Goal: Task Accomplishment & Management: Manage account settings

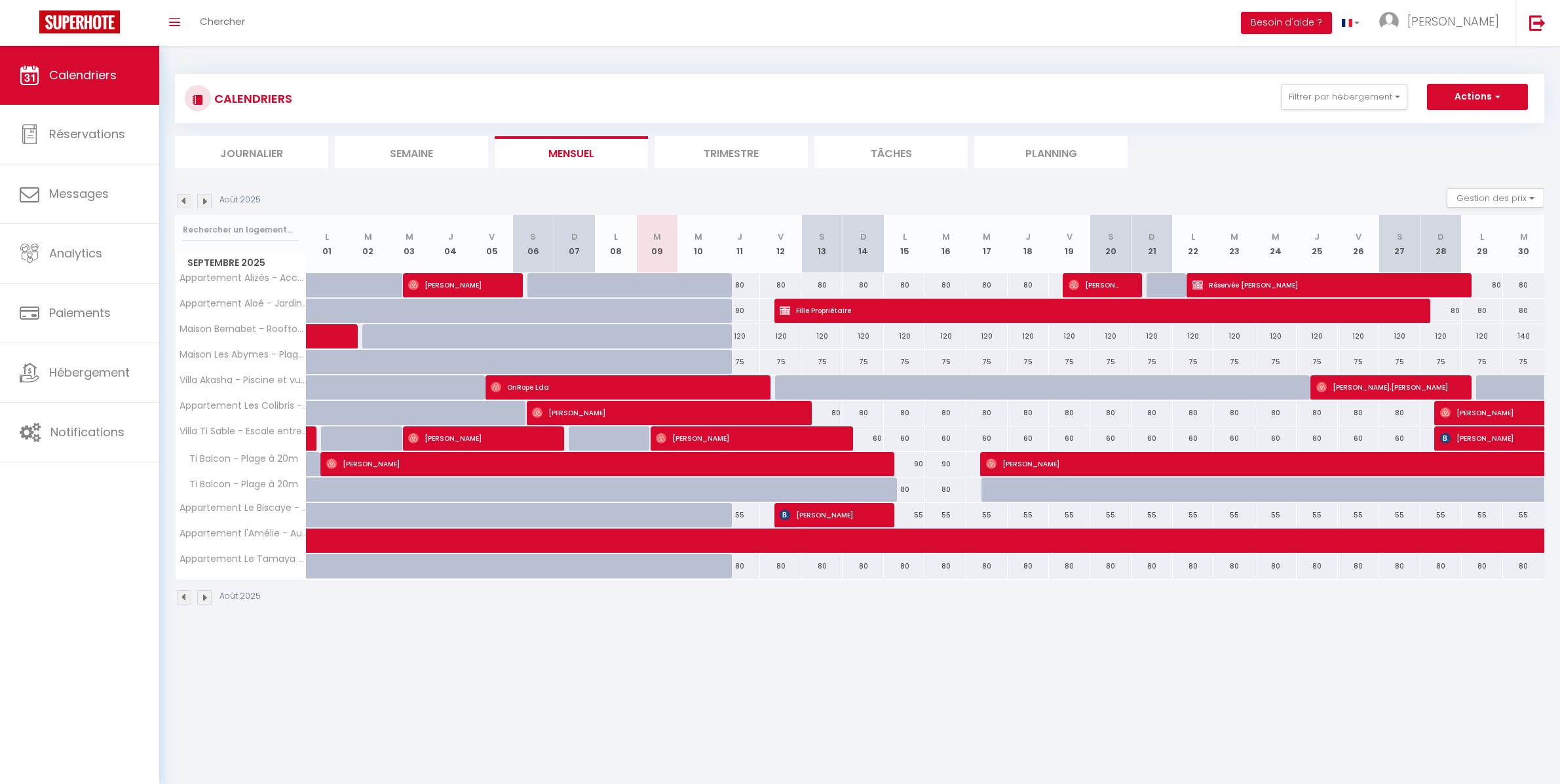
click at [205, 199] on img at bounding box center [204, 201] width 14 height 14
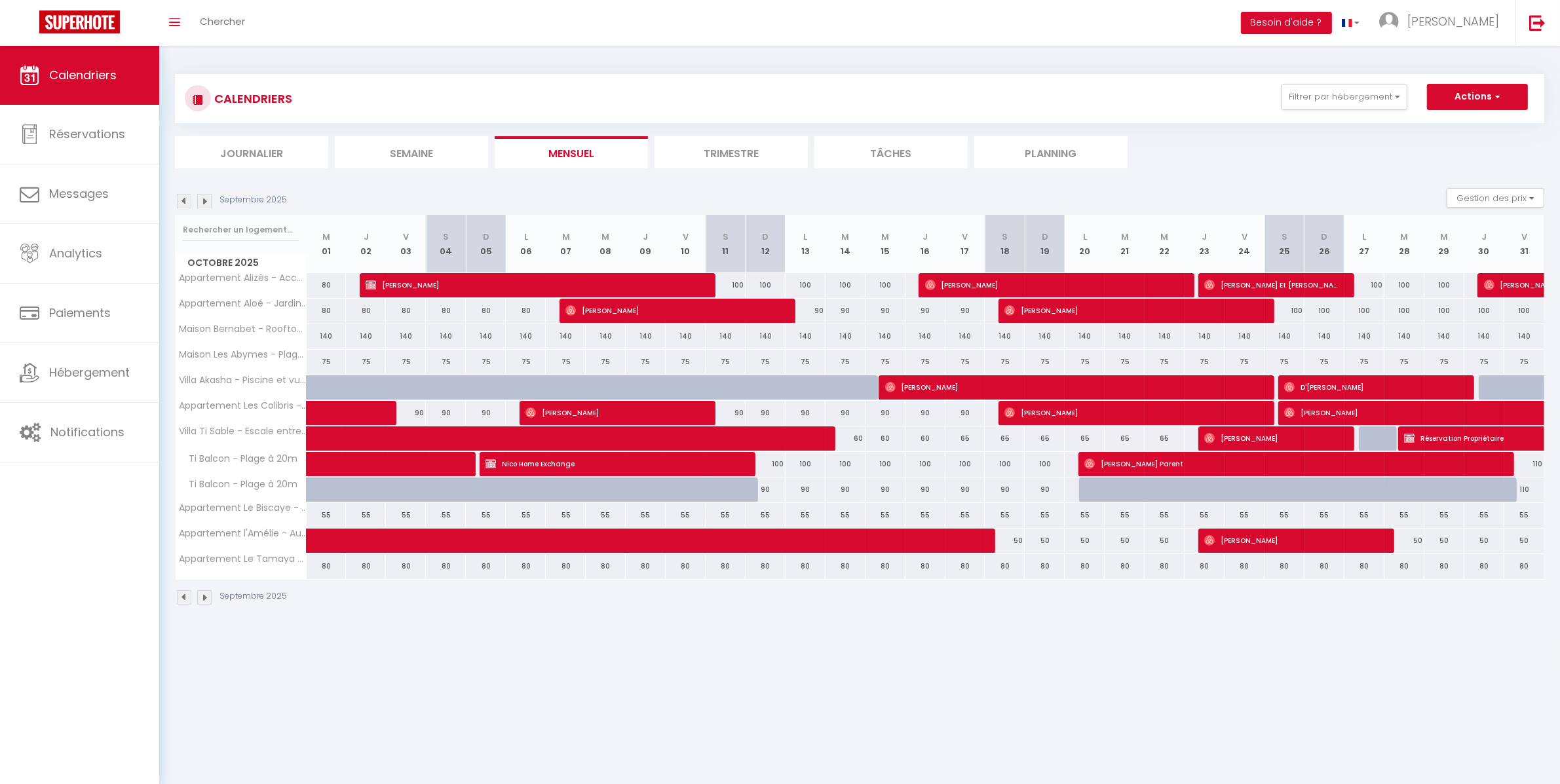
click at [205, 202] on img at bounding box center [204, 201] width 14 height 14
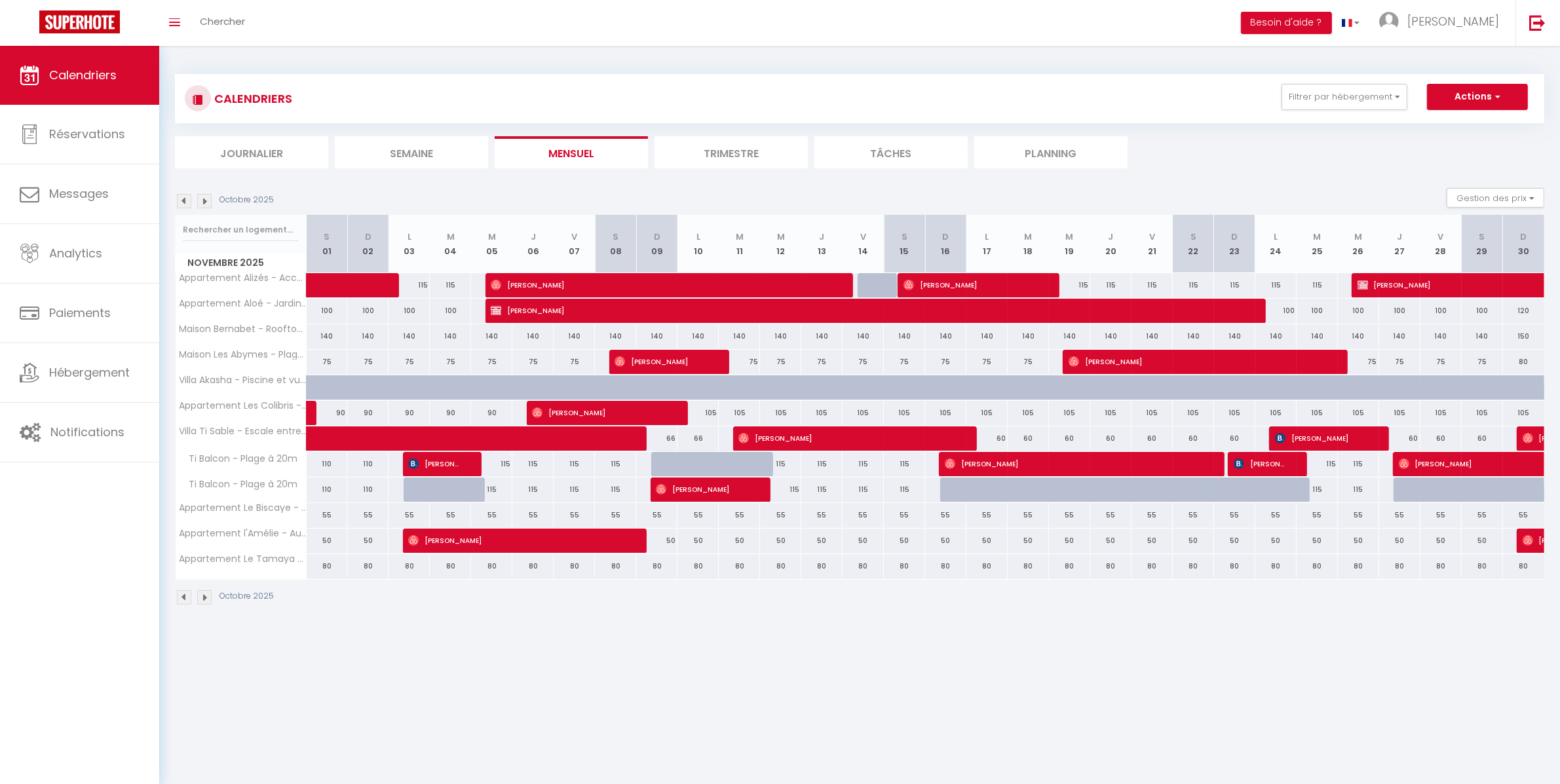
click at [183, 203] on img at bounding box center [184, 201] width 14 height 14
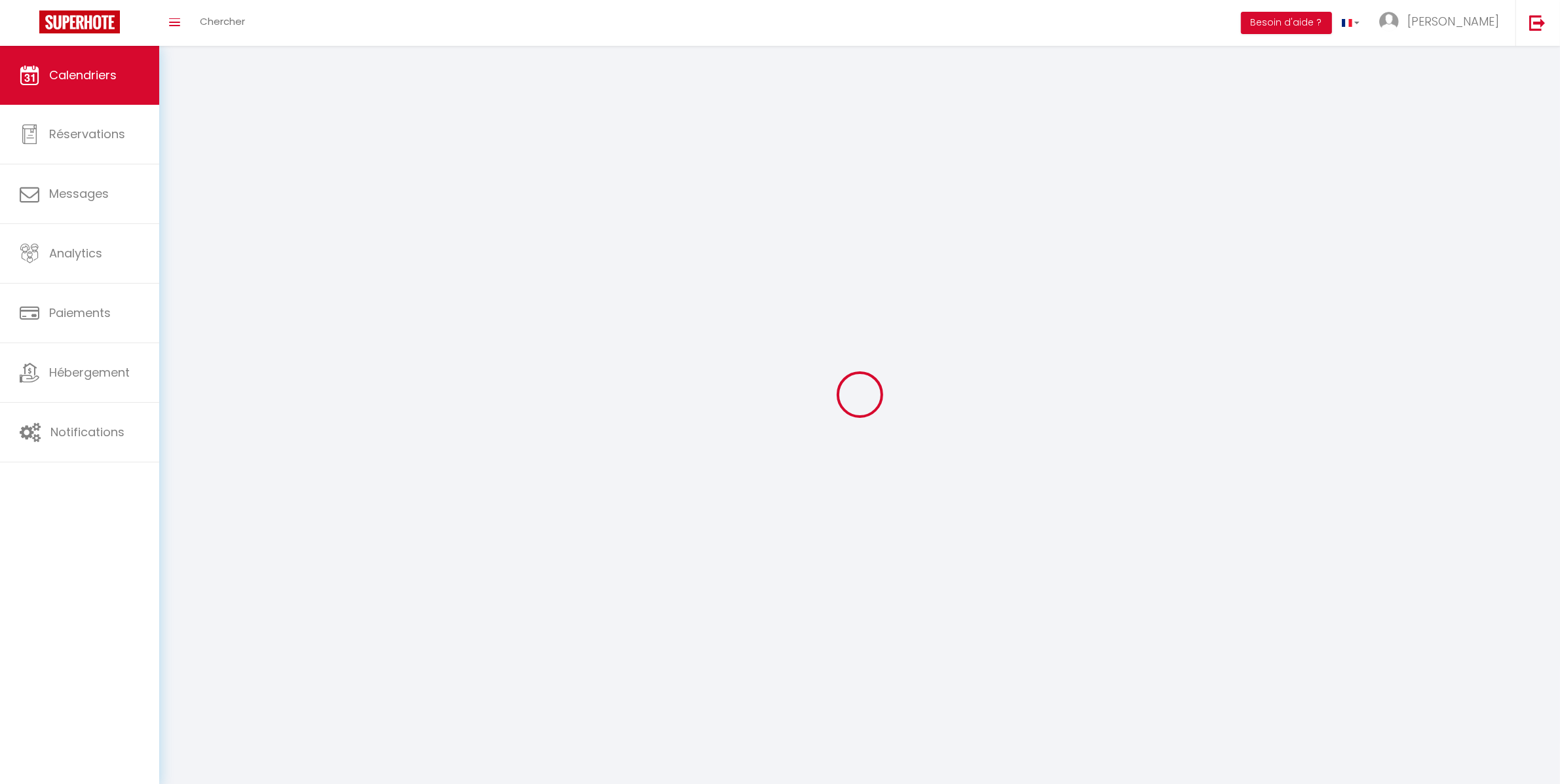
select select "0"
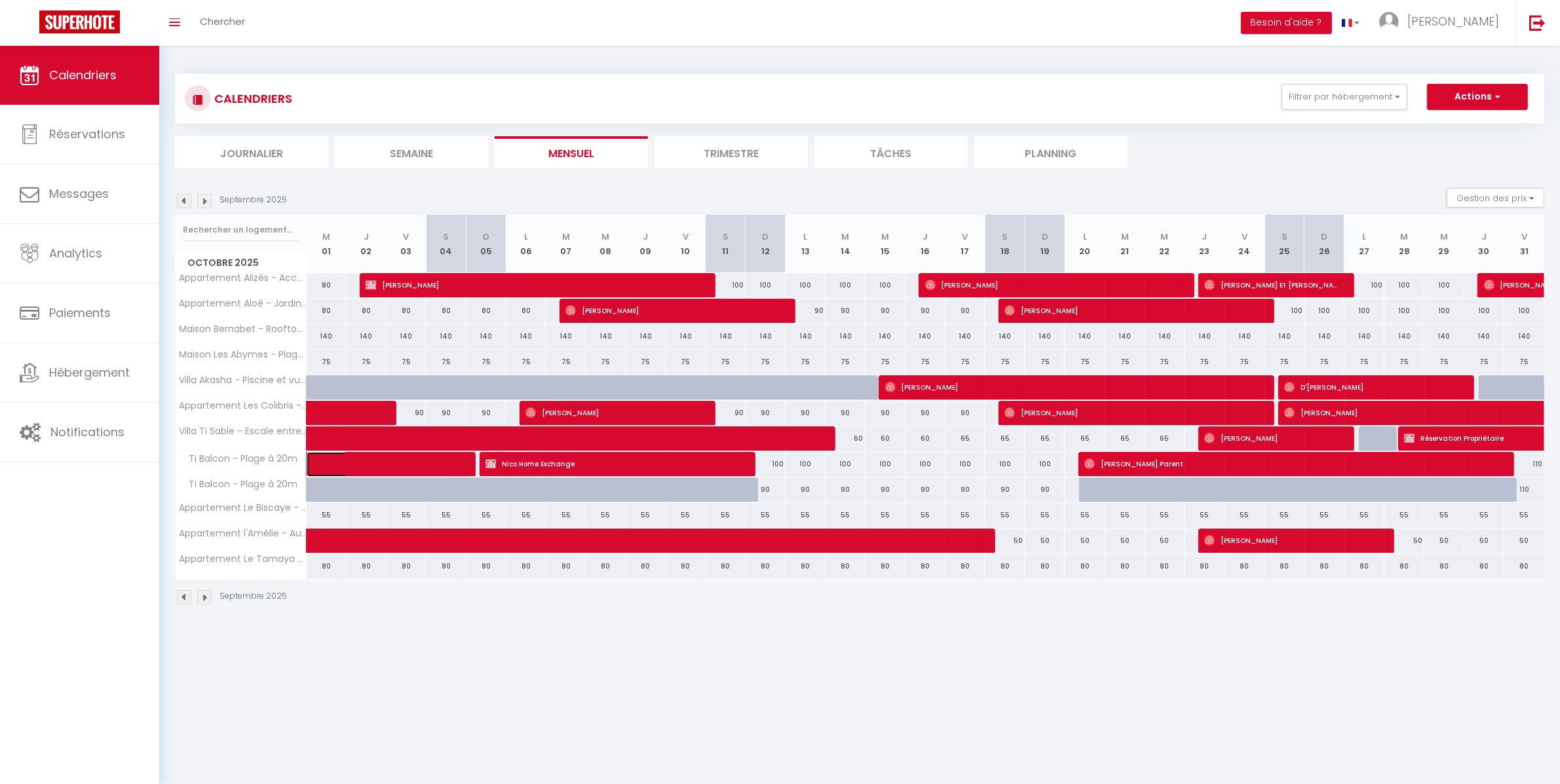
click at [320, 463] on link at bounding box center [326, 465] width 40 height 25
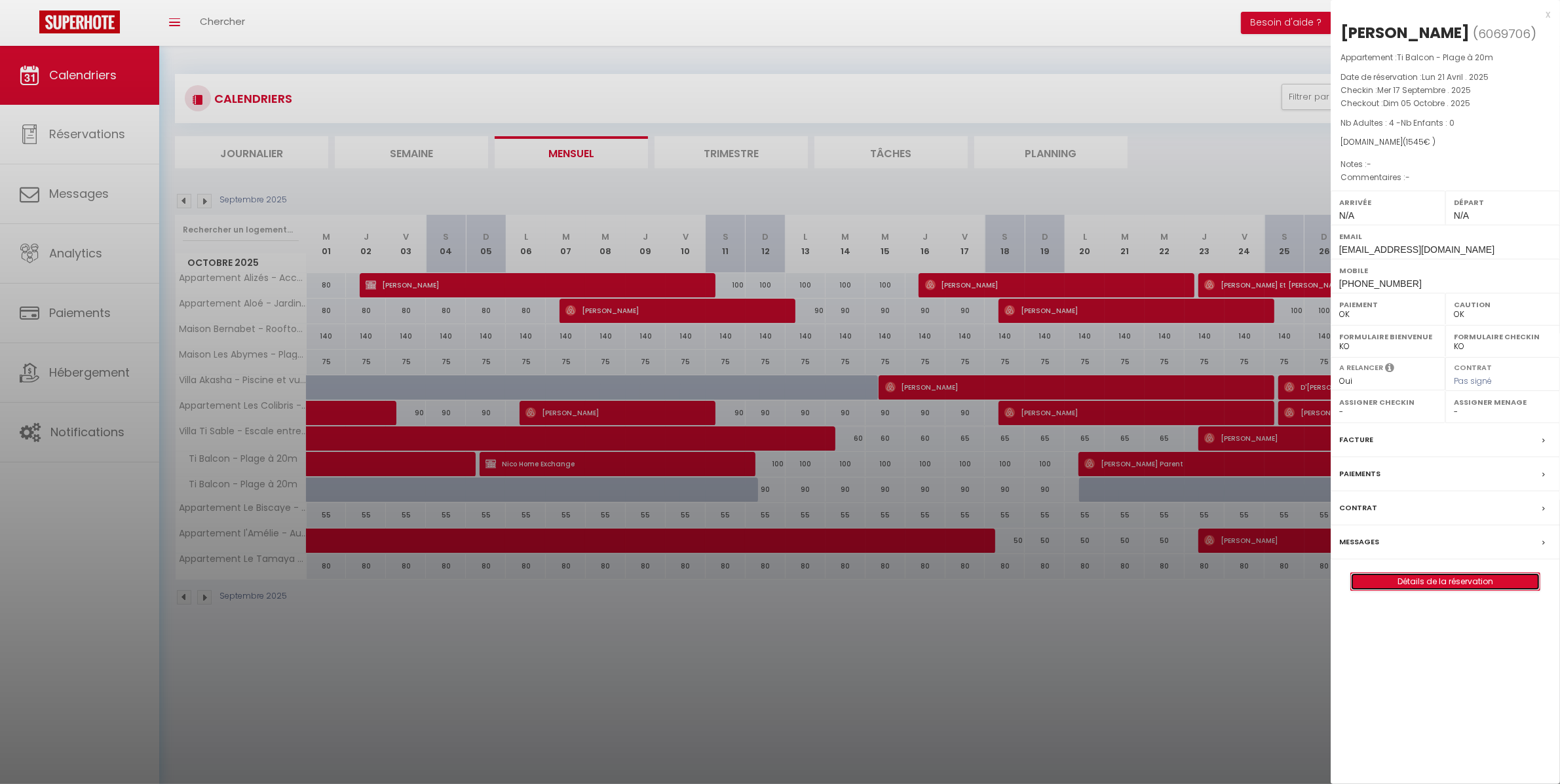
click at [1458, 584] on link "Détails de la réservation" at bounding box center [1445, 581] width 189 height 17
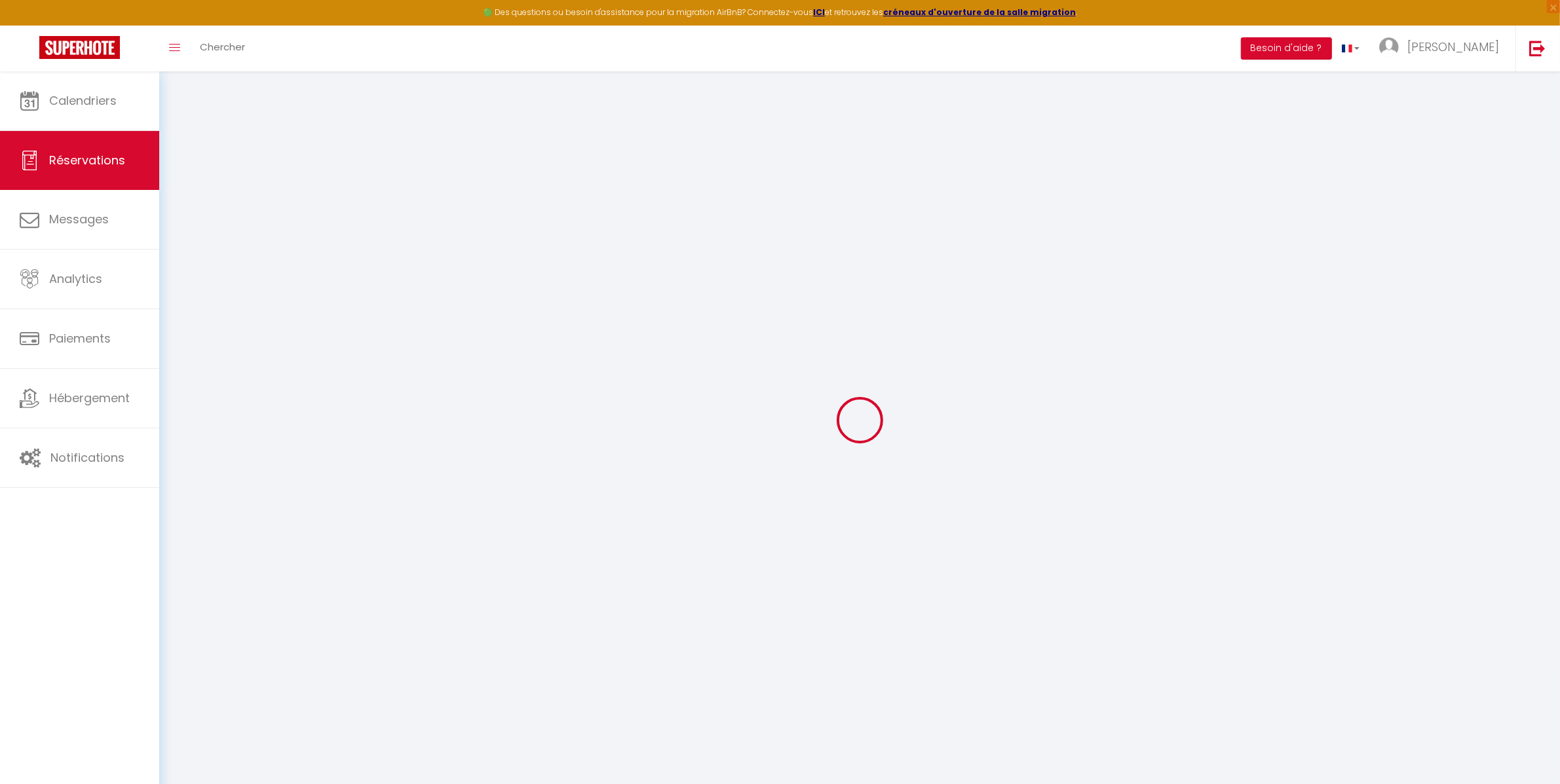
select select
checkbox input "false"
select select
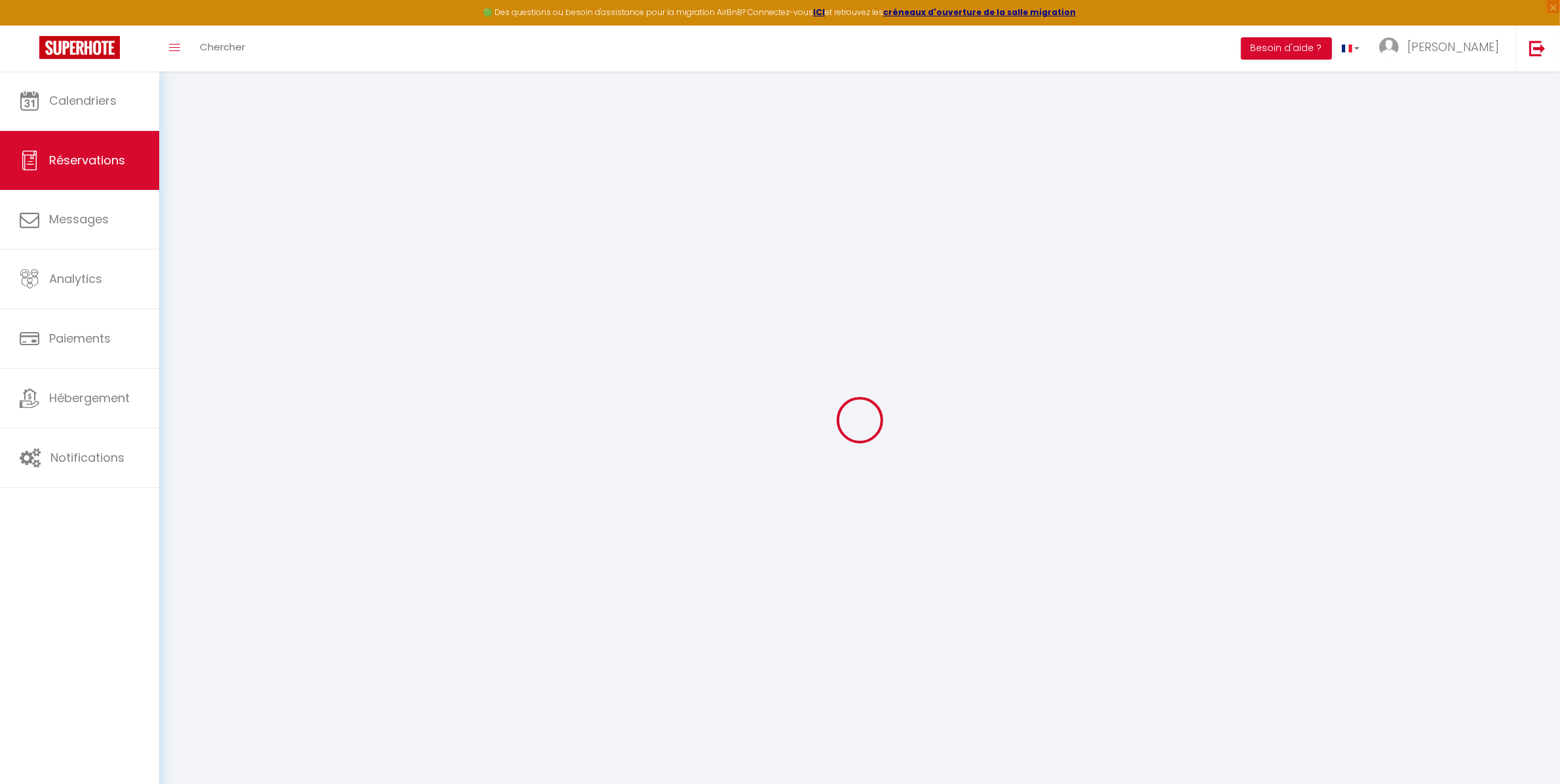
checkbox input "false"
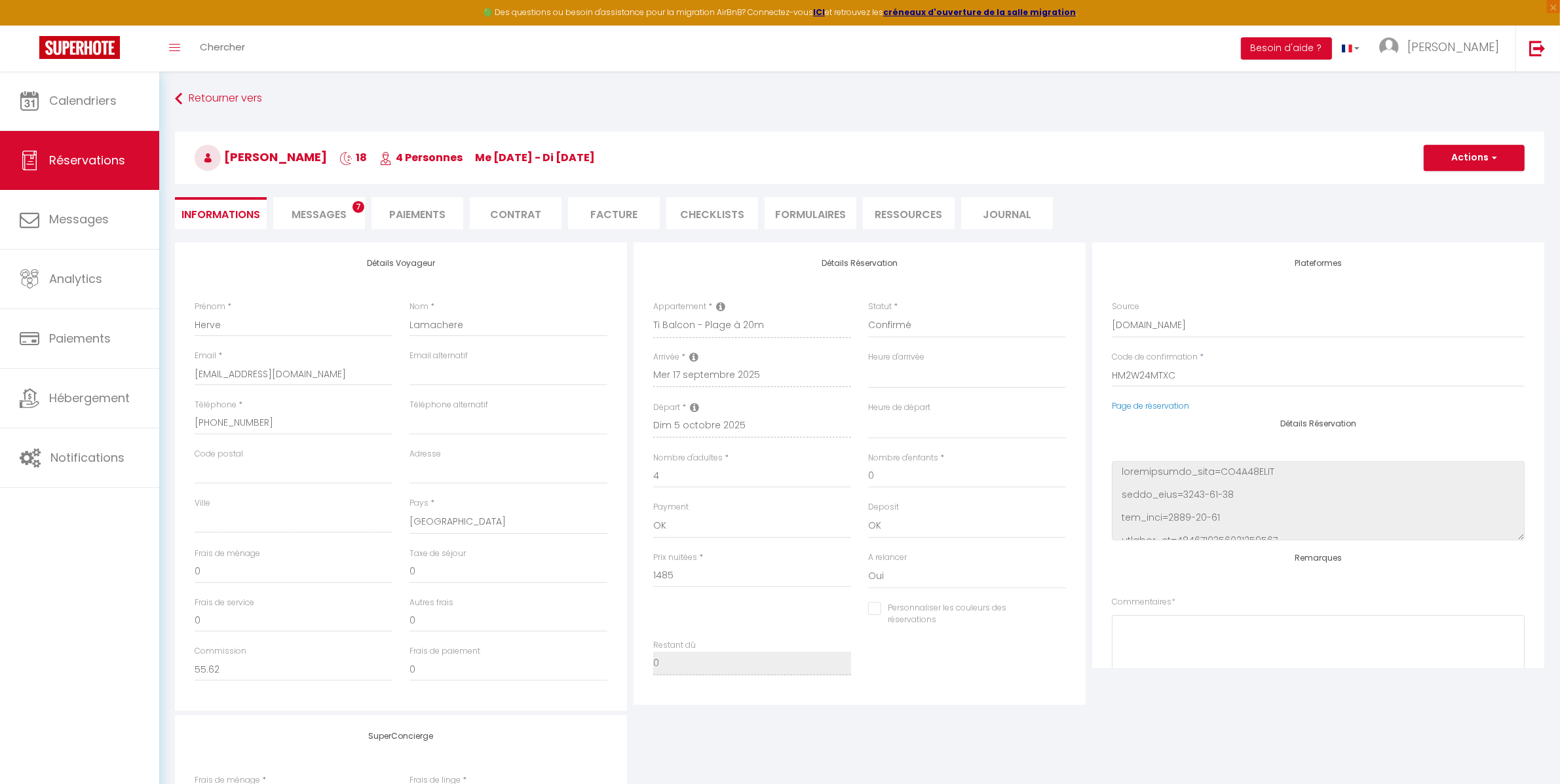
select select
checkbox input "false"
type input "60"
select select
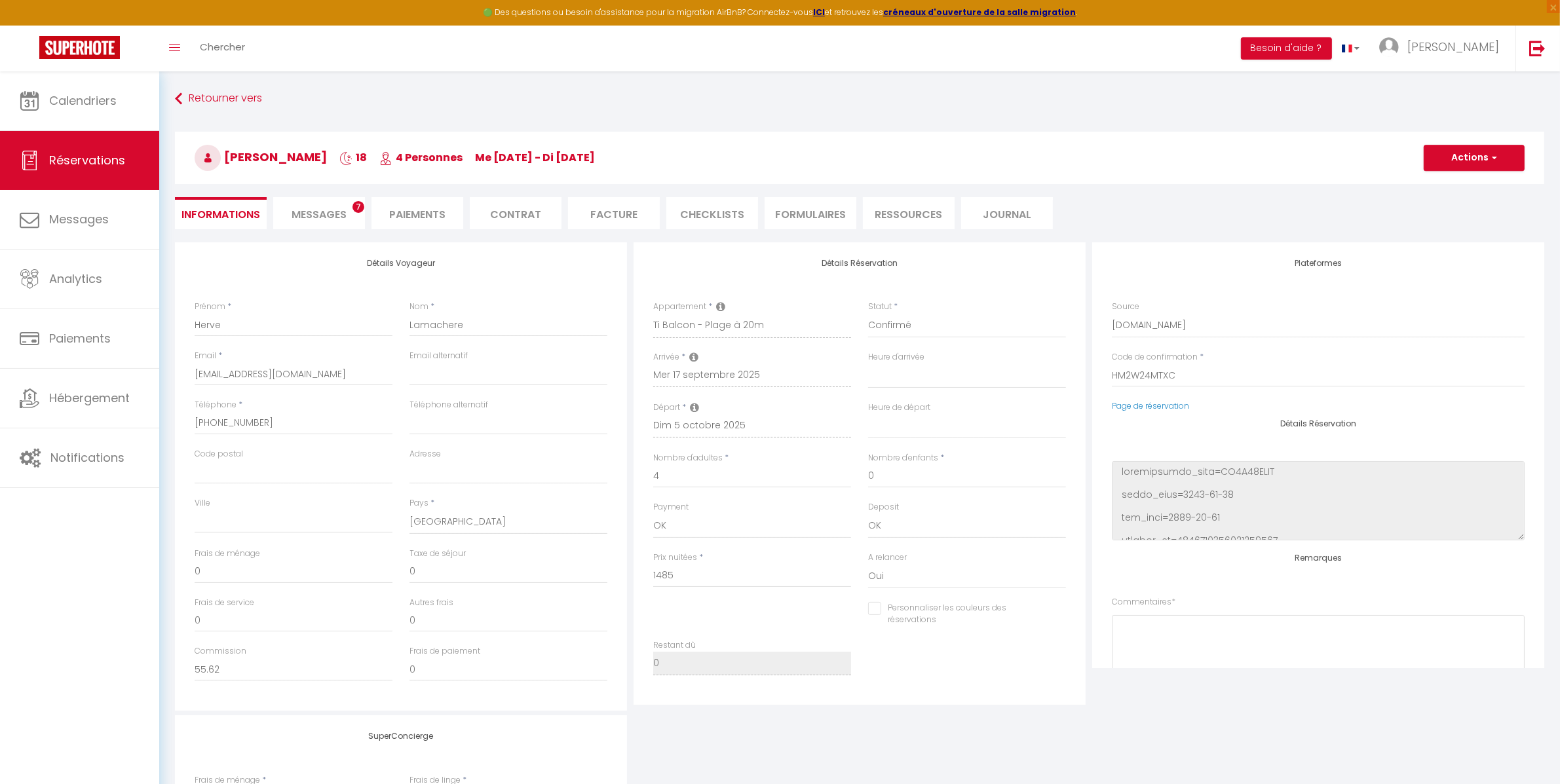
select select
checkbox input "false"
select select
click at [64, 86] on link "Calendriers" at bounding box center [79, 101] width 159 height 59
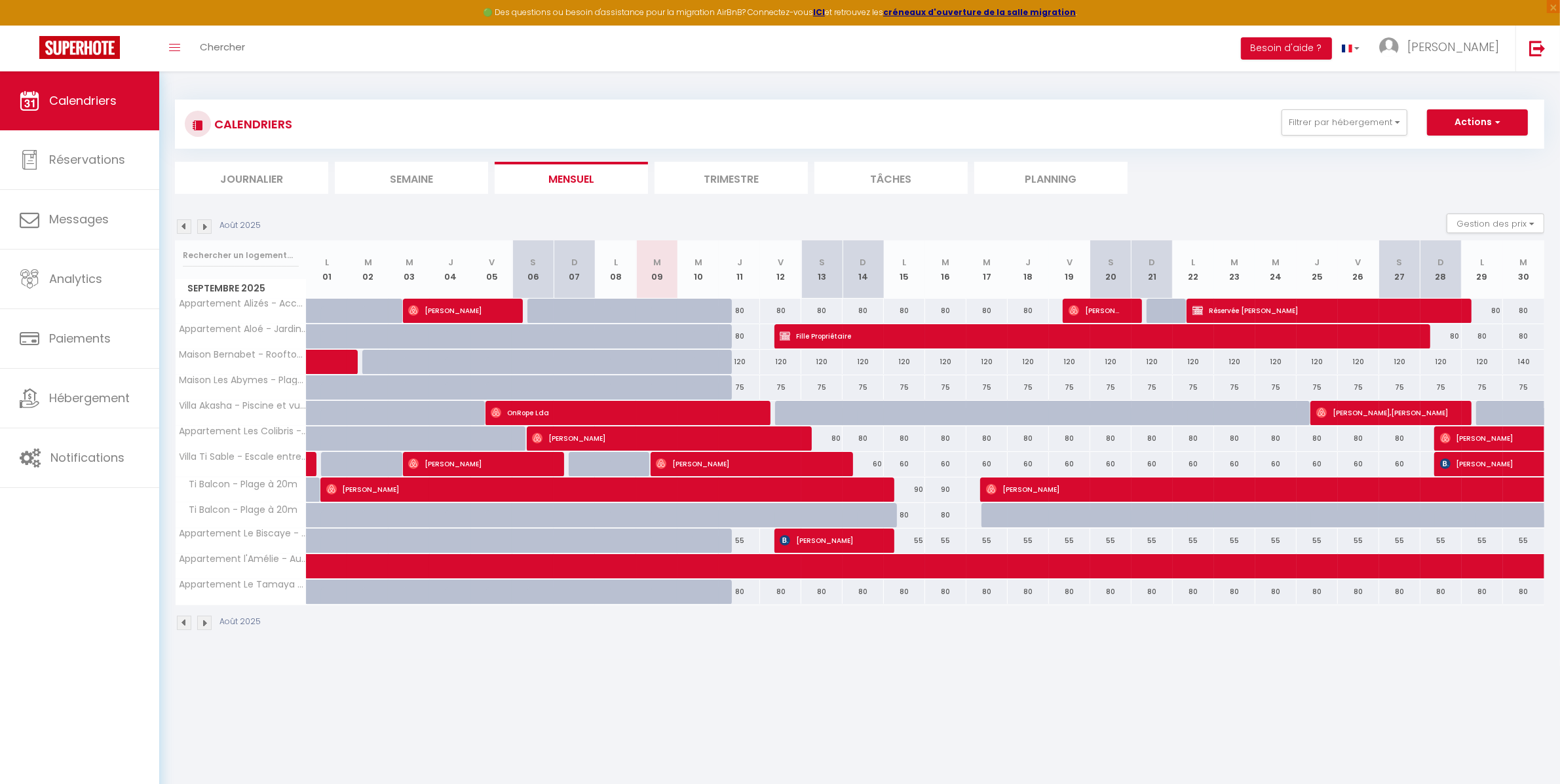
click at [205, 228] on img at bounding box center [204, 227] width 14 height 14
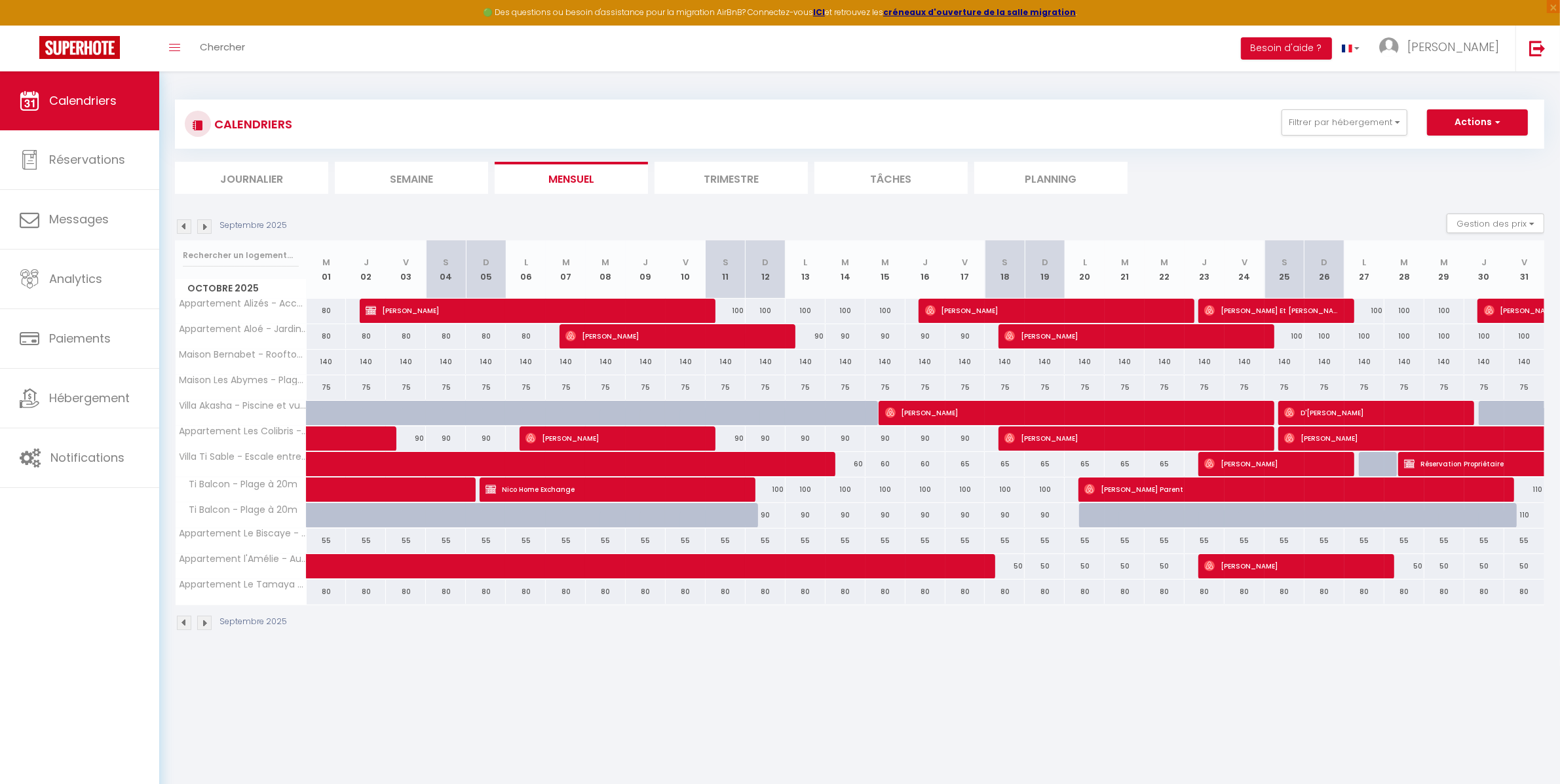
click at [205, 228] on img at bounding box center [204, 227] width 14 height 14
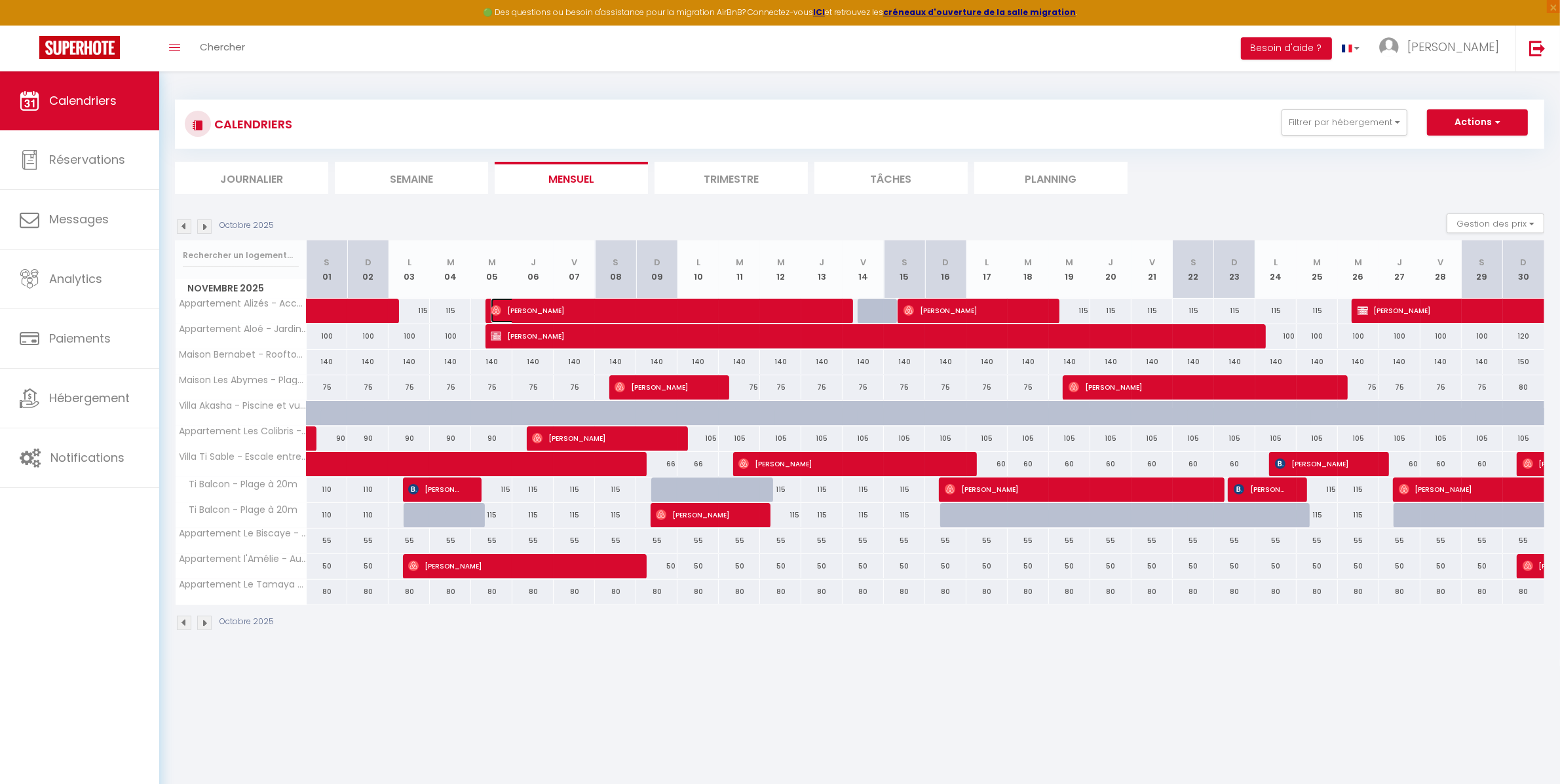
click at [631, 299] on span "[PERSON_NAME]" at bounding box center [663, 310] width 344 height 25
select select "OK"
select select "0"
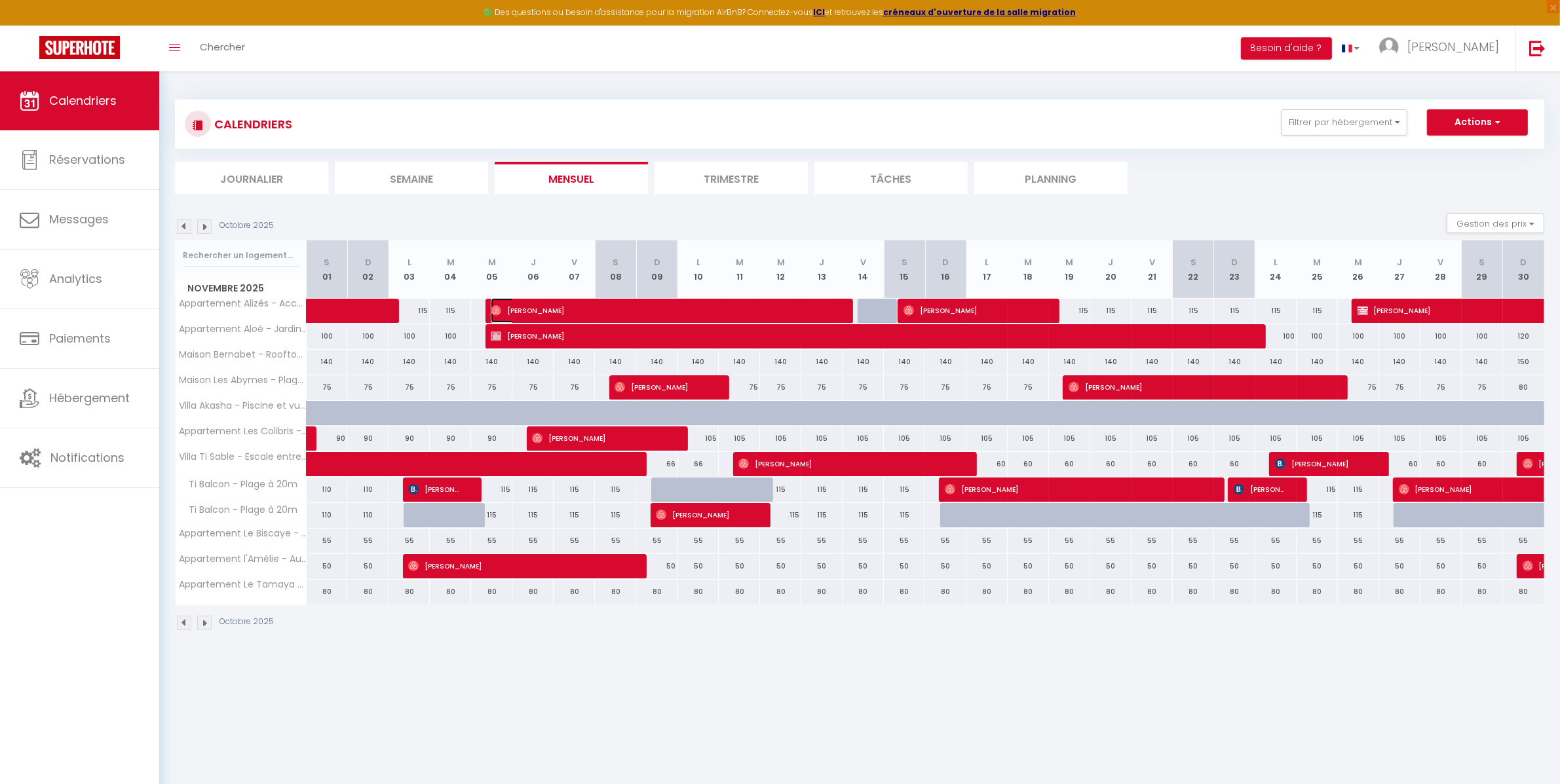
select select "1"
select select
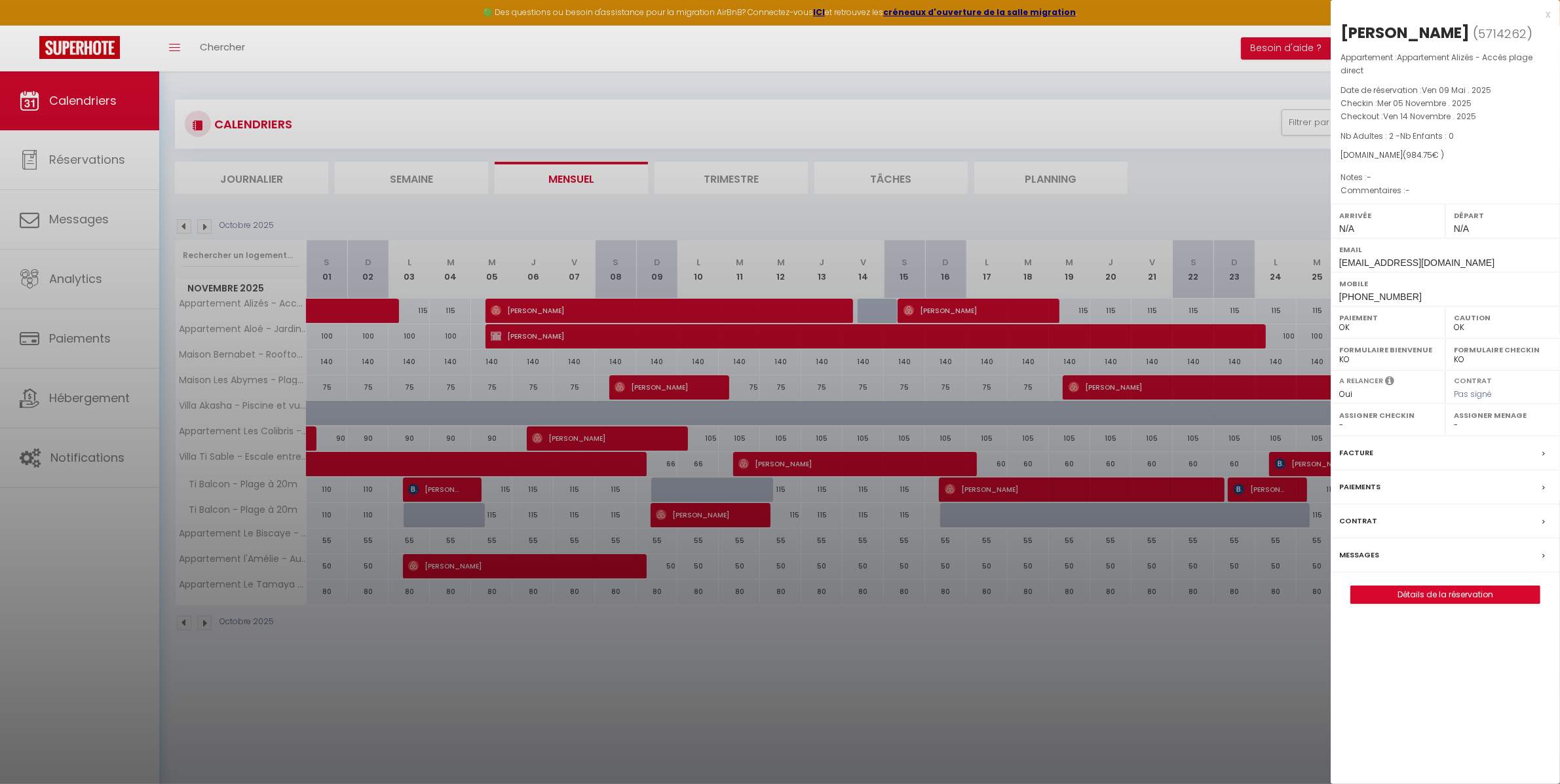
click at [797, 635] on div at bounding box center [780, 392] width 1560 height 784
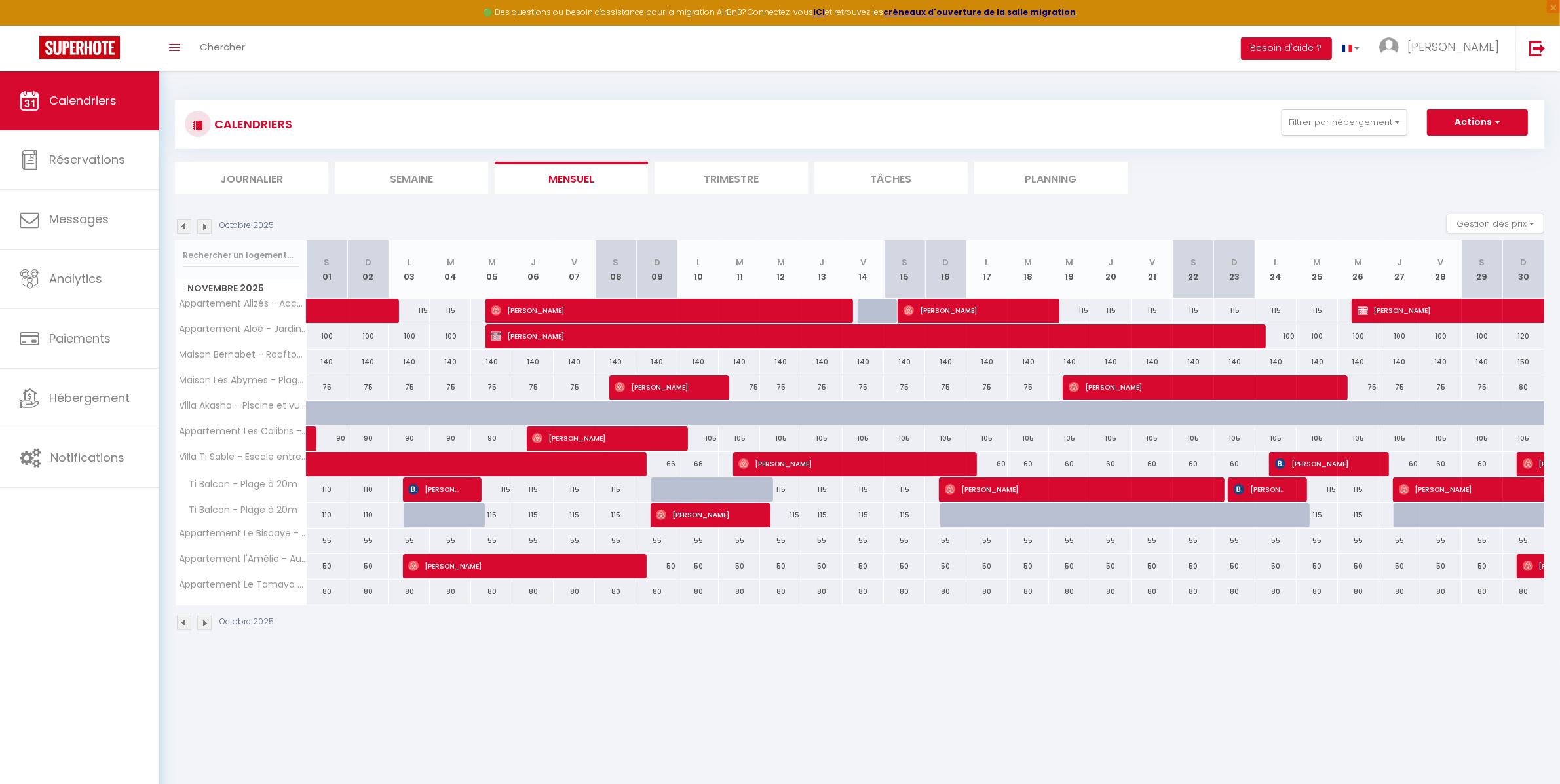
click at [179, 220] on img at bounding box center [184, 227] width 14 height 14
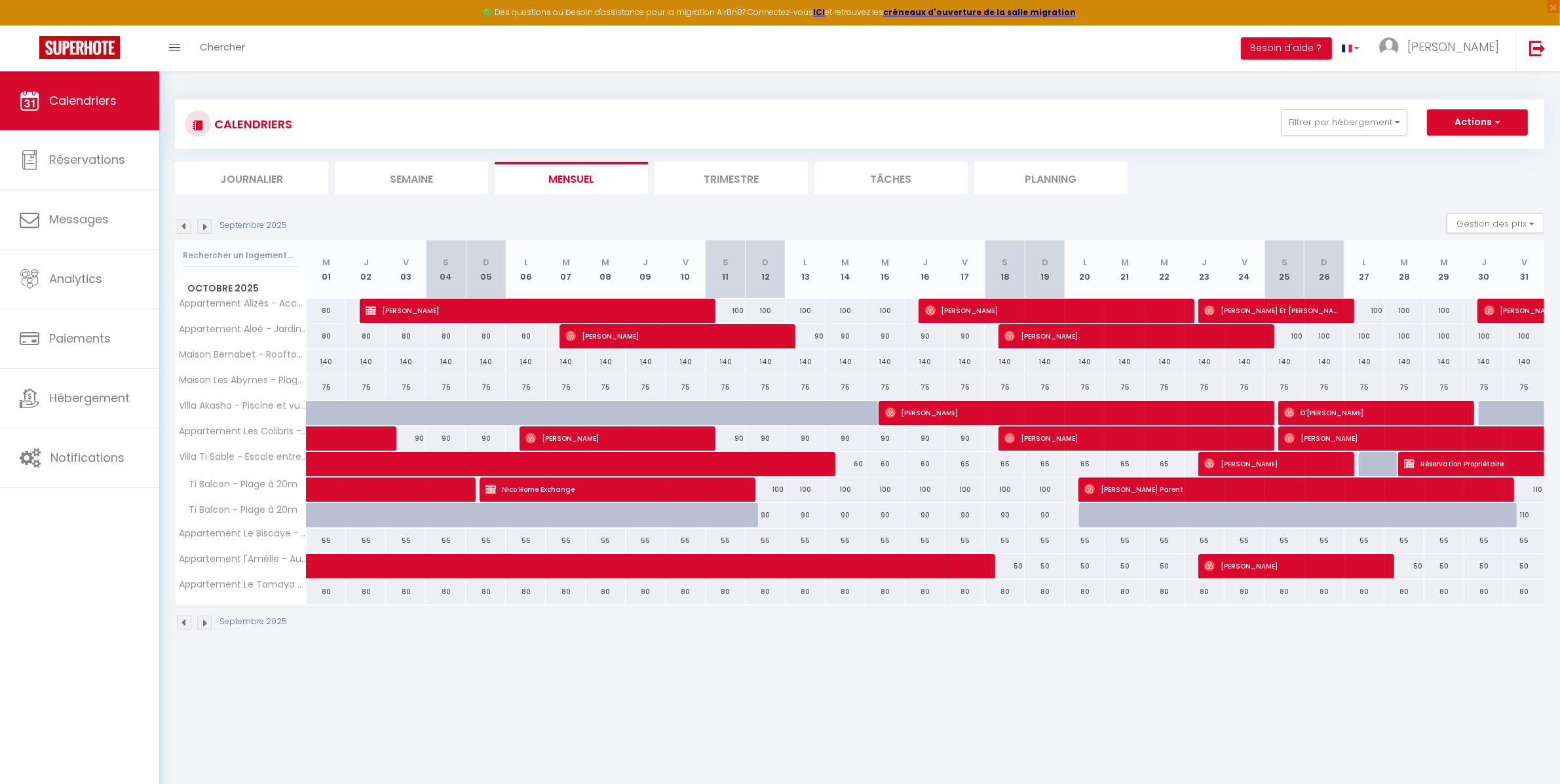
click at [207, 229] on img at bounding box center [204, 227] width 14 height 14
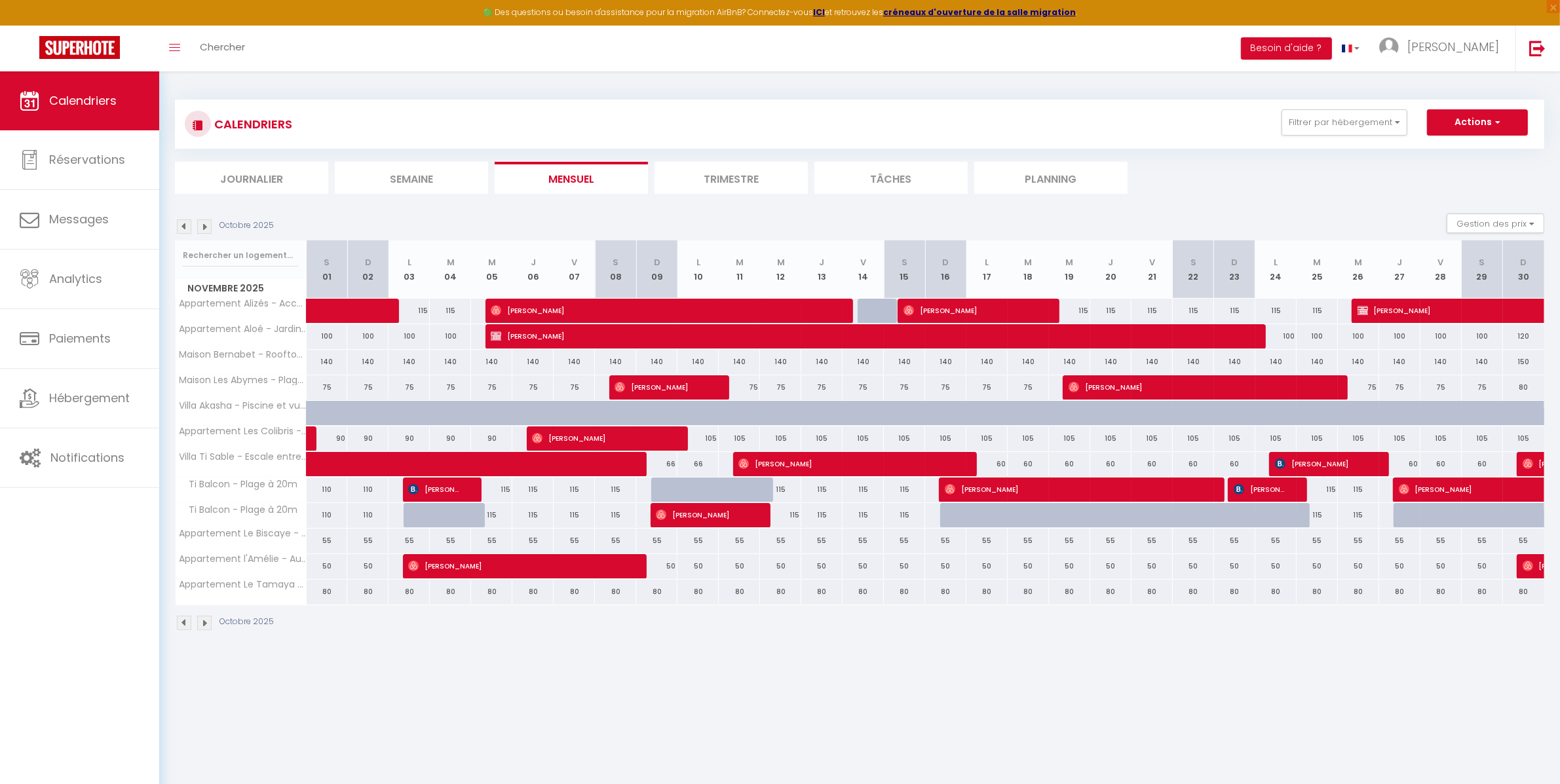
click at [185, 230] on img at bounding box center [184, 227] width 14 height 14
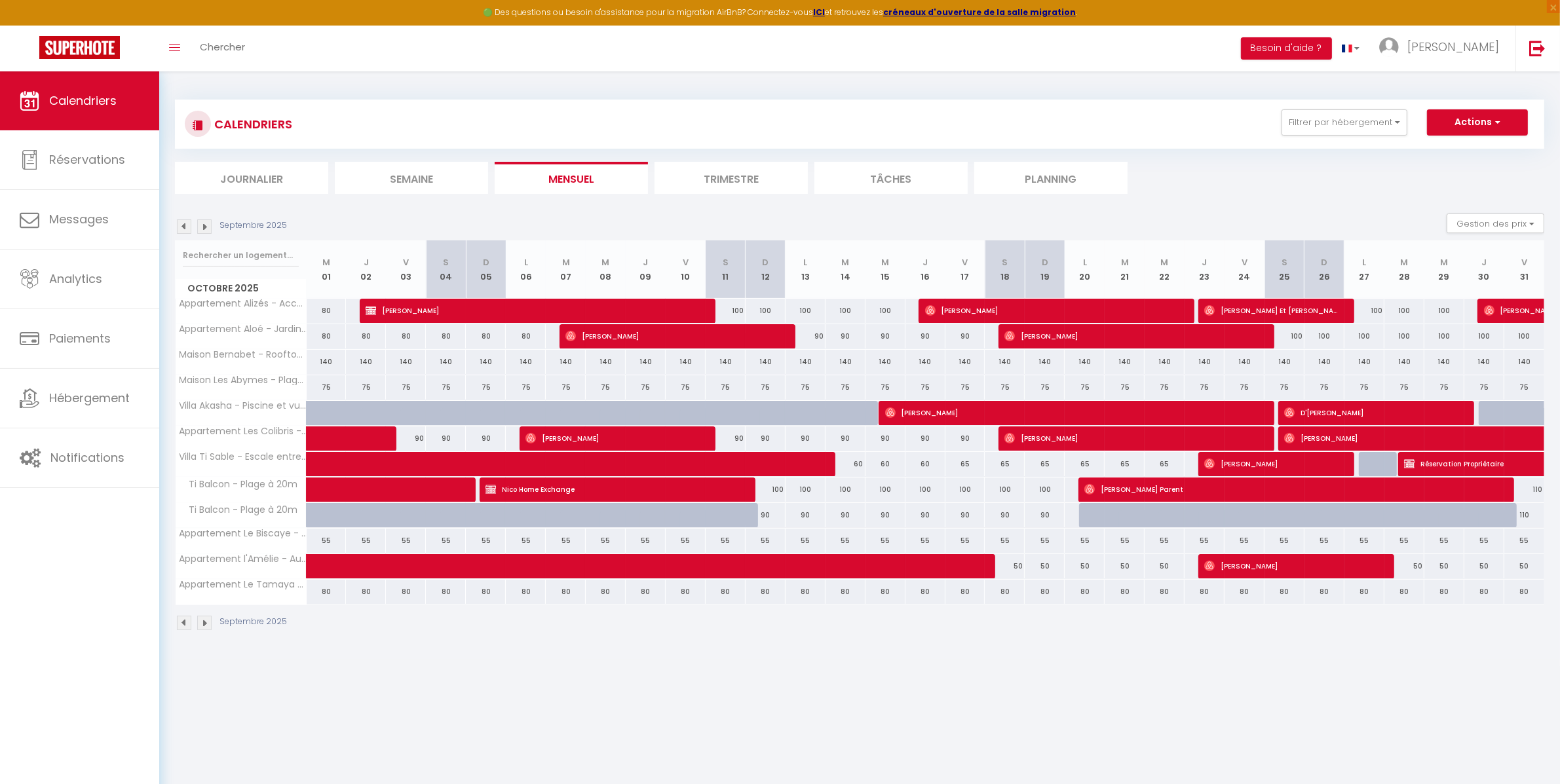
click at [204, 230] on img at bounding box center [204, 227] width 14 height 14
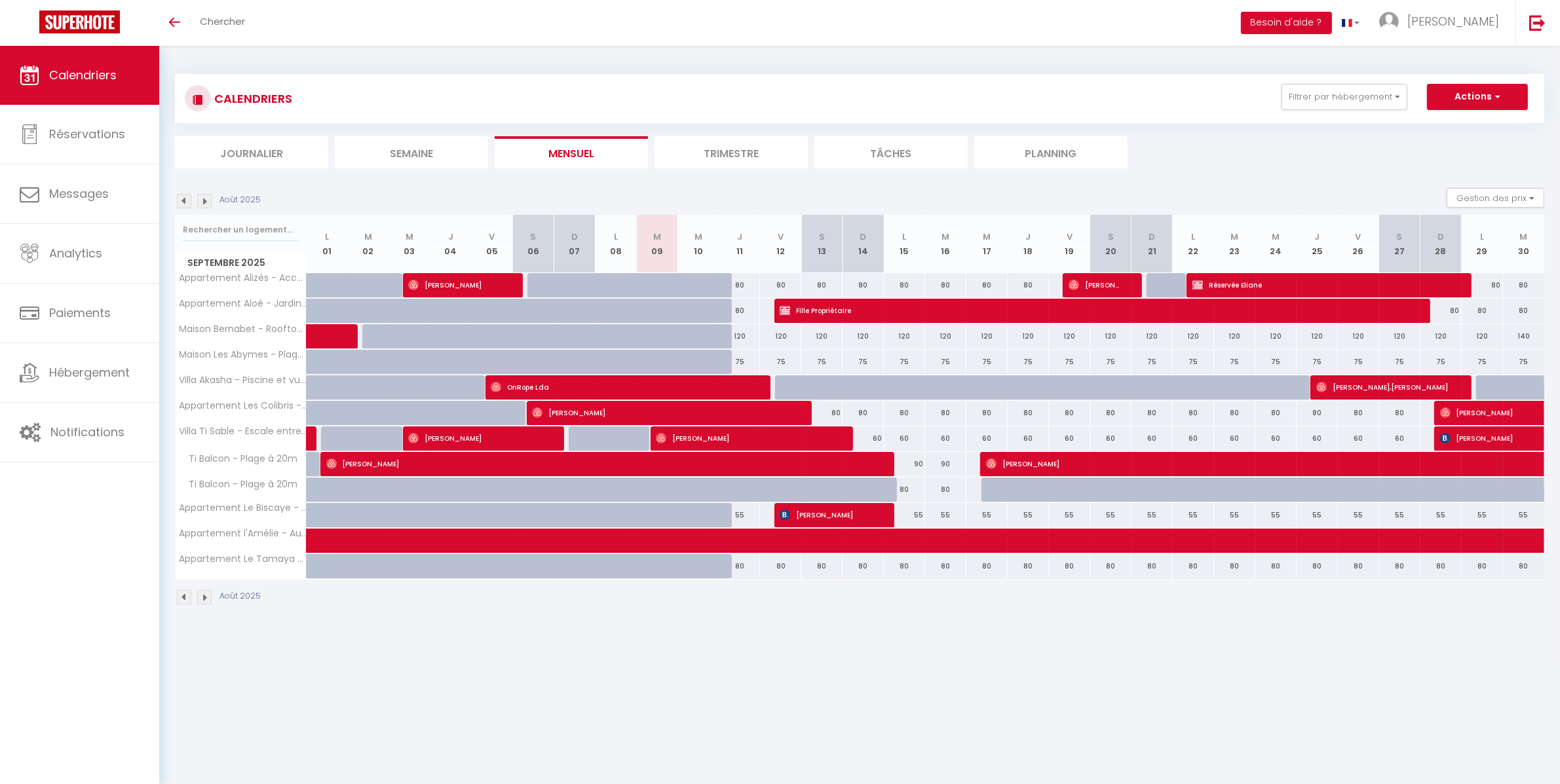
click at [206, 197] on img at bounding box center [204, 201] width 14 height 14
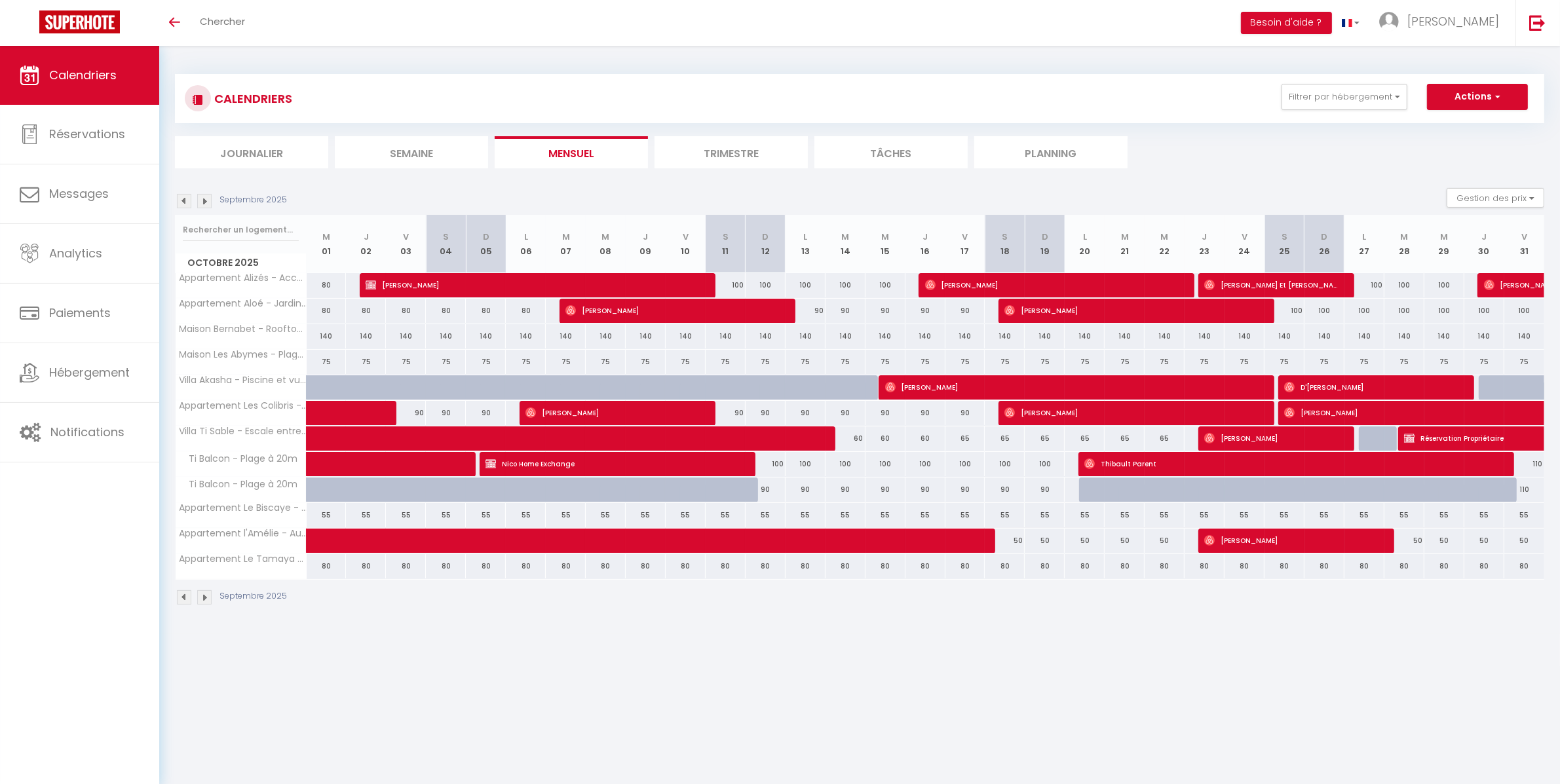
click at [206, 202] on img at bounding box center [204, 201] width 14 height 14
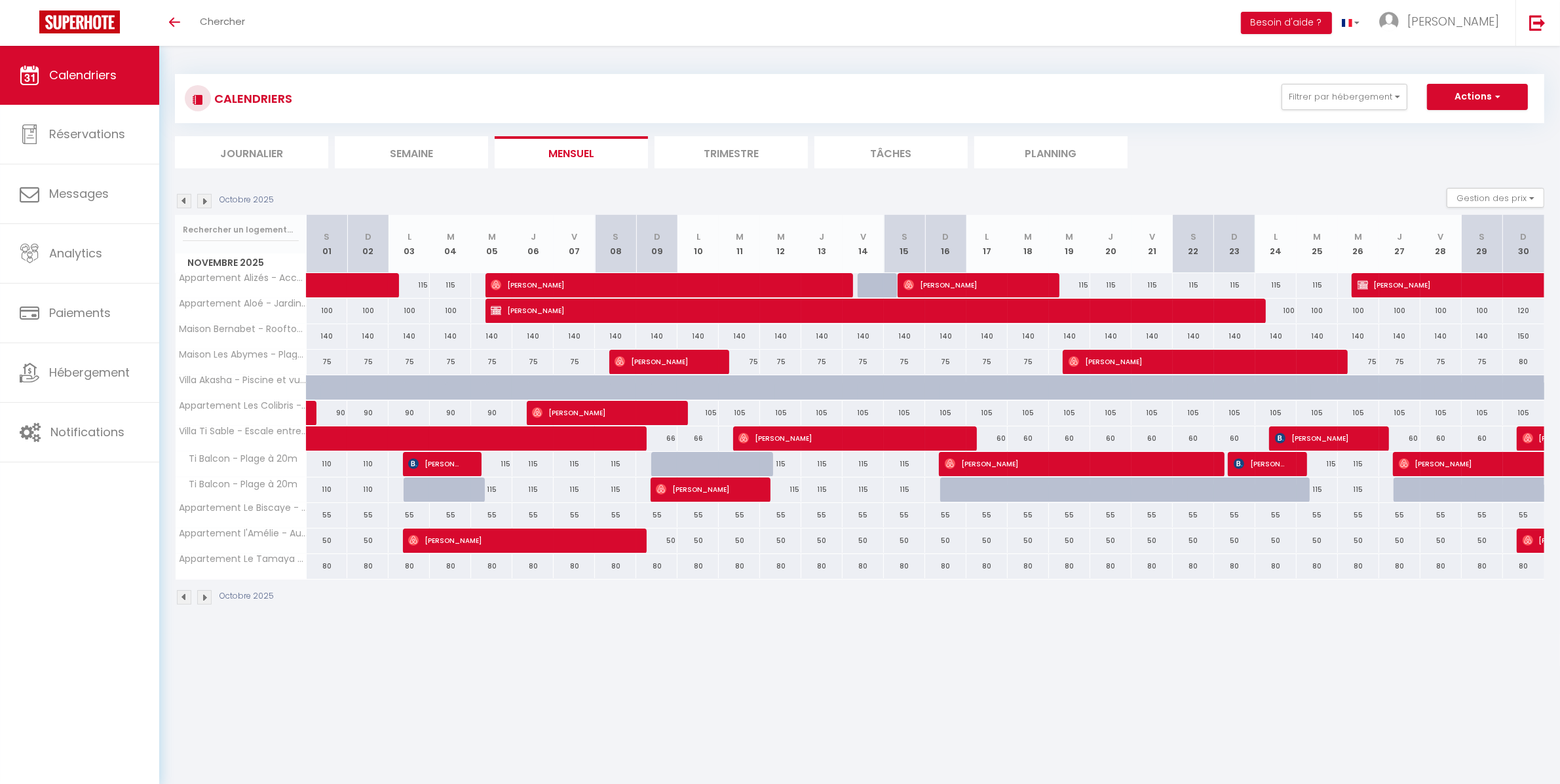
click at [206, 202] on img at bounding box center [204, 201] width 14 height 14
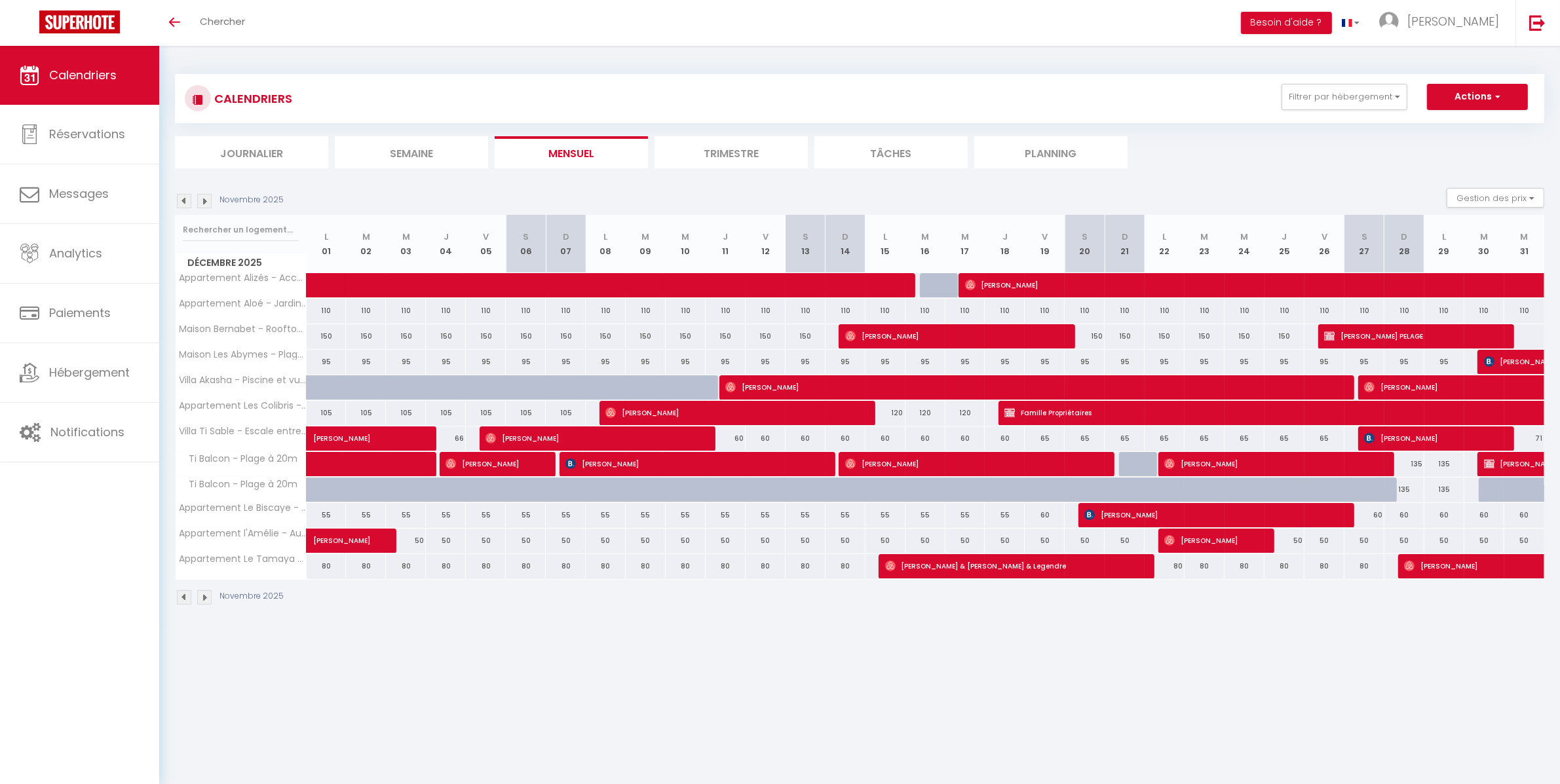
click at [458, 435] on div "66" at bounding box center [446, 439] width 40 height 25
type input "66"
select select "1"
type input "Jeu 04 Décembre 2025"
type input "Ven 05 Décembre 2025"
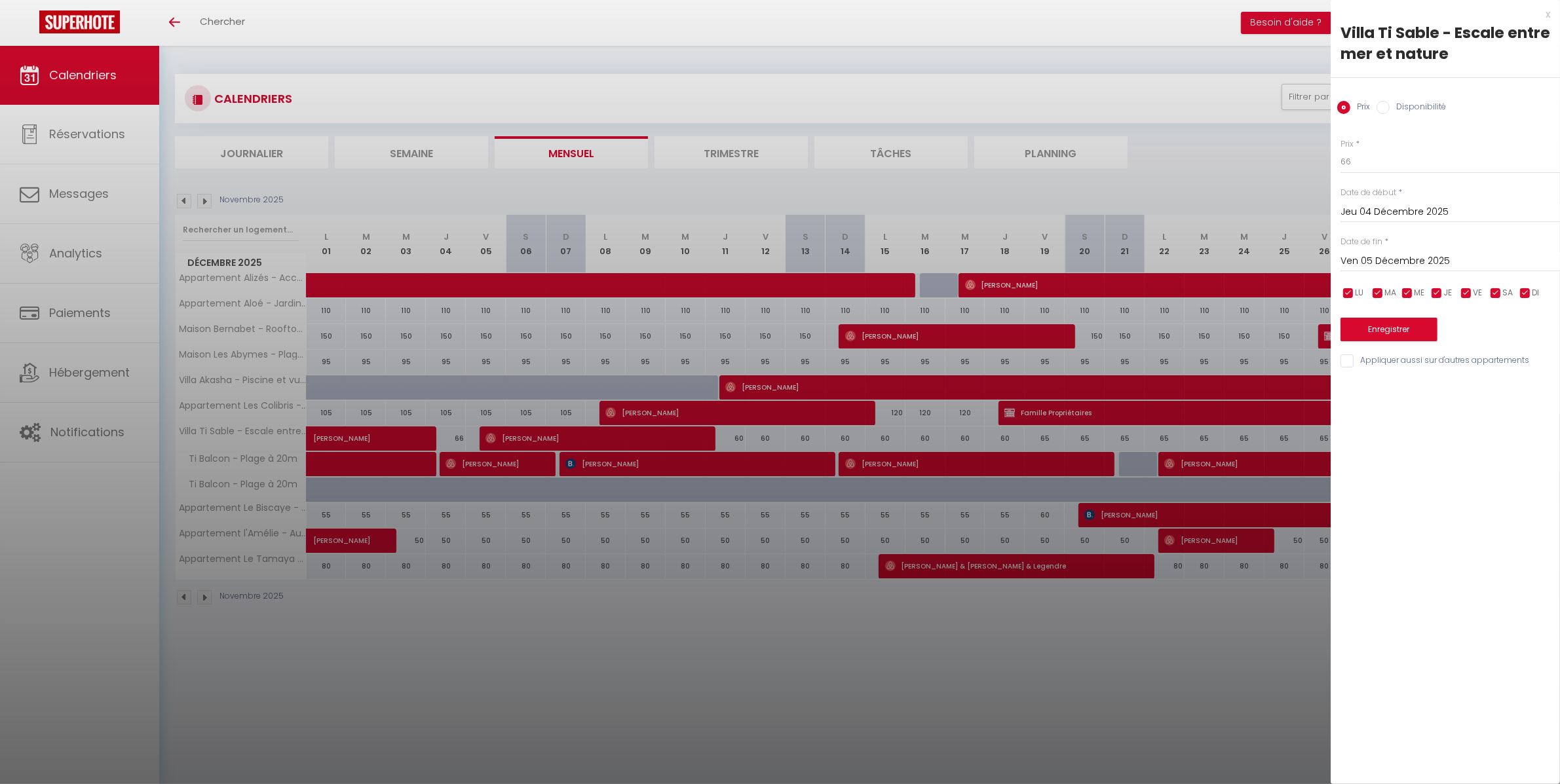
click at [1387, 106] on input "Disponibilité" at bounding box center [1383, 107] width 13 height 13
radio input "true"
radio input "false"
click at [1390, 163] on select "Disponible Indisponible" at bounding box center [1451, 162] width 220 height 25
select select "0"
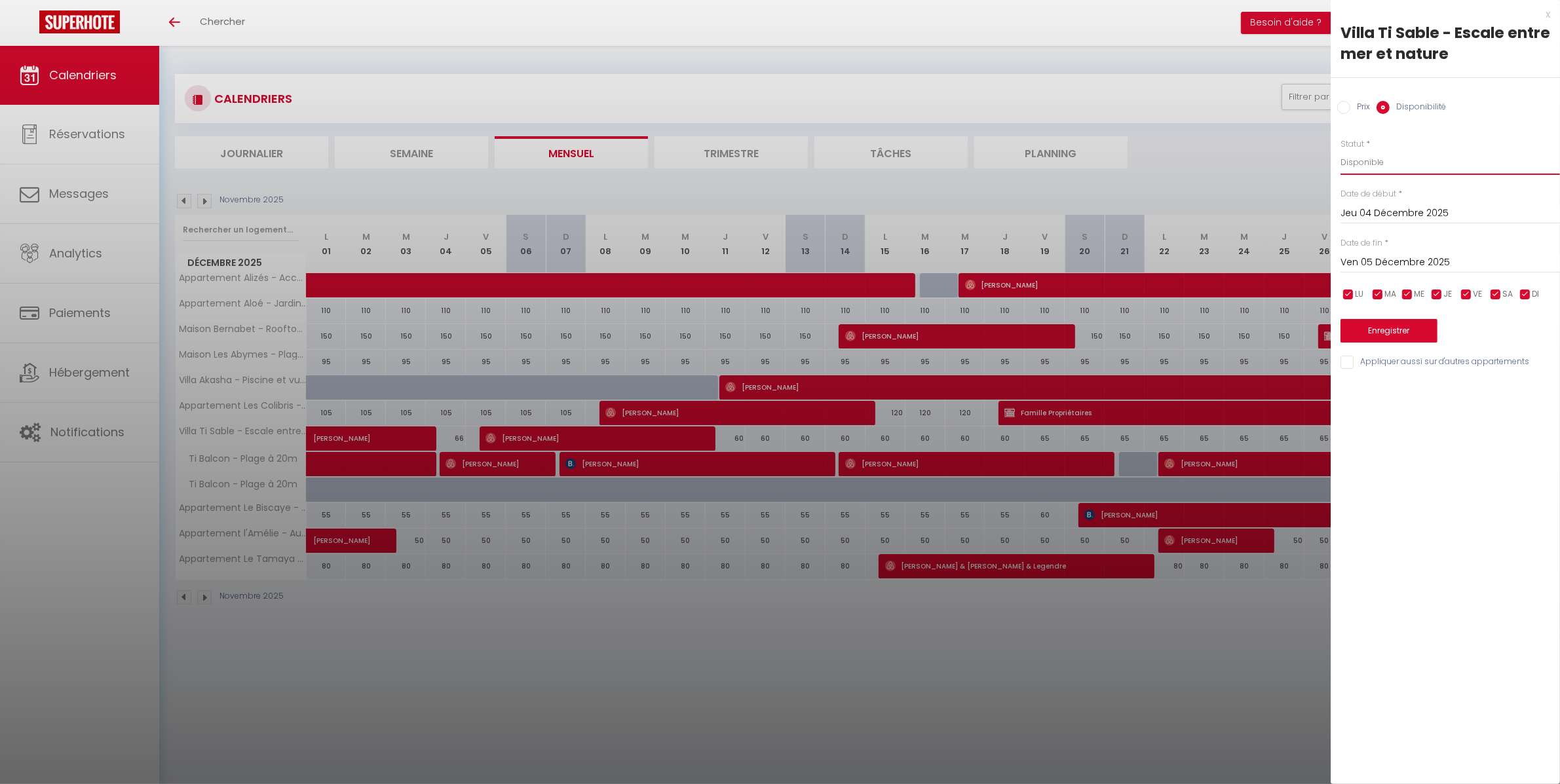
click at [1341, 150] on select "Disponible Indisponible" at bounding box center [1451, 162] width 220 height 25
click at [1404, 342] on button "Enregistrer" at bounding box center [1389, 331] width 97 height 24
type input "Mer 03 Décembre 2025"
type input "Jeu 04 Décembre 2025"
click at [1404, 330] on div at bounding box center [1451, 319] width 220 height 33
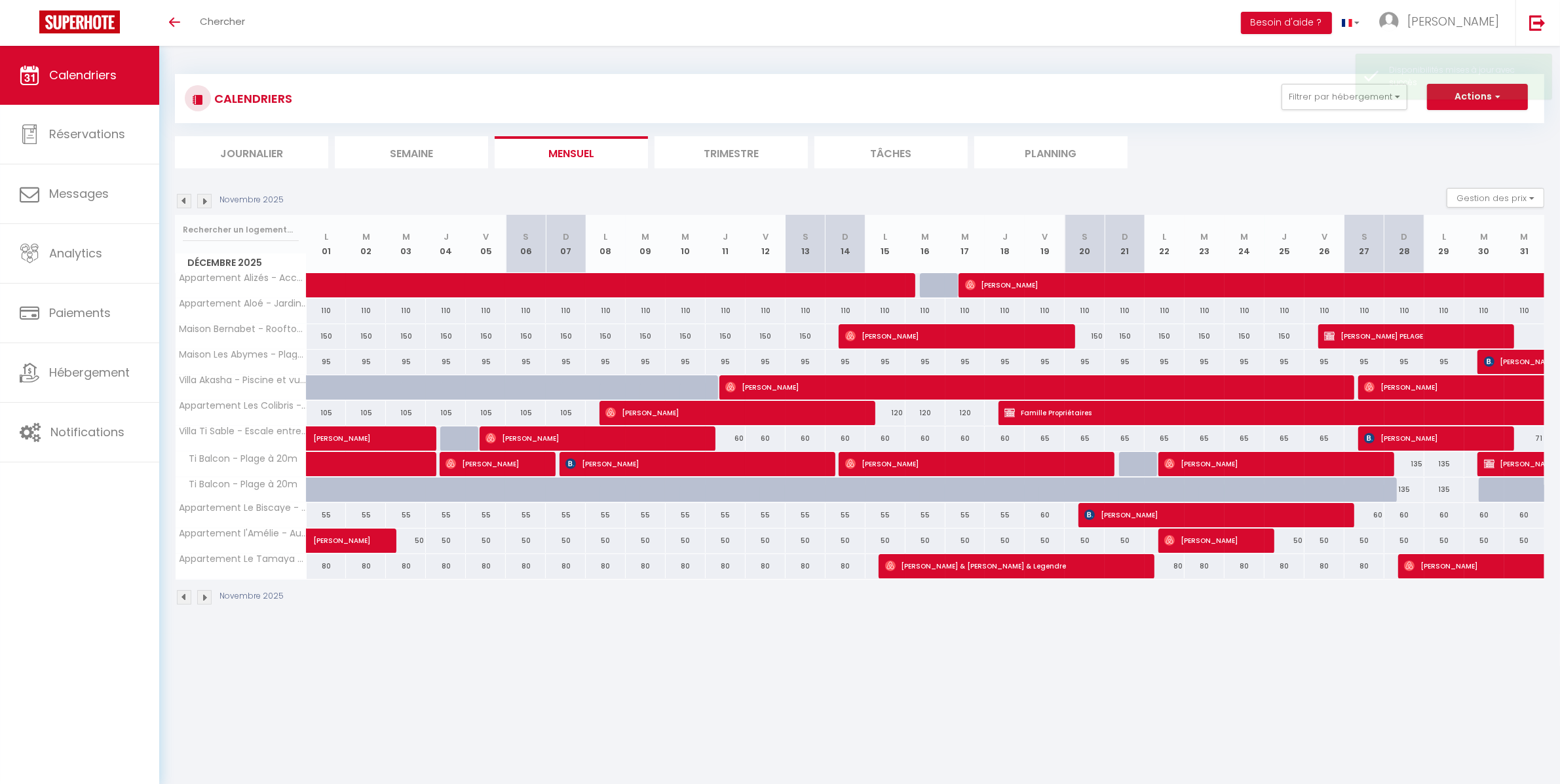
click at [185, 199] on img at bounding box center [184, 201] width 14 height 14
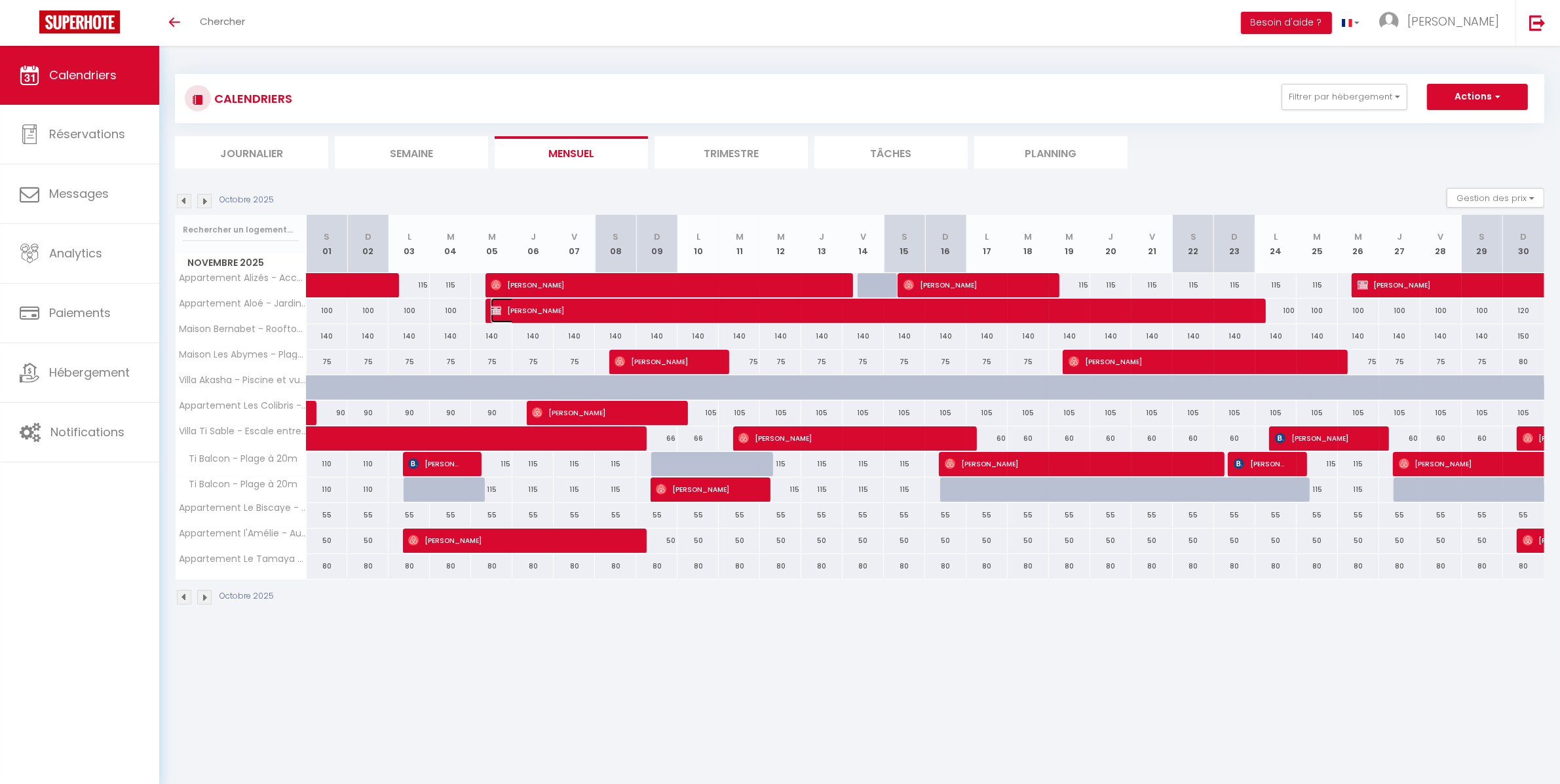
click at [599, 321] on span "[PERSON_NAME]" at bounding box center [869, 310] width 757 height 25
select select "OK"
select select "KO"
select select "0"
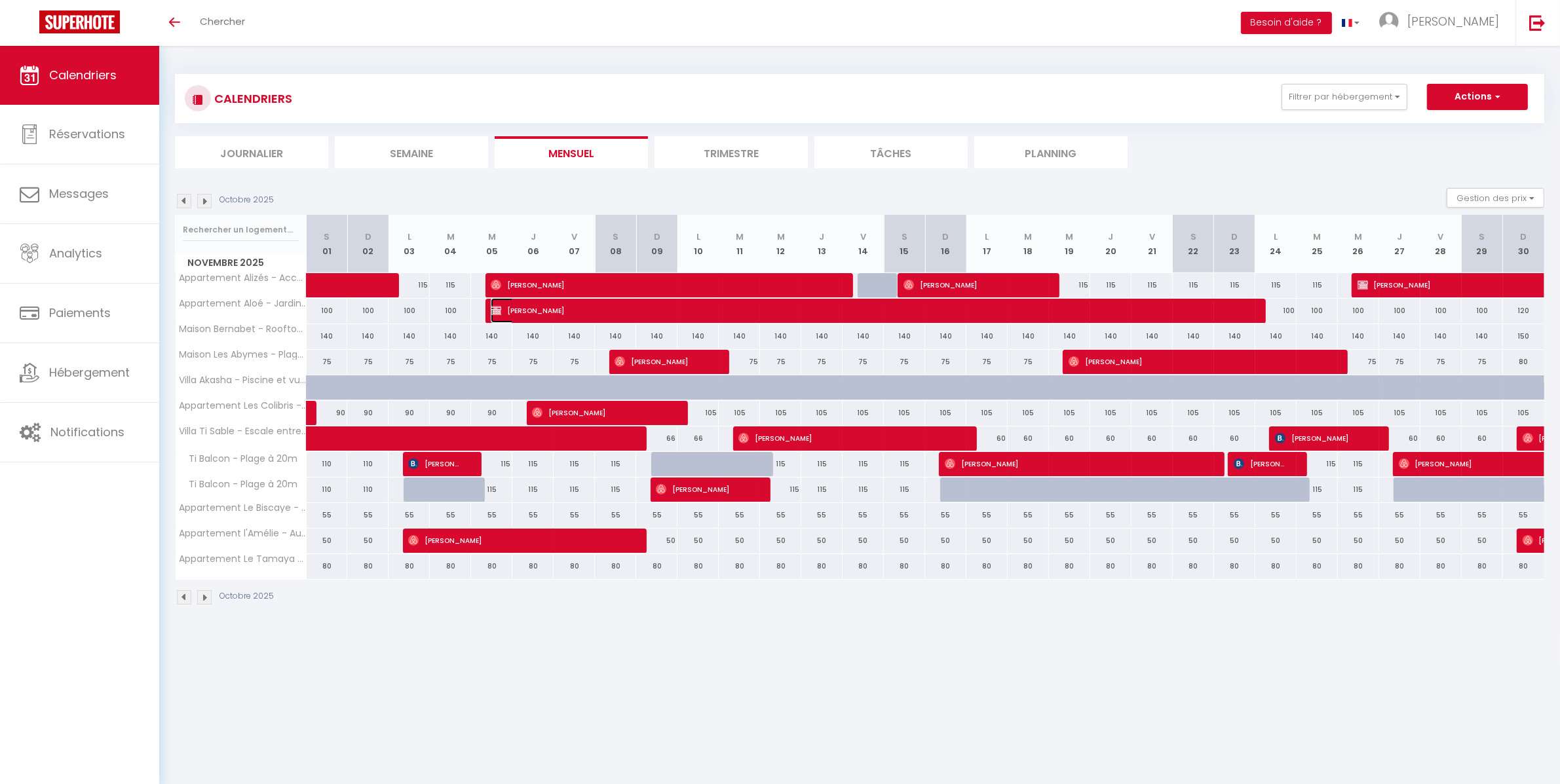
select select "1"
select select
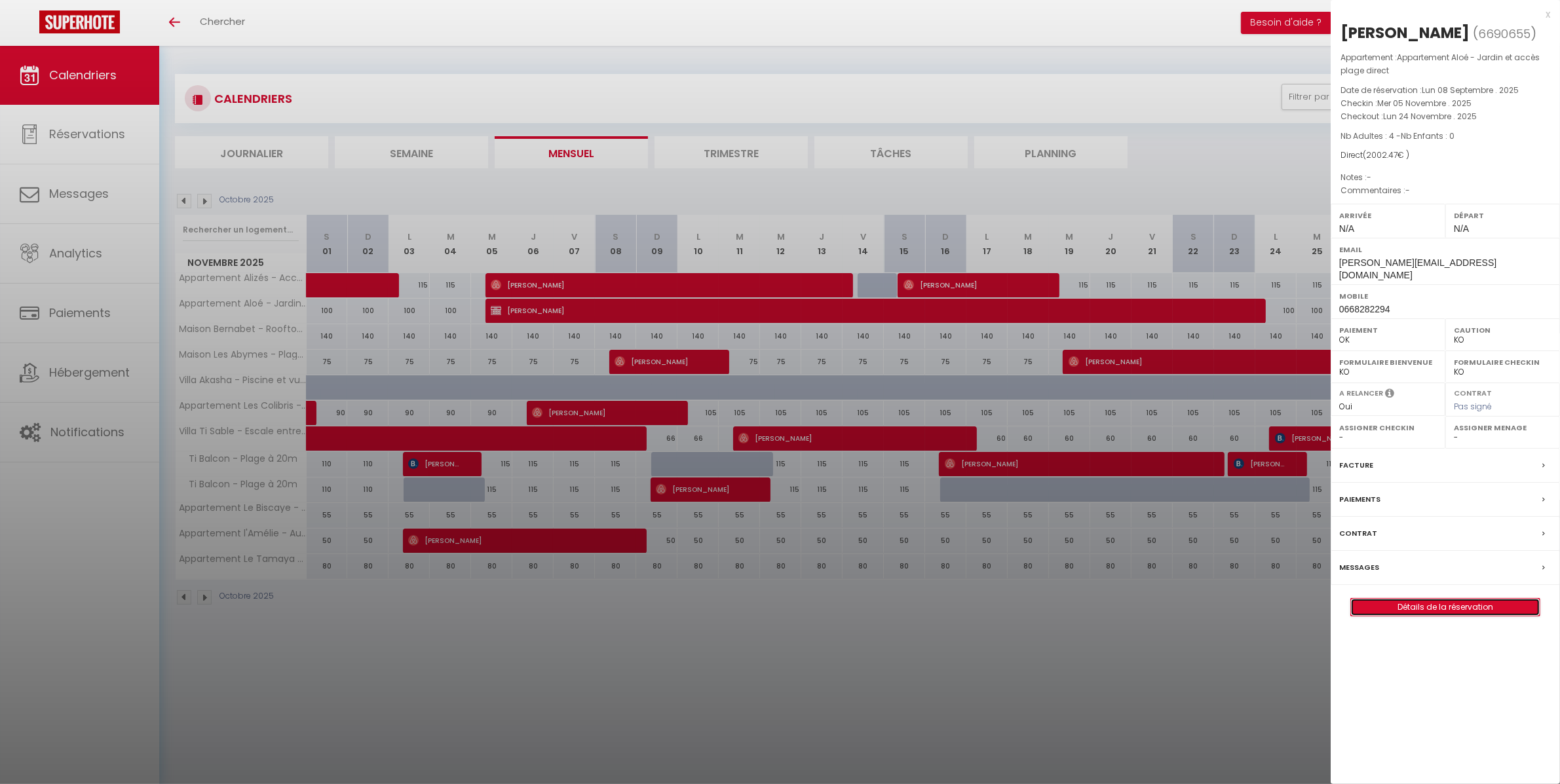
click at [1436, 616] on link "Détails de la réservation" at bounding box center [1445, 607] width 189 height 17
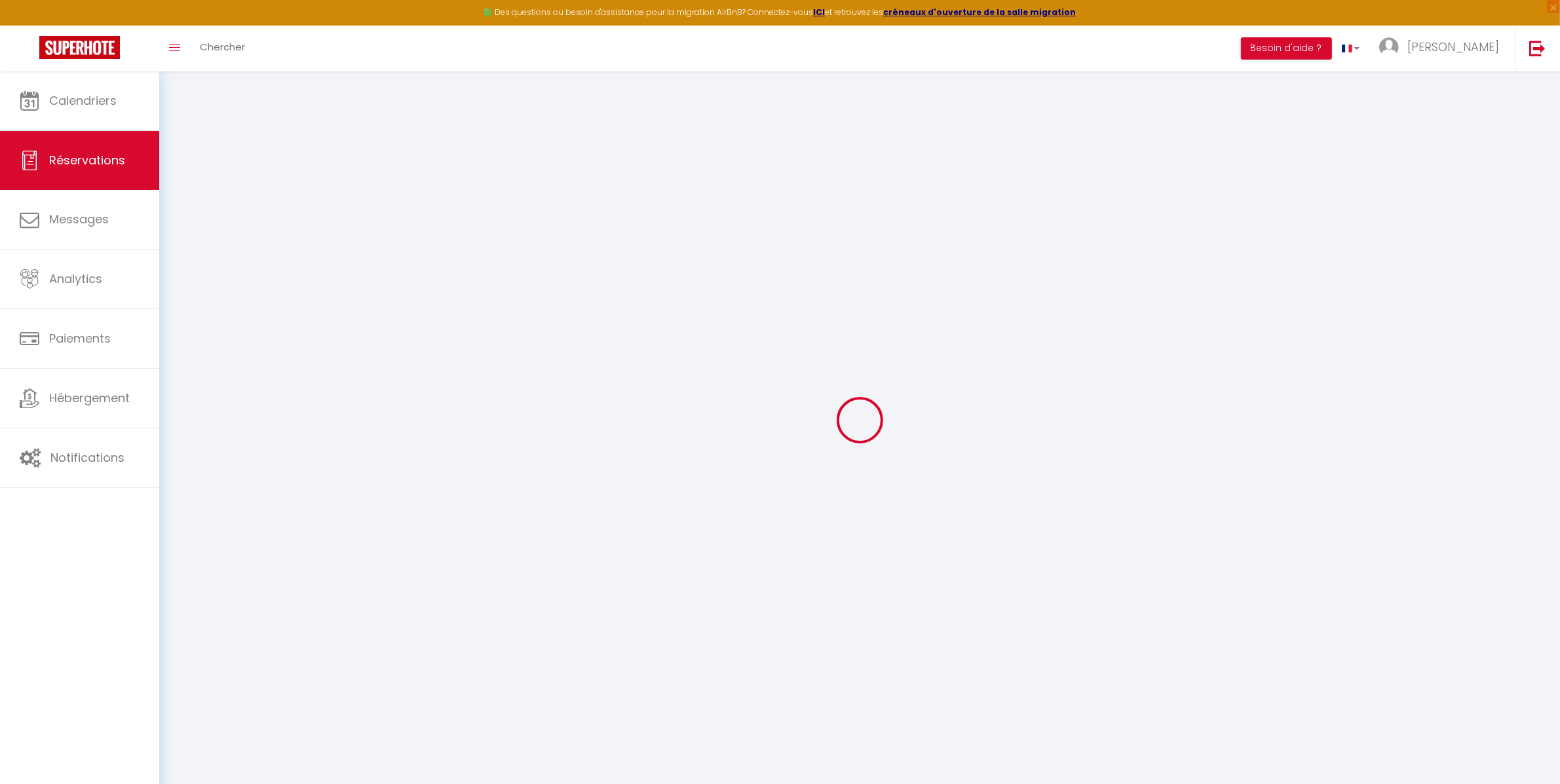
type input "[PERSON_NAME]"
type input "Beaugeon"
type input "[PERSON_NAME][EMAIL_ADDRESS][DOMAIN_NAME]"
type input "0668282294"
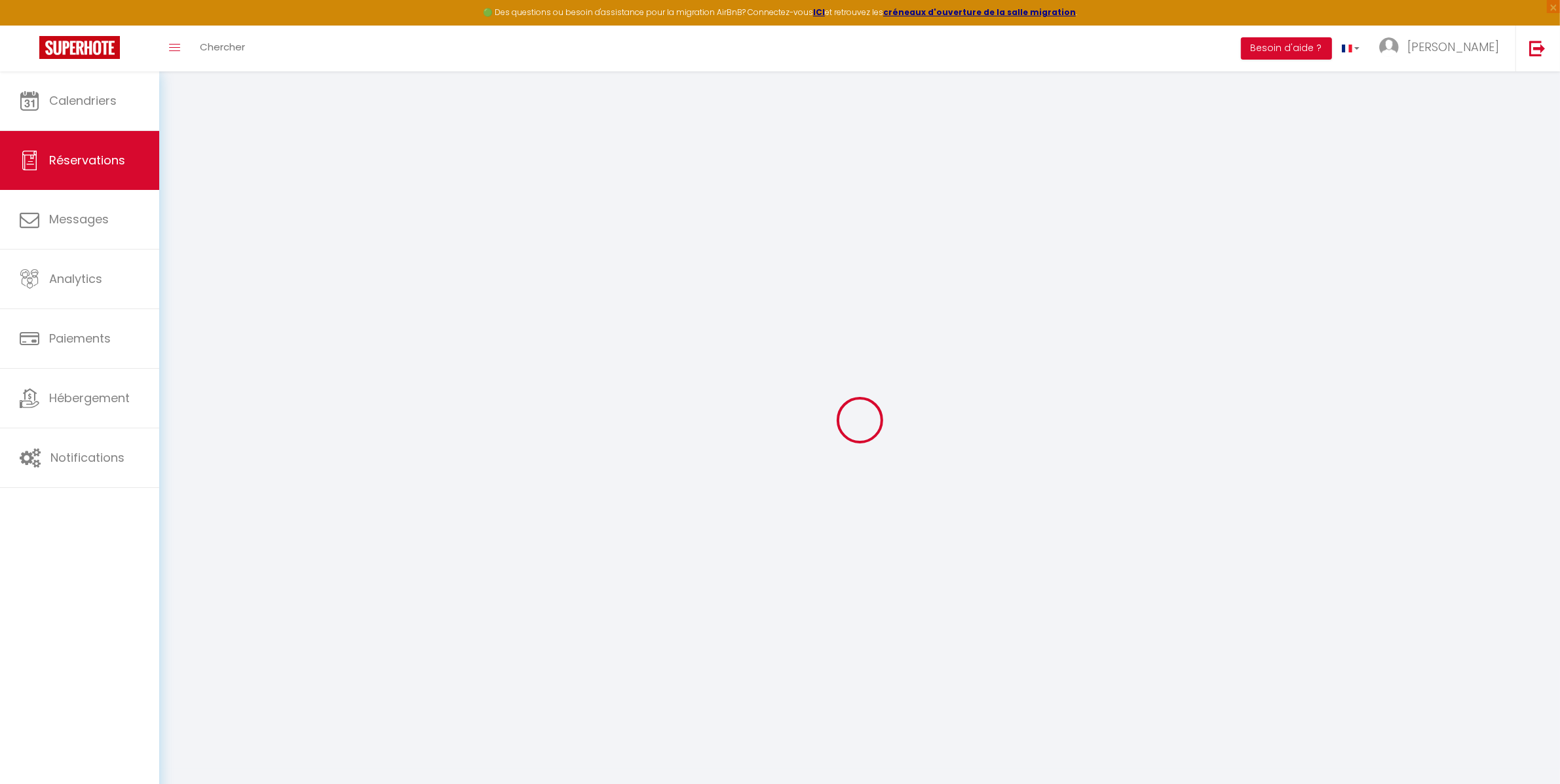
type input "54200"
type input "[STREET_ADDRESS][PERSON_NAME]"
type input "[PERSON_NAME]"
select select "FR"
select select "26087"
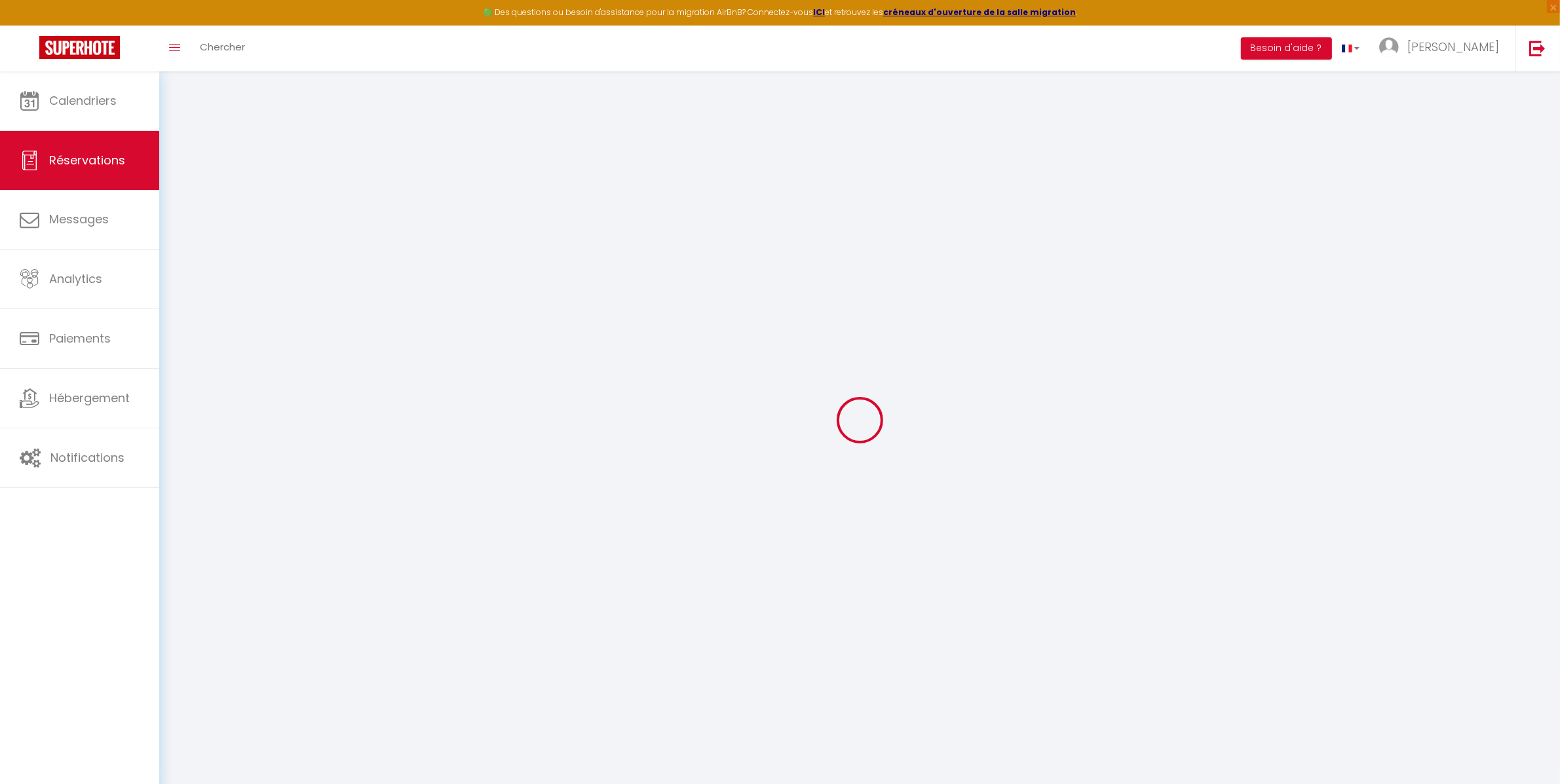
select select "1"
type input "Mer 05 Novembre 2025"
select select
type input "Lun 24 Novembre 2025"
select select
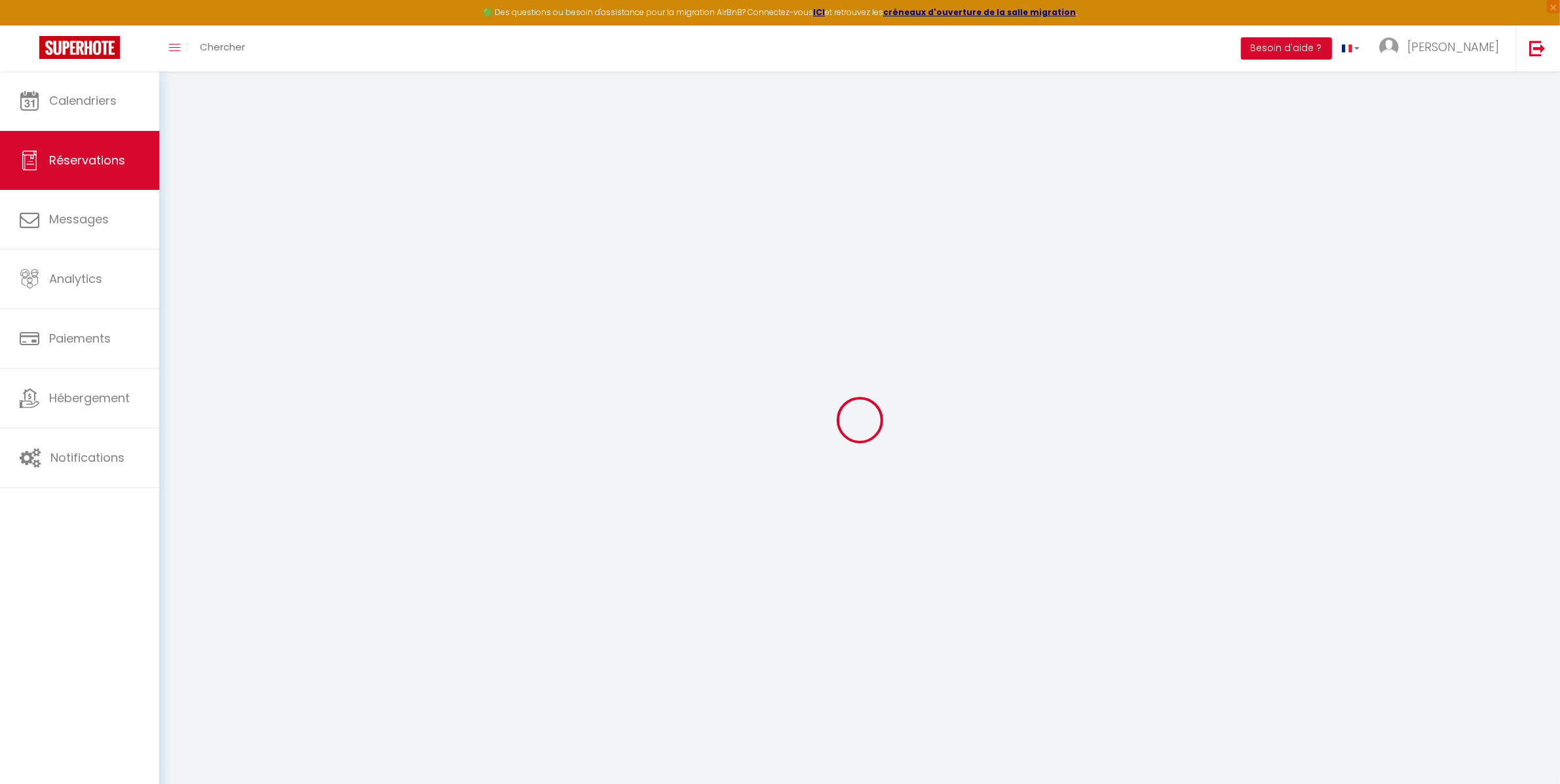
type input "4"
select select "12"
select select
type input "1900"
checkbox input "false"
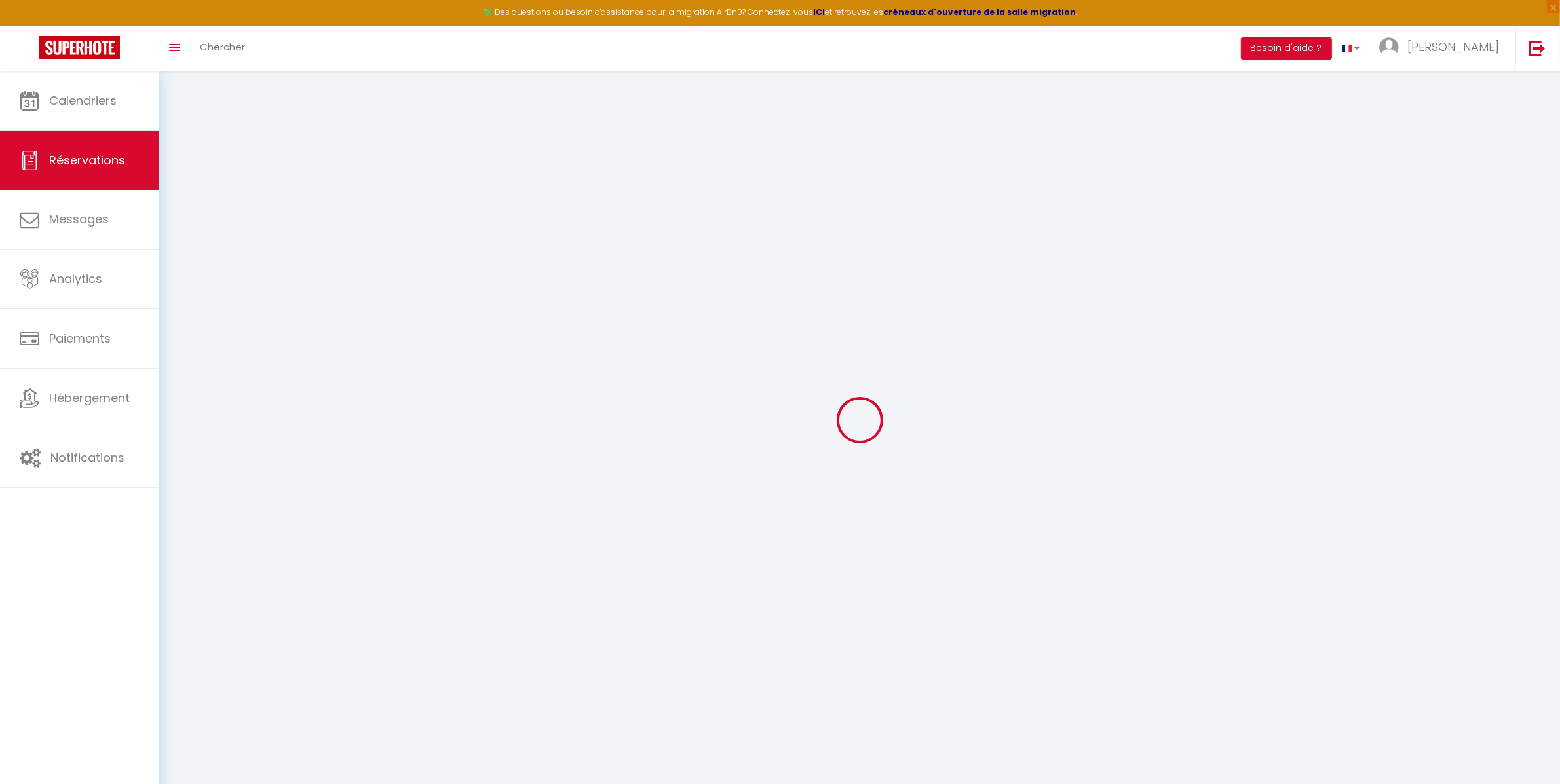
type input "0"
select select
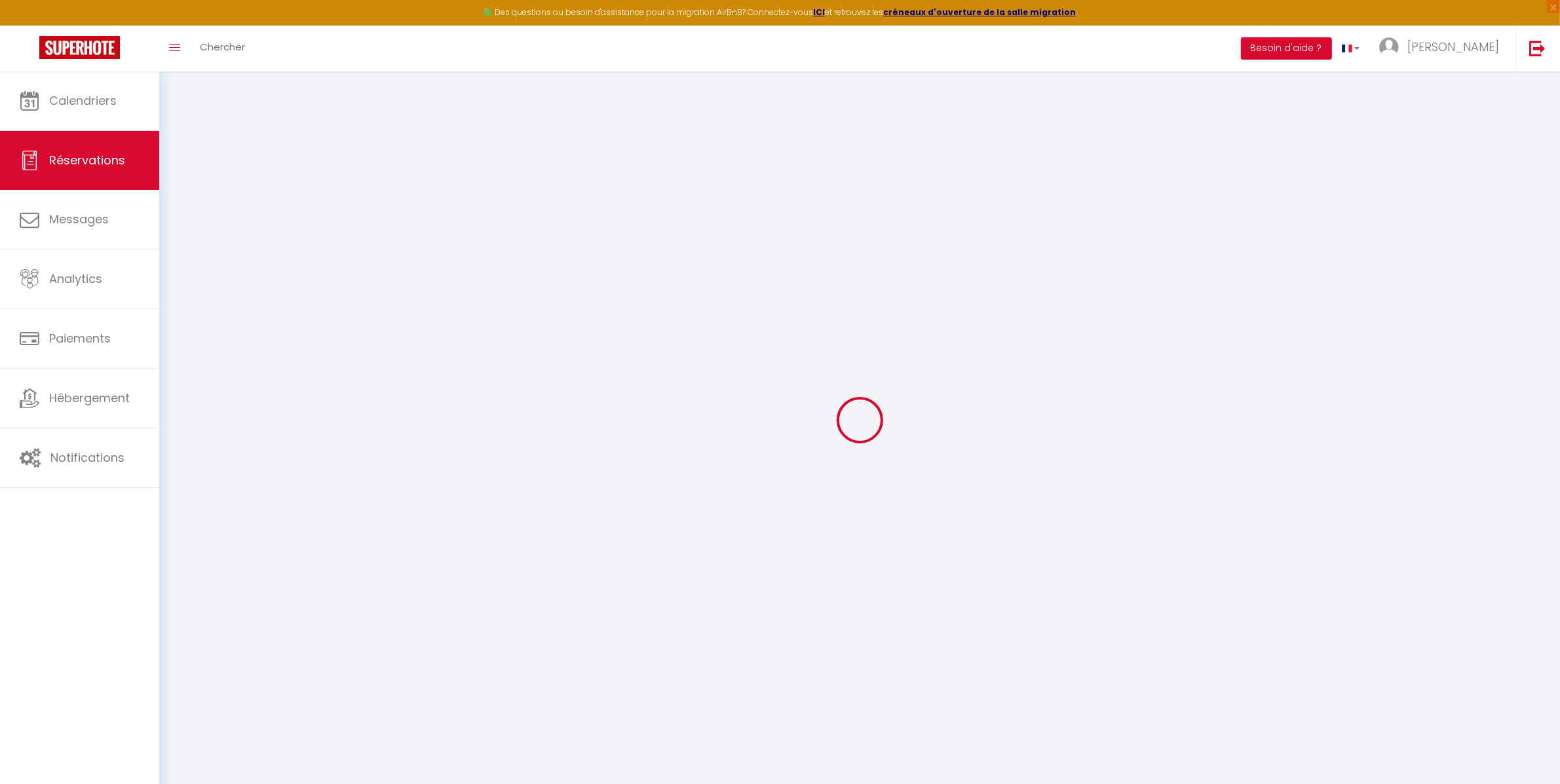
select select
select select "14"
checkbox input "false"
select select
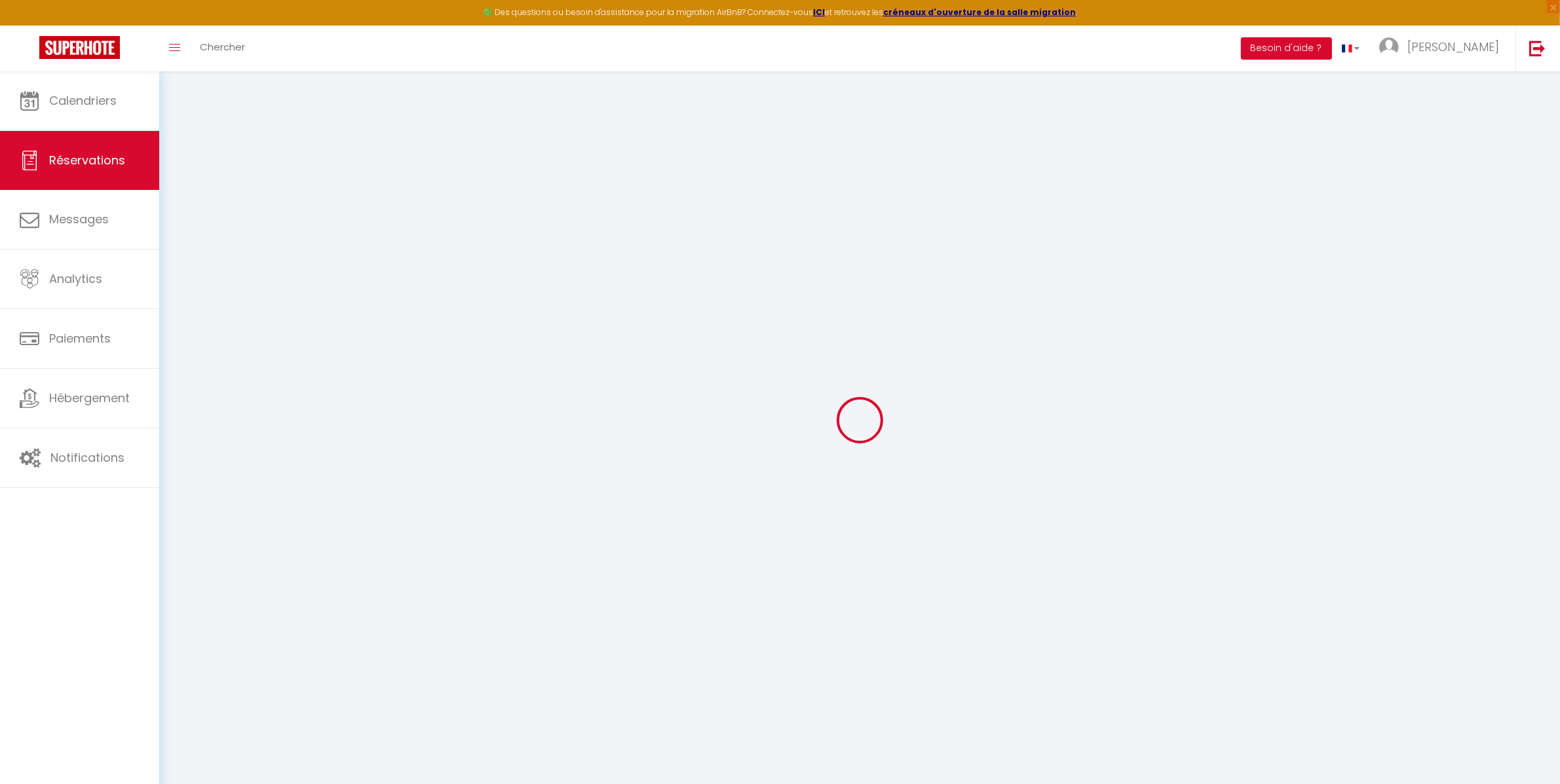
checkbox input "false"
select select
checkbox input "false"
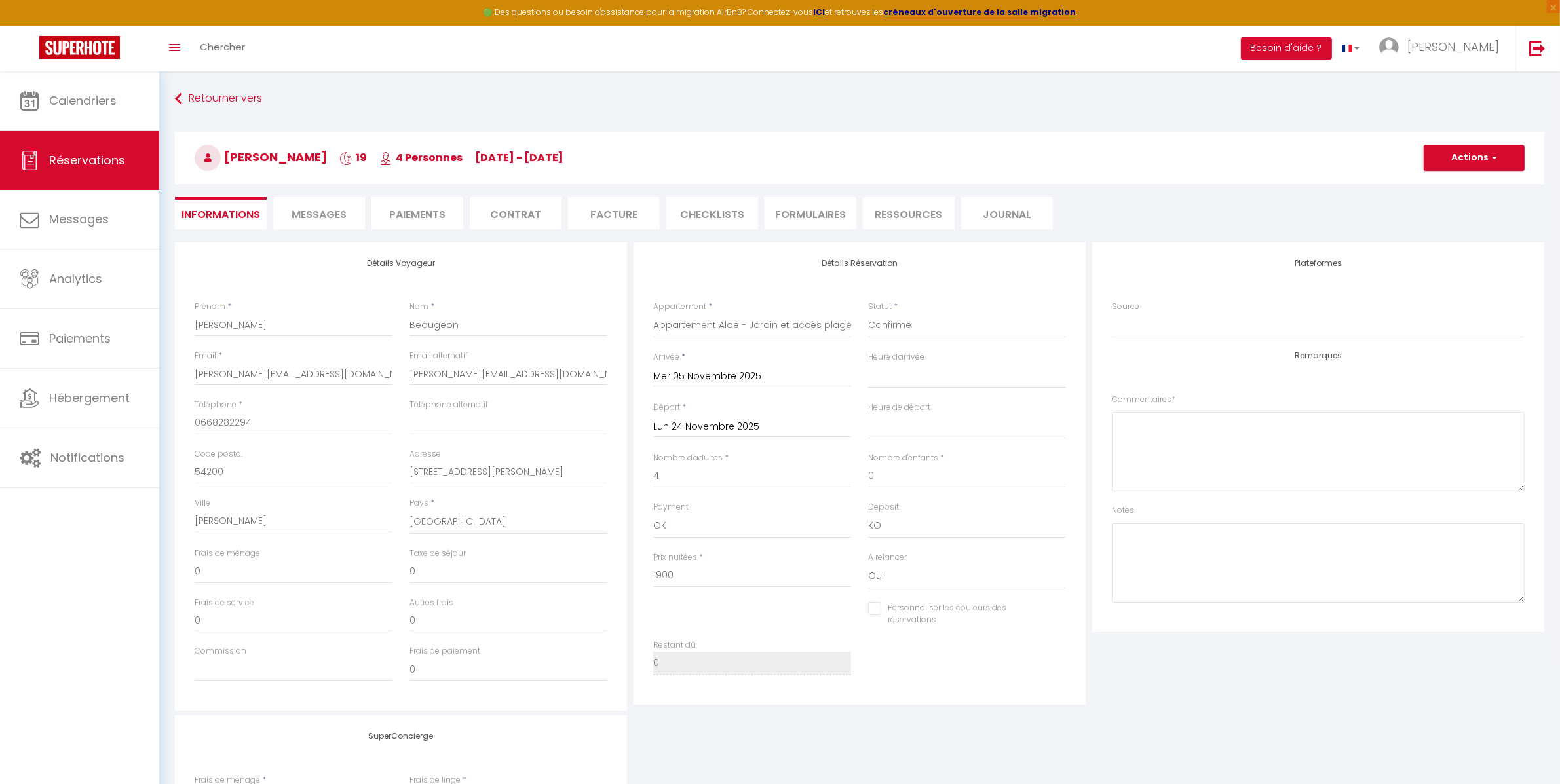
type input "60"
type input "42.47"
select select
checkbox input "false"
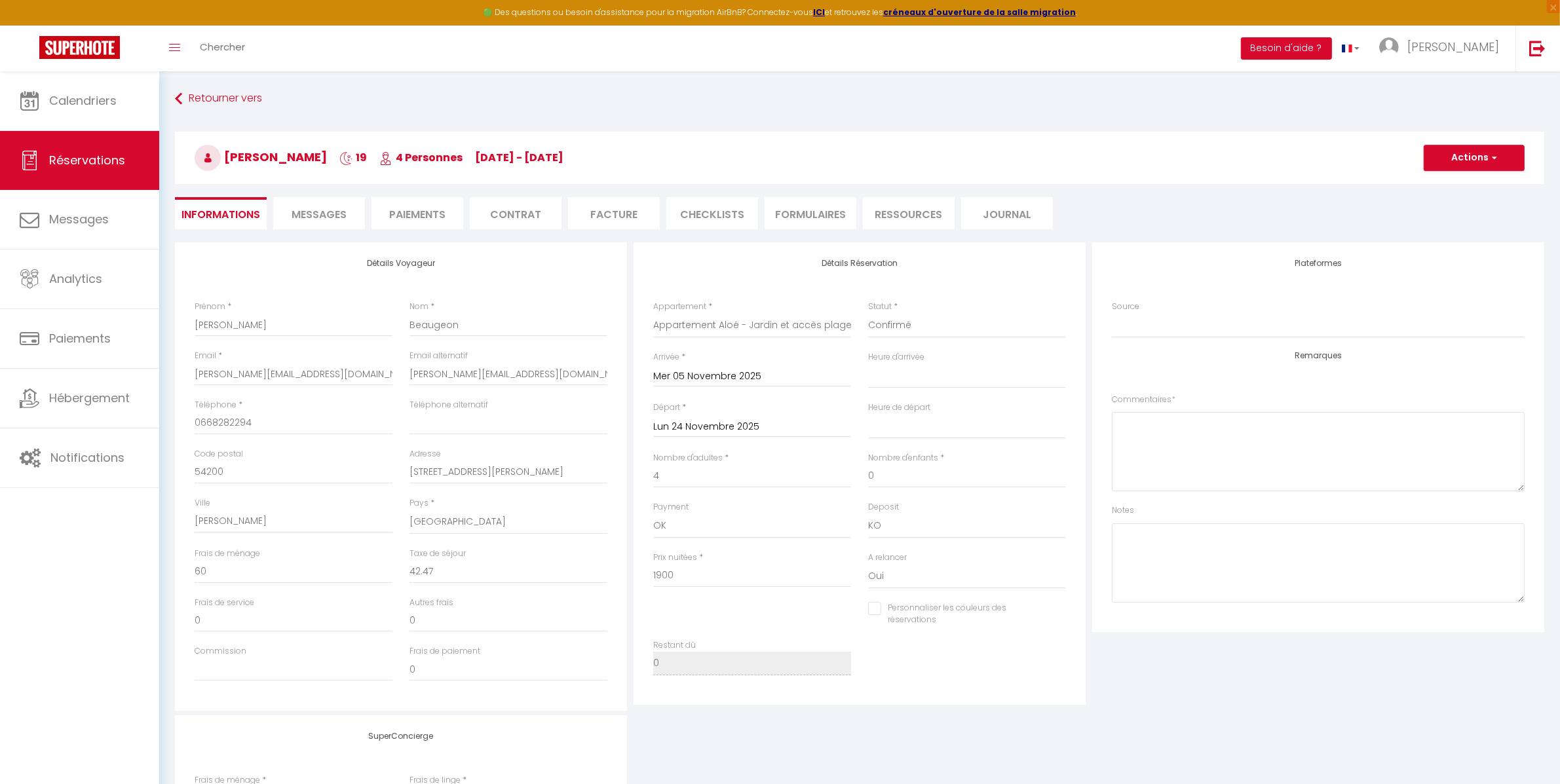
select select
drag, startPoint x: 696, startPoint y: 574, endPoint x: 642, endPoint y: 572, distance: 54.0
click at [642, 572] on div "Détails Réservation Appartement * [GEOGRAPHIC_DATA] - Escale entre mer et natur…" at bounding box center [859, 474] width 452 height 463
click at [709, 571] on input "1900" at bounding box center [752, 576] width 198 height 24
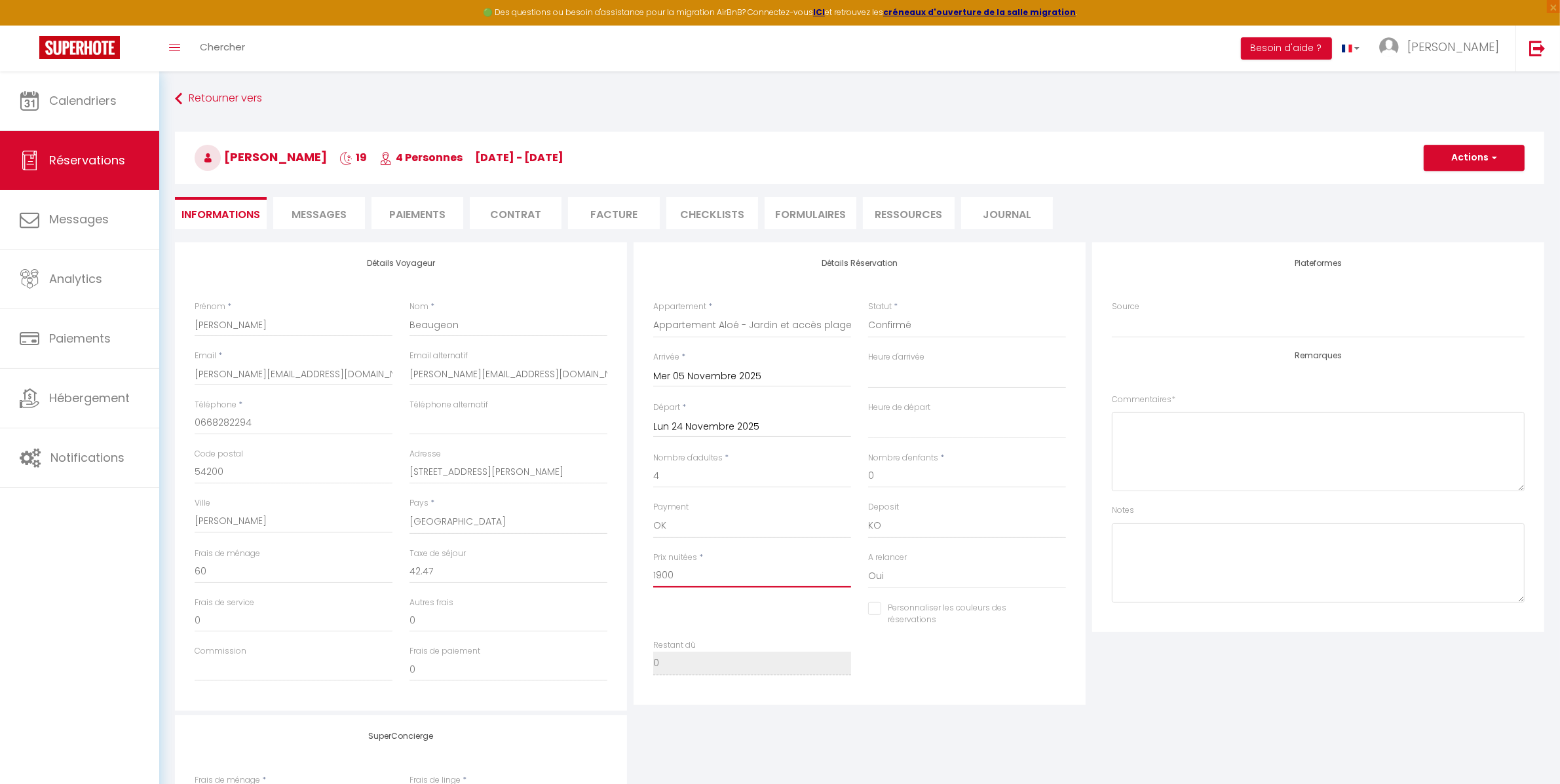
type input "190"
select select
checkbox input "false"
type input "19"
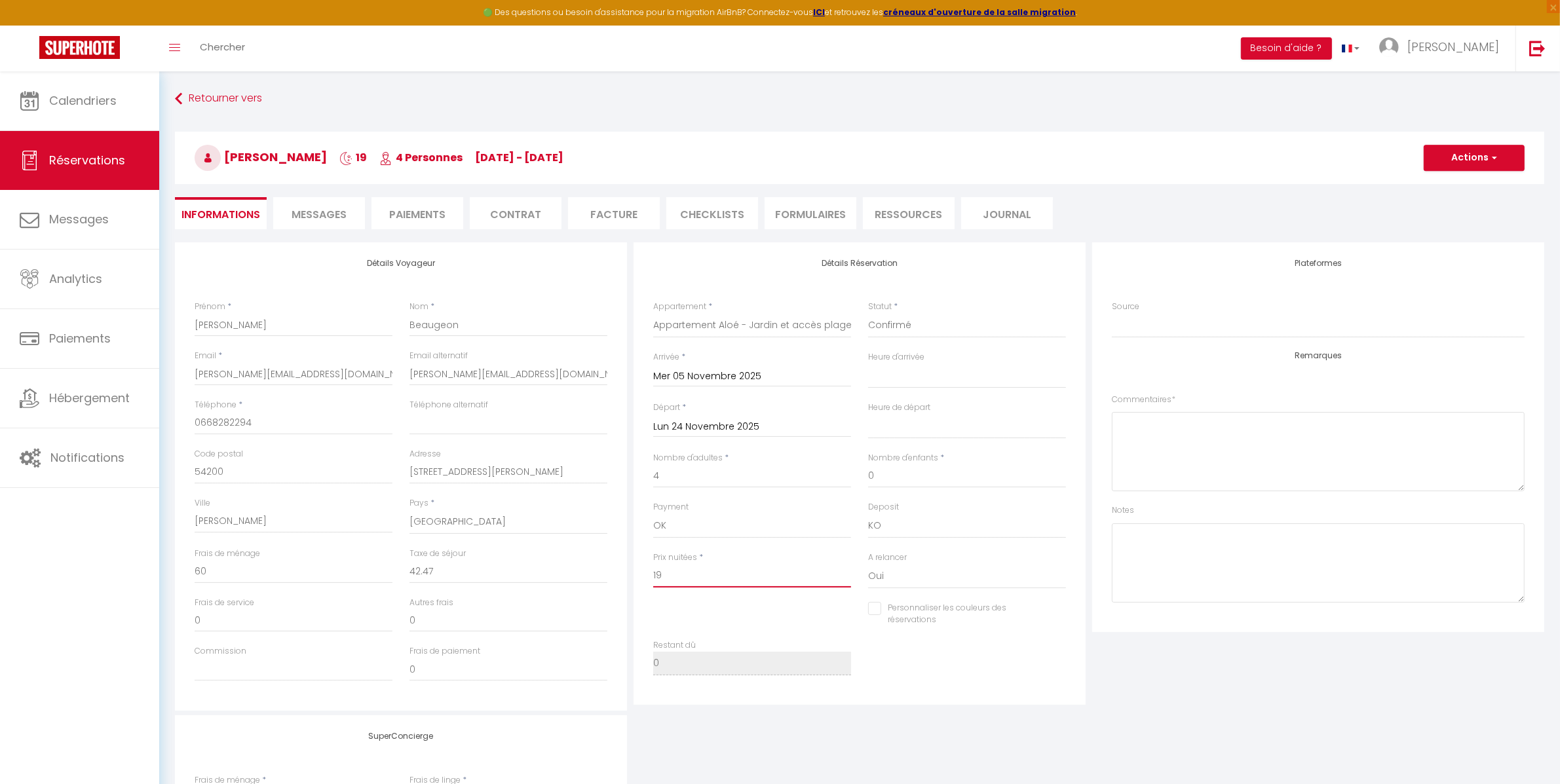
select select
checkbox input "false"
type input "1"
select select
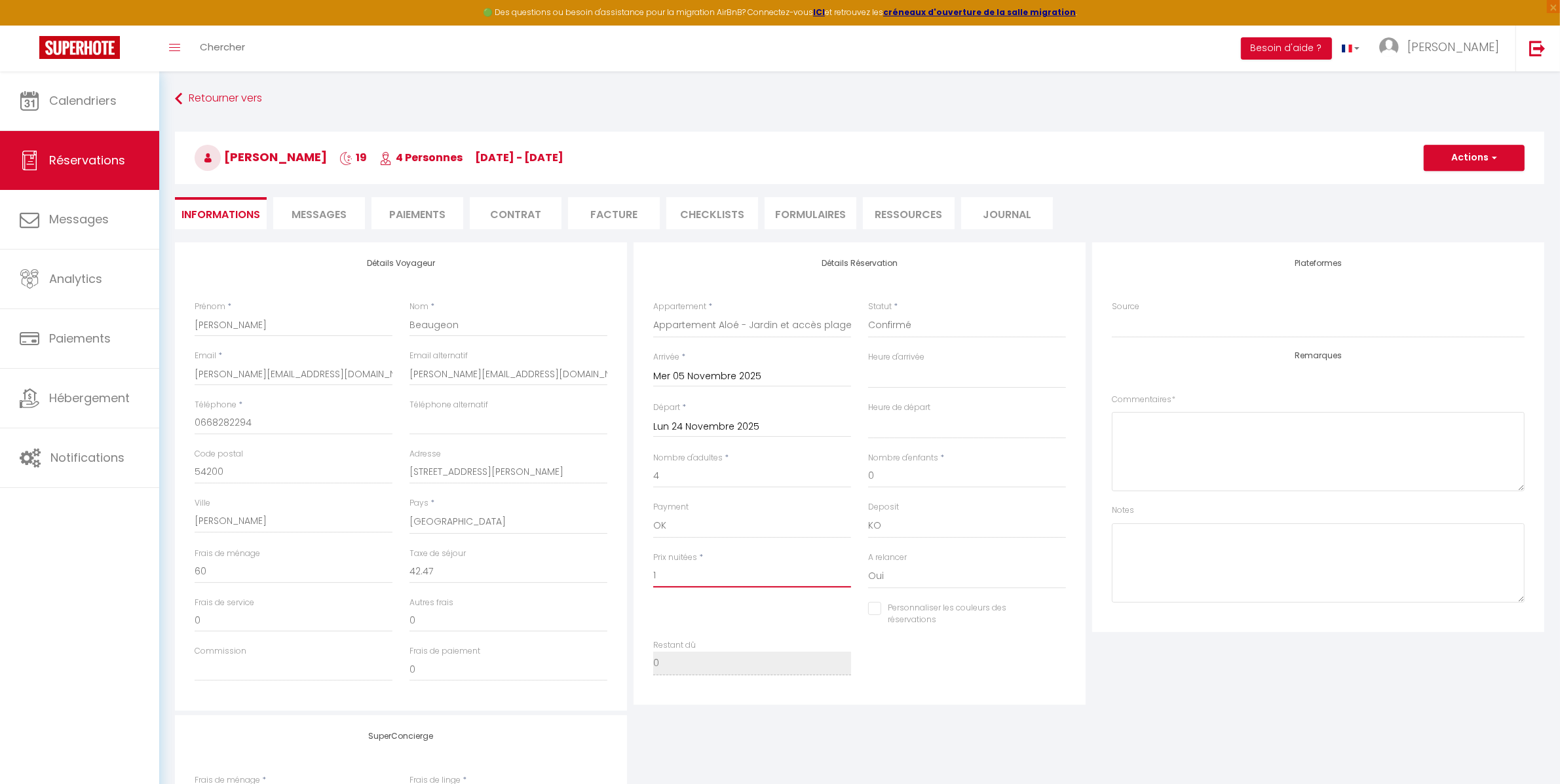
select select
checkbox input "false"
select select
checkbox input "false"
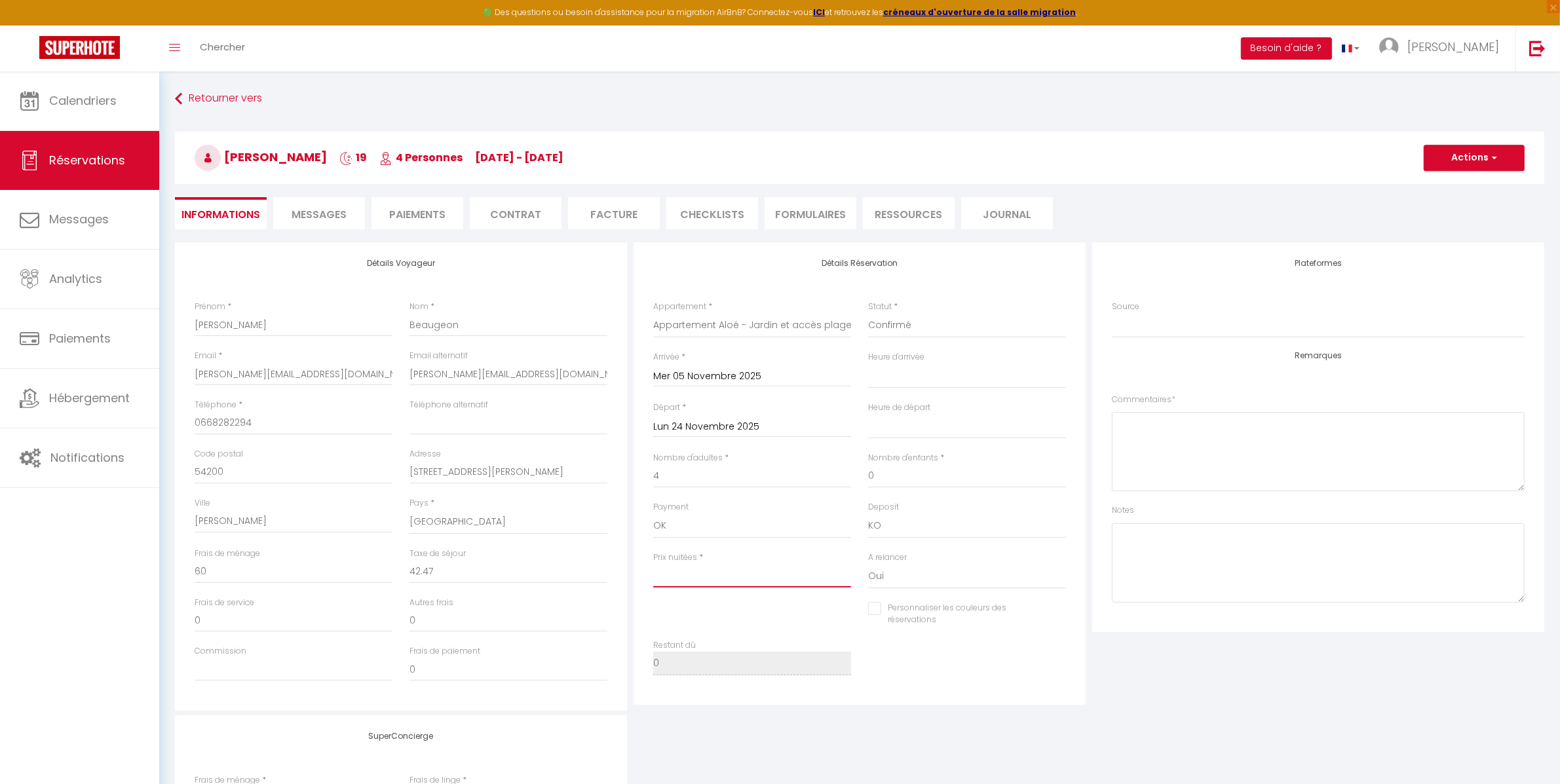
type input "1"
select select
checkbox input "false"
type input "18"
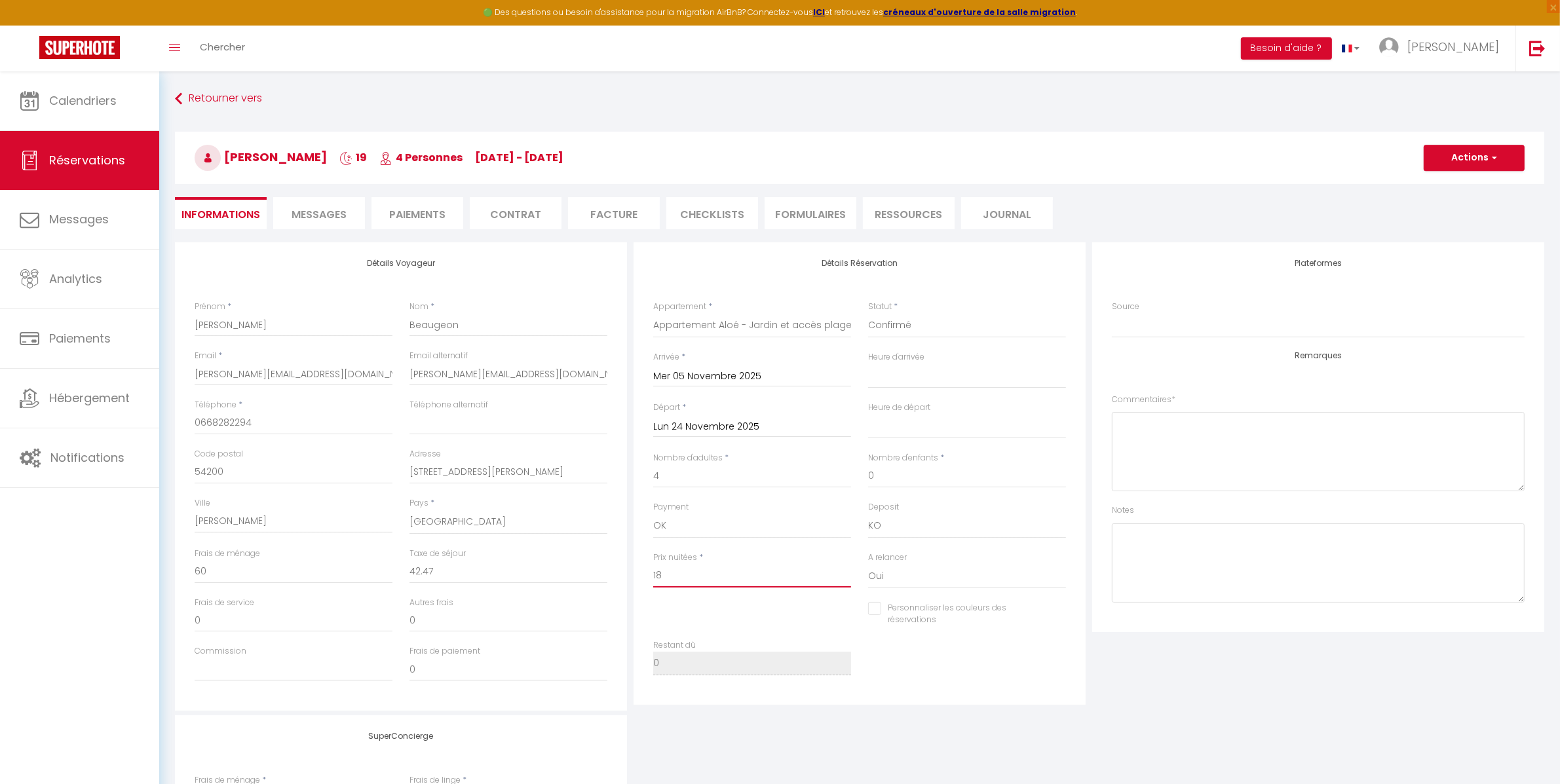
select select
checkbox input "false"
type input "180"
select select
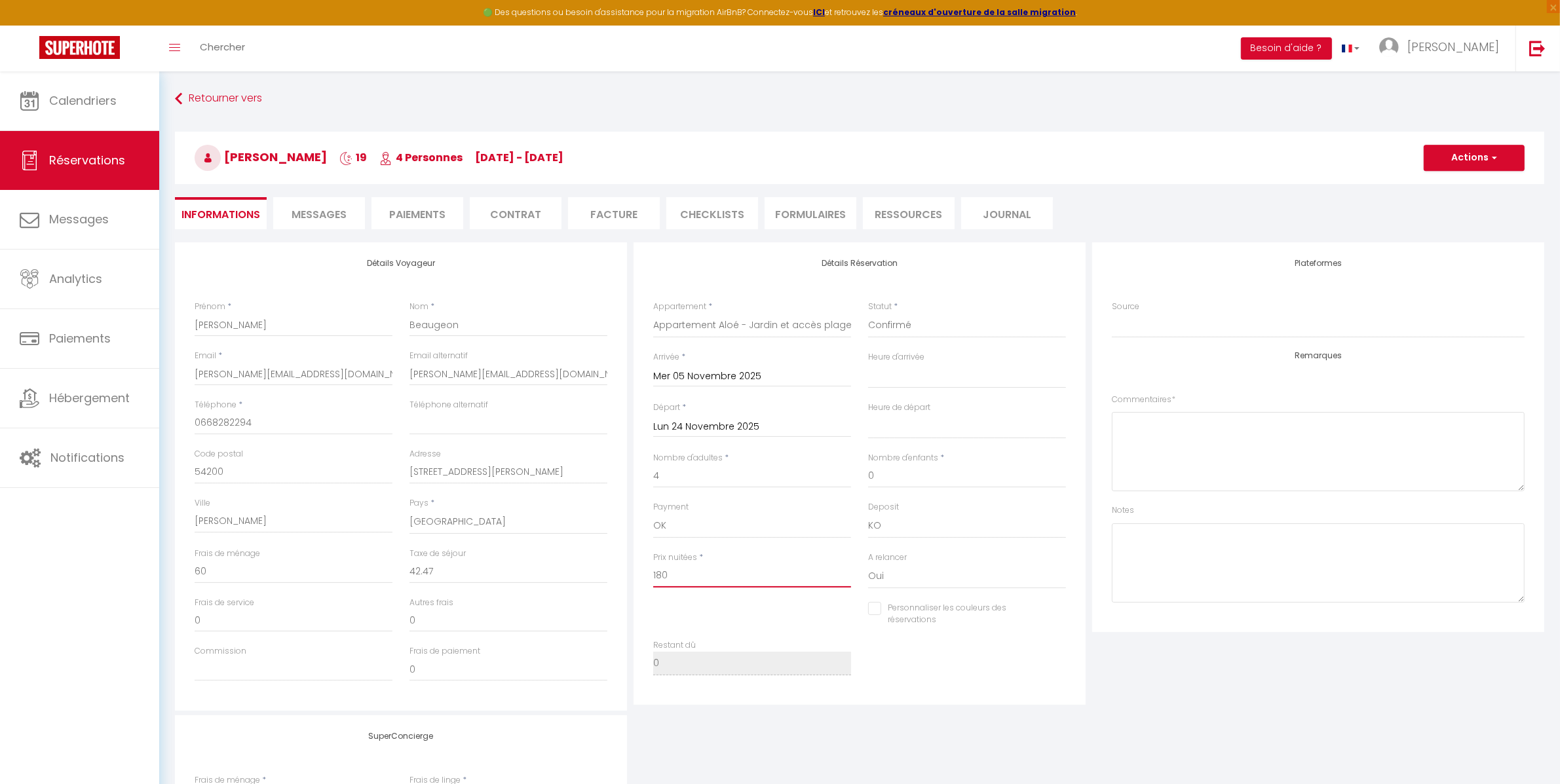
select select
checkbox input "false"
type input "1805"
select select
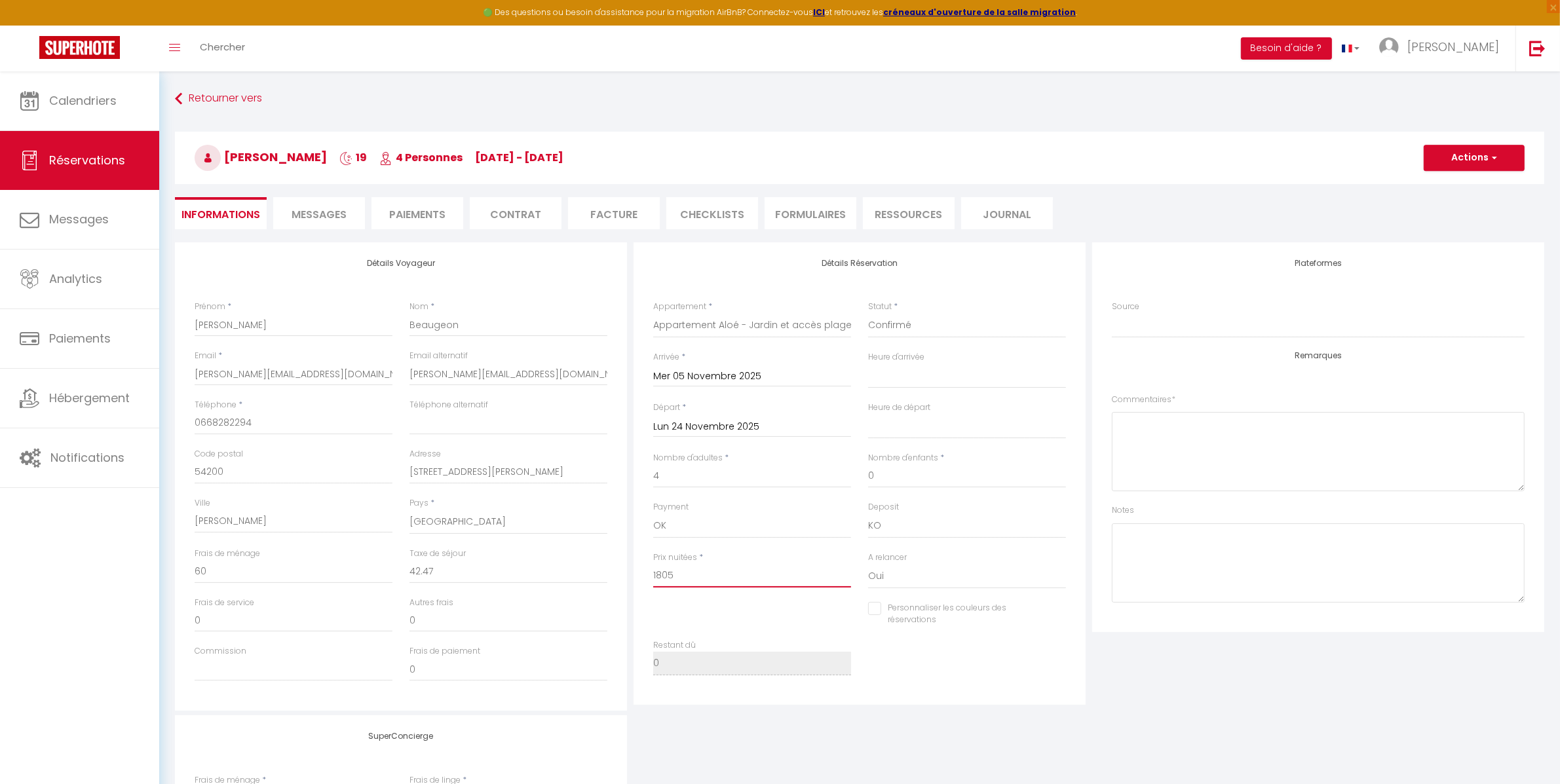
checkbox input "false"
type input "1805"
type input "0"
select select
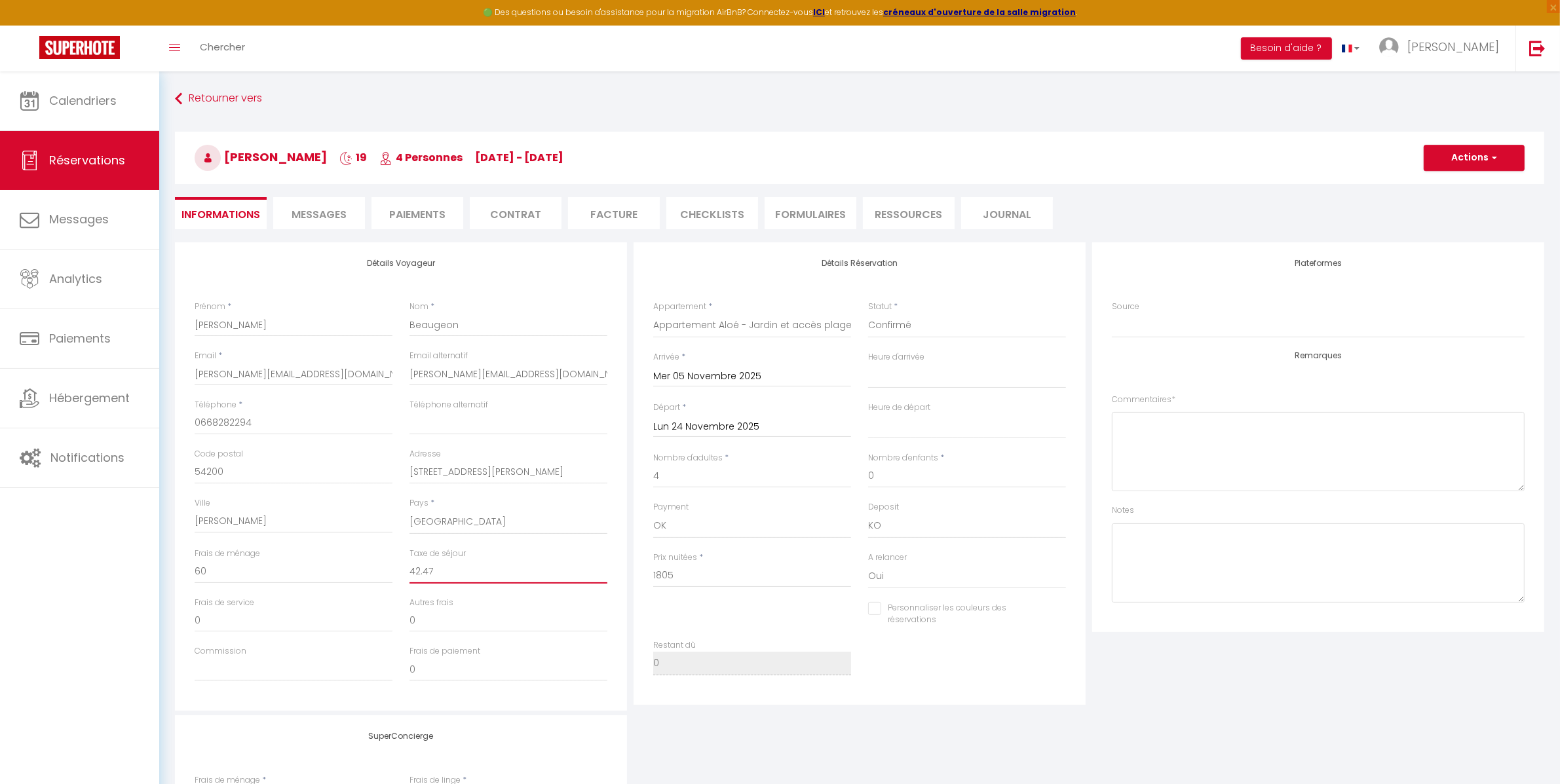
select select
checkbox input "false"
drag, startPoint x: 446, startPoint y: 572, endPoint x: 393, endPoint y: 570, distance: 53.0
click at [393, 570] on div "Frais de ménage 0 Taxe de séjour 0" at bounding box center [401, 572] width 430 height 49
drag, startPoint x: 268, startPoint y: 572, endPoint x: 132, endPoint y: 571, distance: 136.0
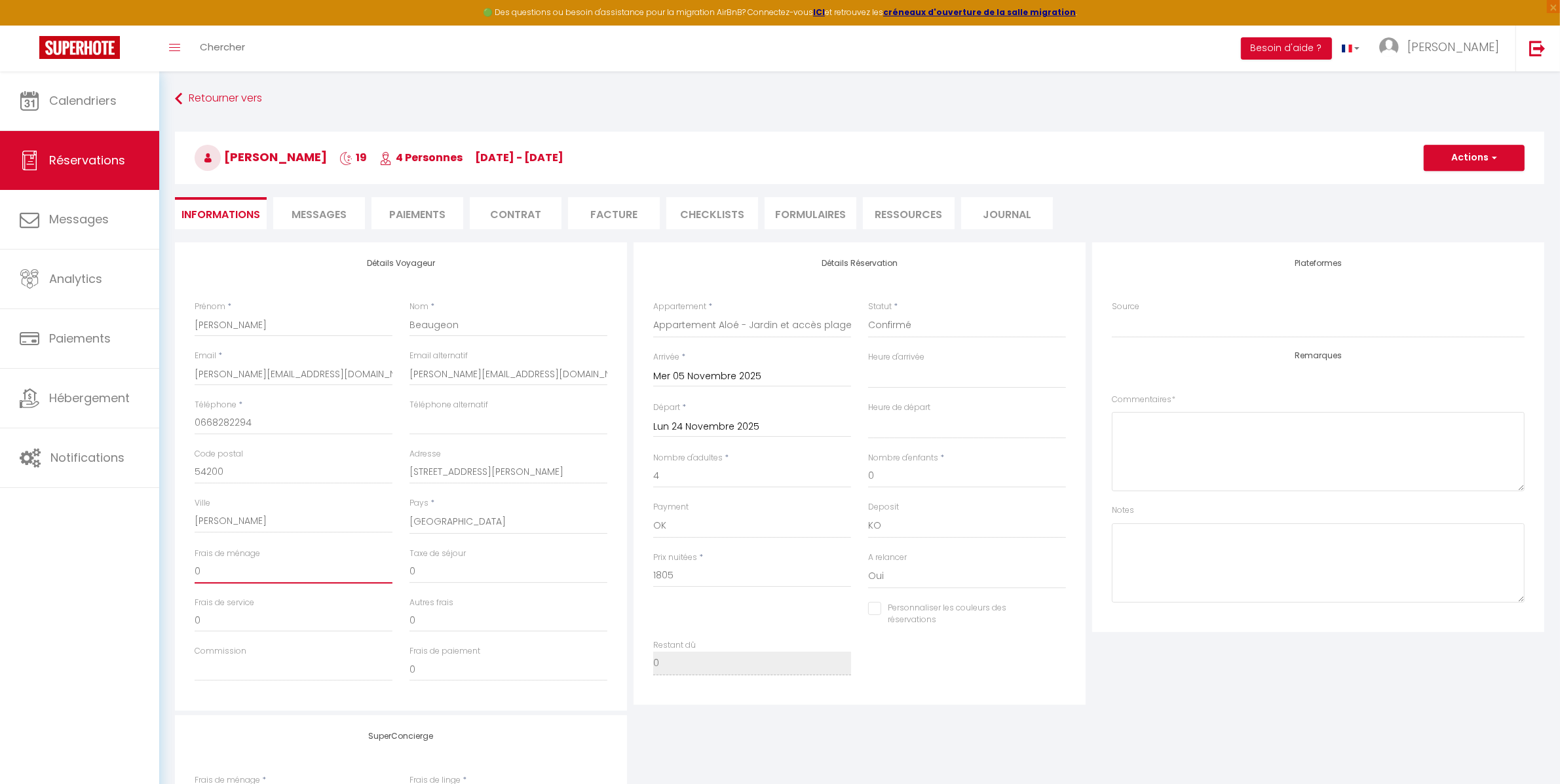
click at [132, 571] on div "🟢 Des questions ou besoin d'assistance pour la migration AirBnB? Connectez-vous…" at bounding box center [780, 526] width 1560 height 909
type input "6"
select select
checkbox input "false"
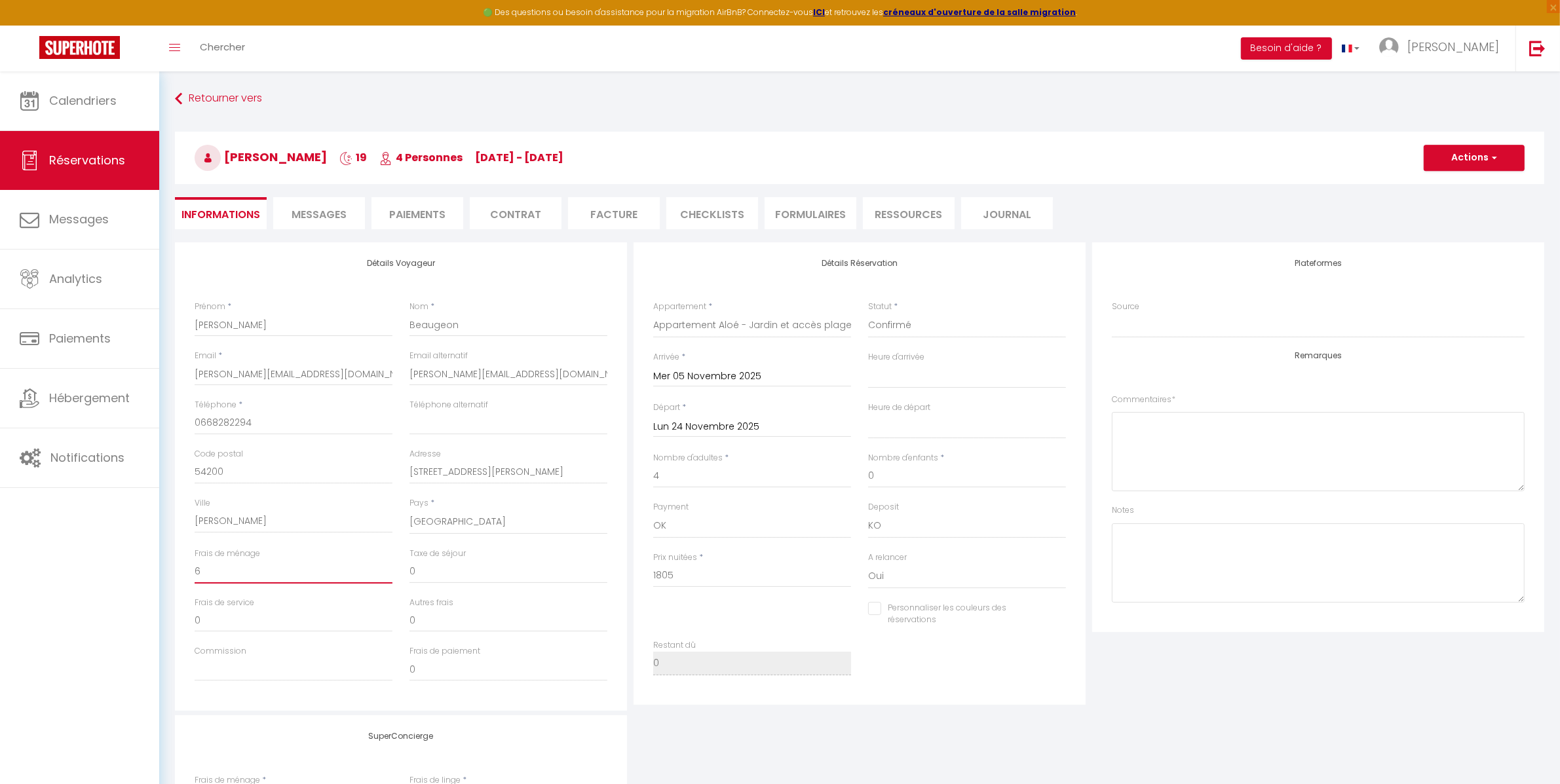
type input "60"
select select
checkbox input "false"
type input "60"
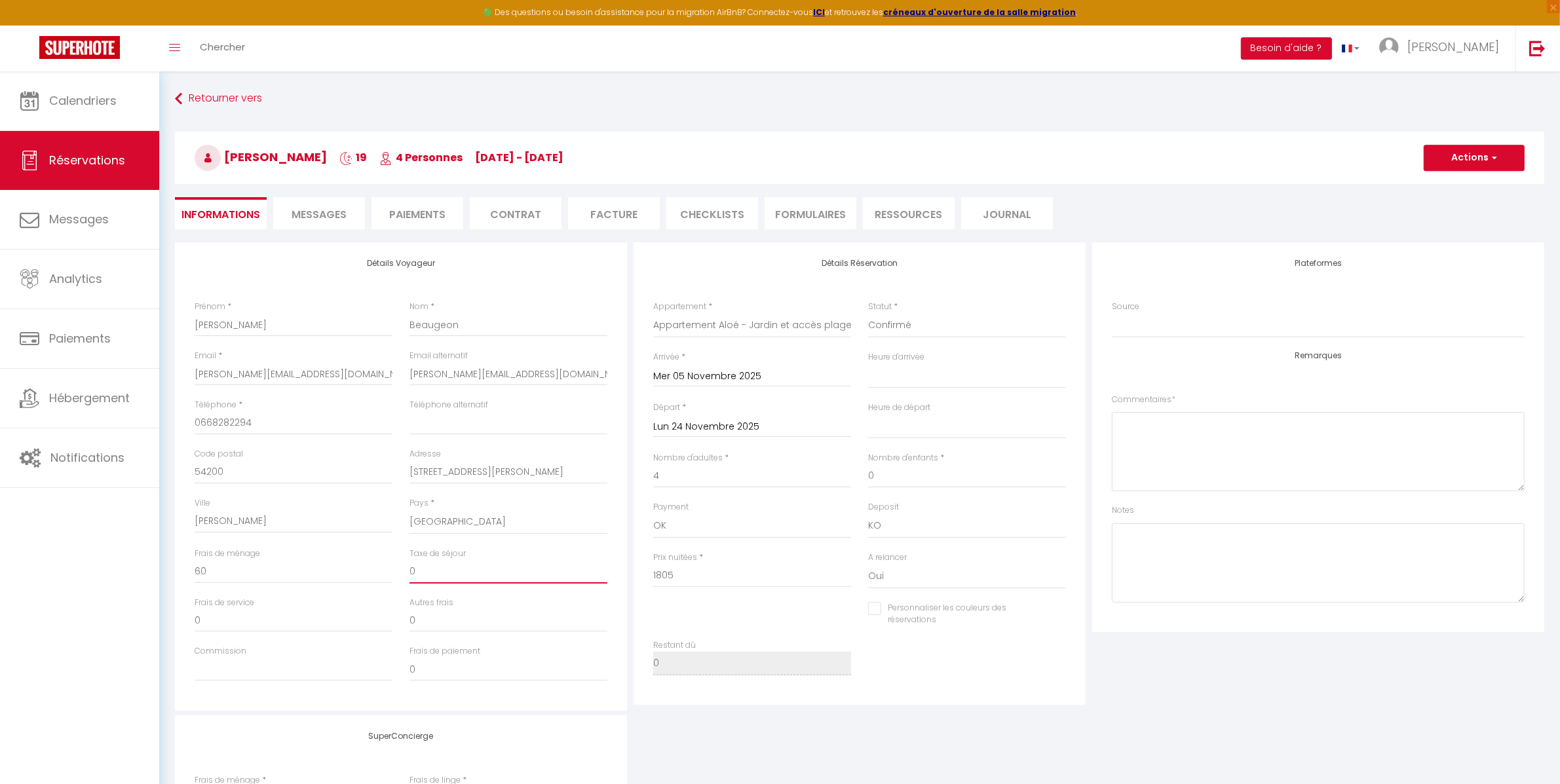
click at [452, 565] on input "0" at bounding box center [508, 572] width 198 height 24
select select
checkbox input "false"
type input "4"
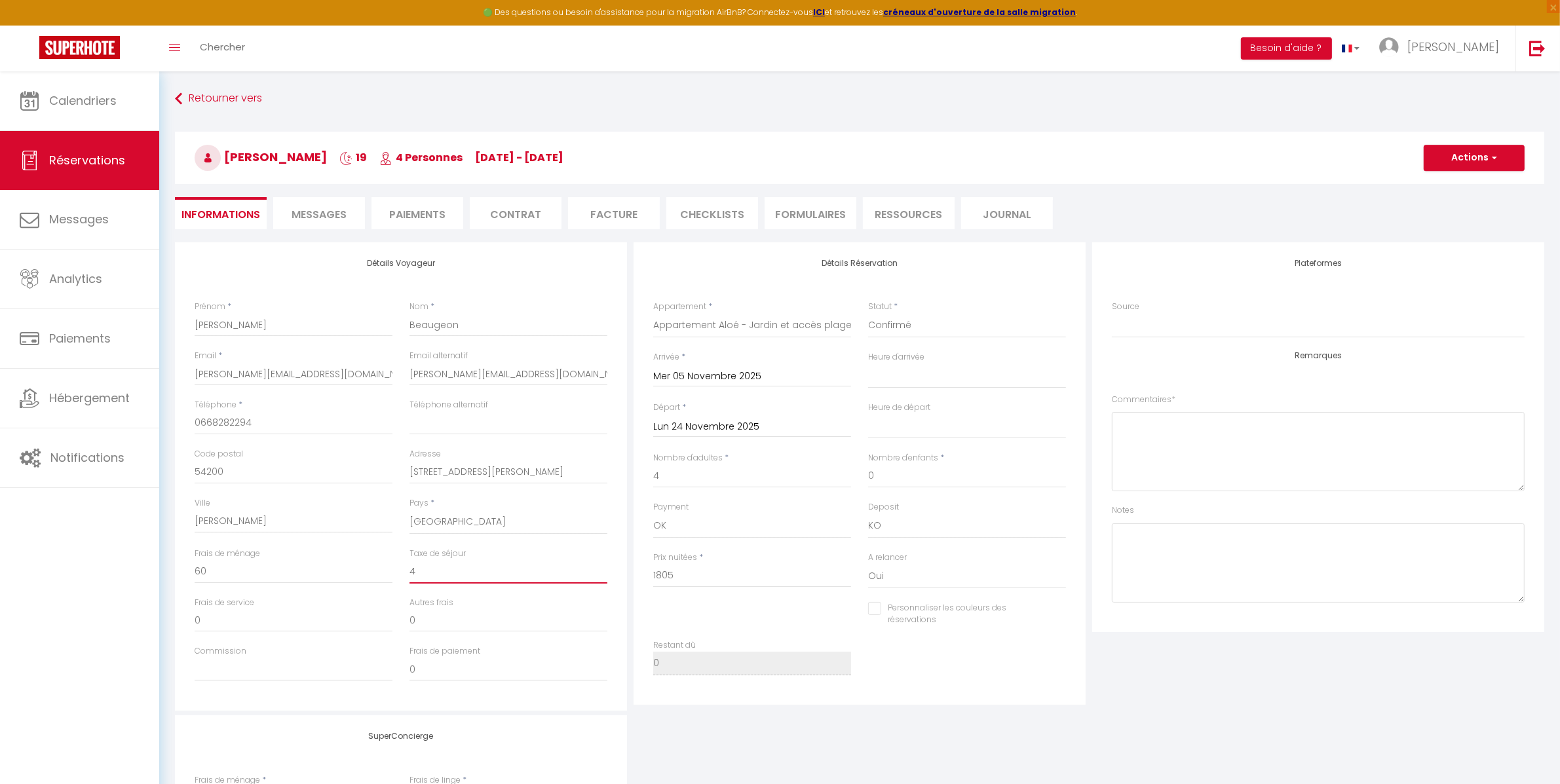
select select
checkbox input "false"
type input "45"
select select
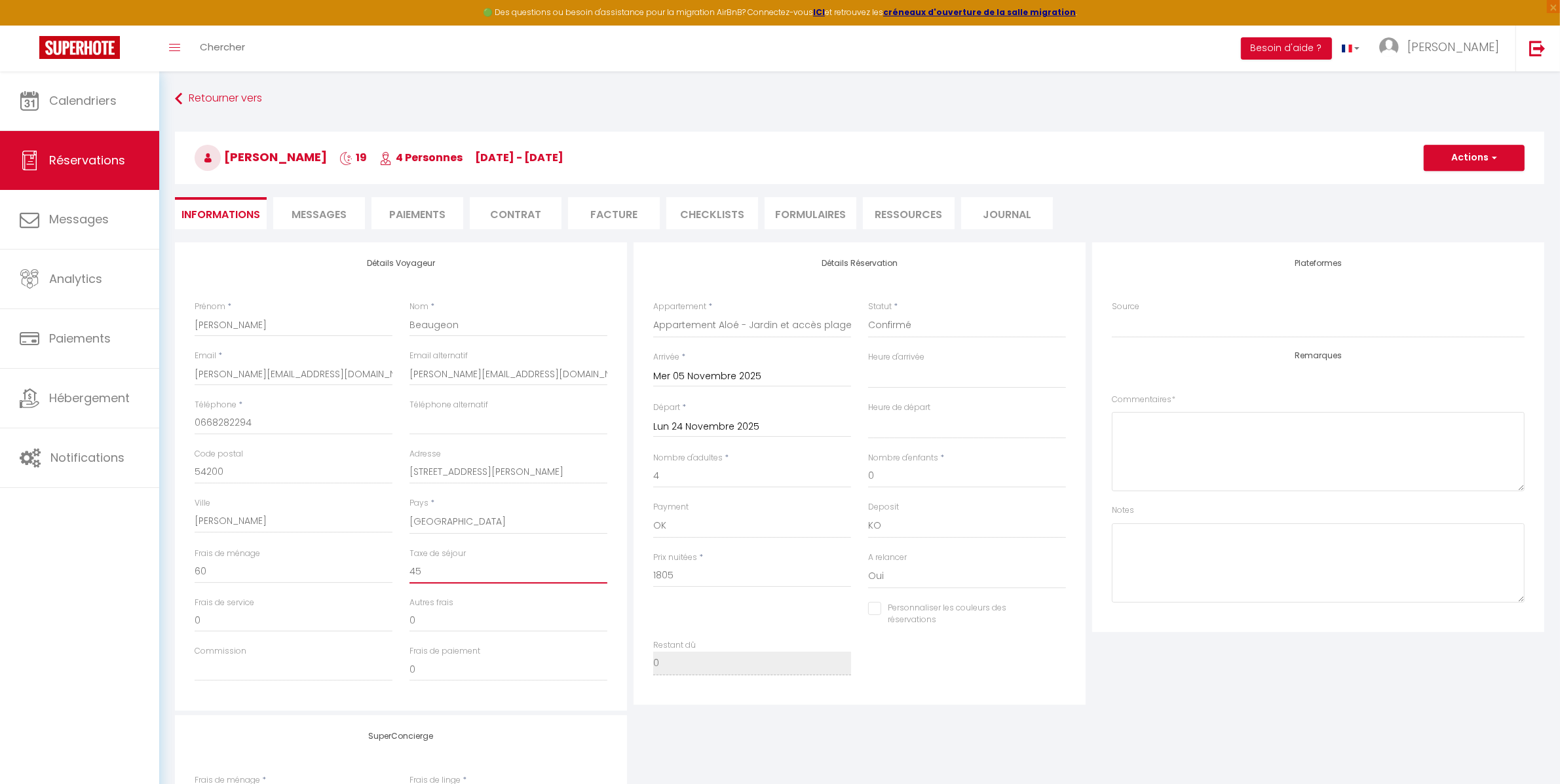
select select
checkbox input "false"
type input "45,"
select select
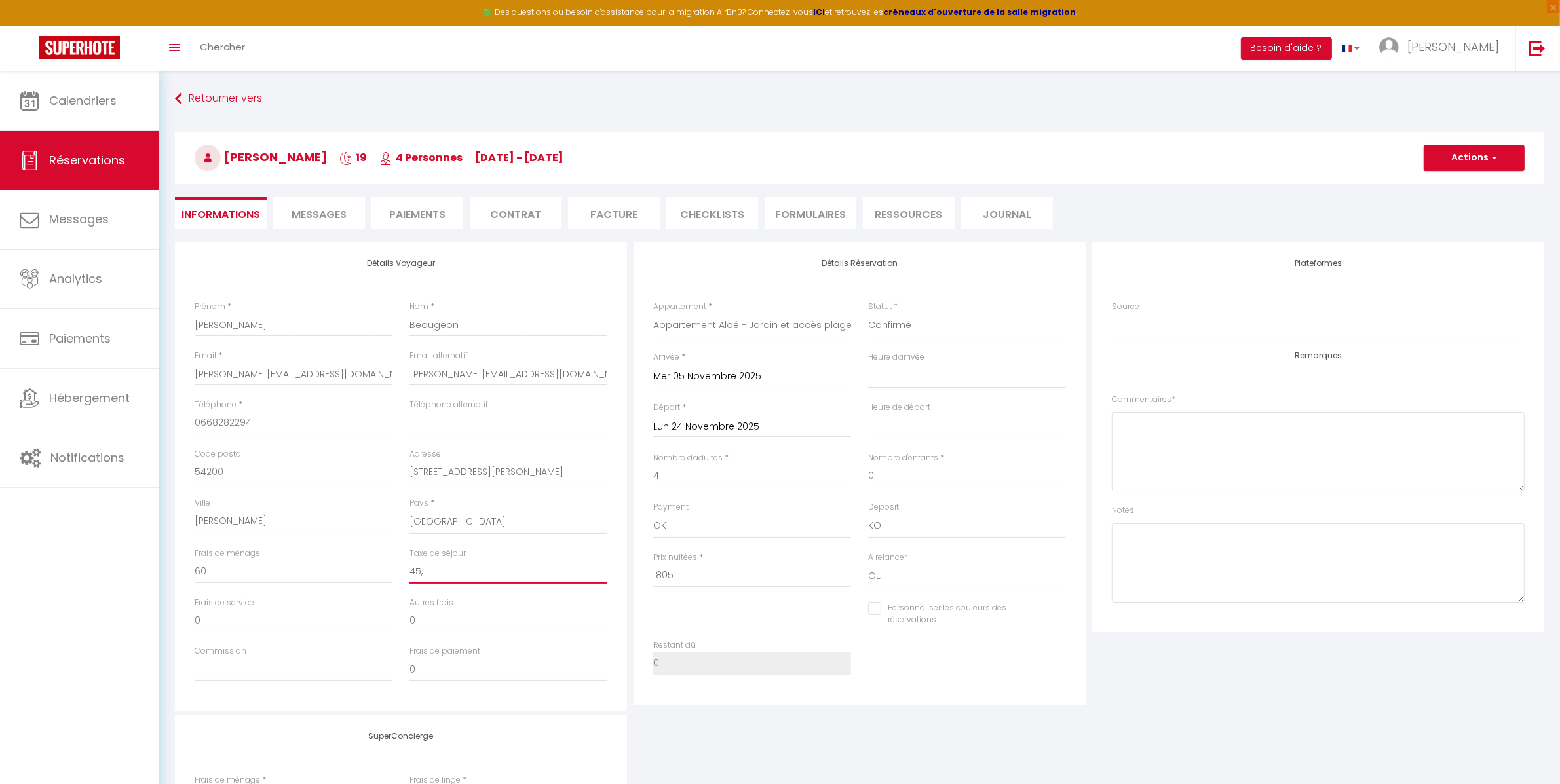
checkbox input "false"
type input "45,1"
select select
checkbox input "false"
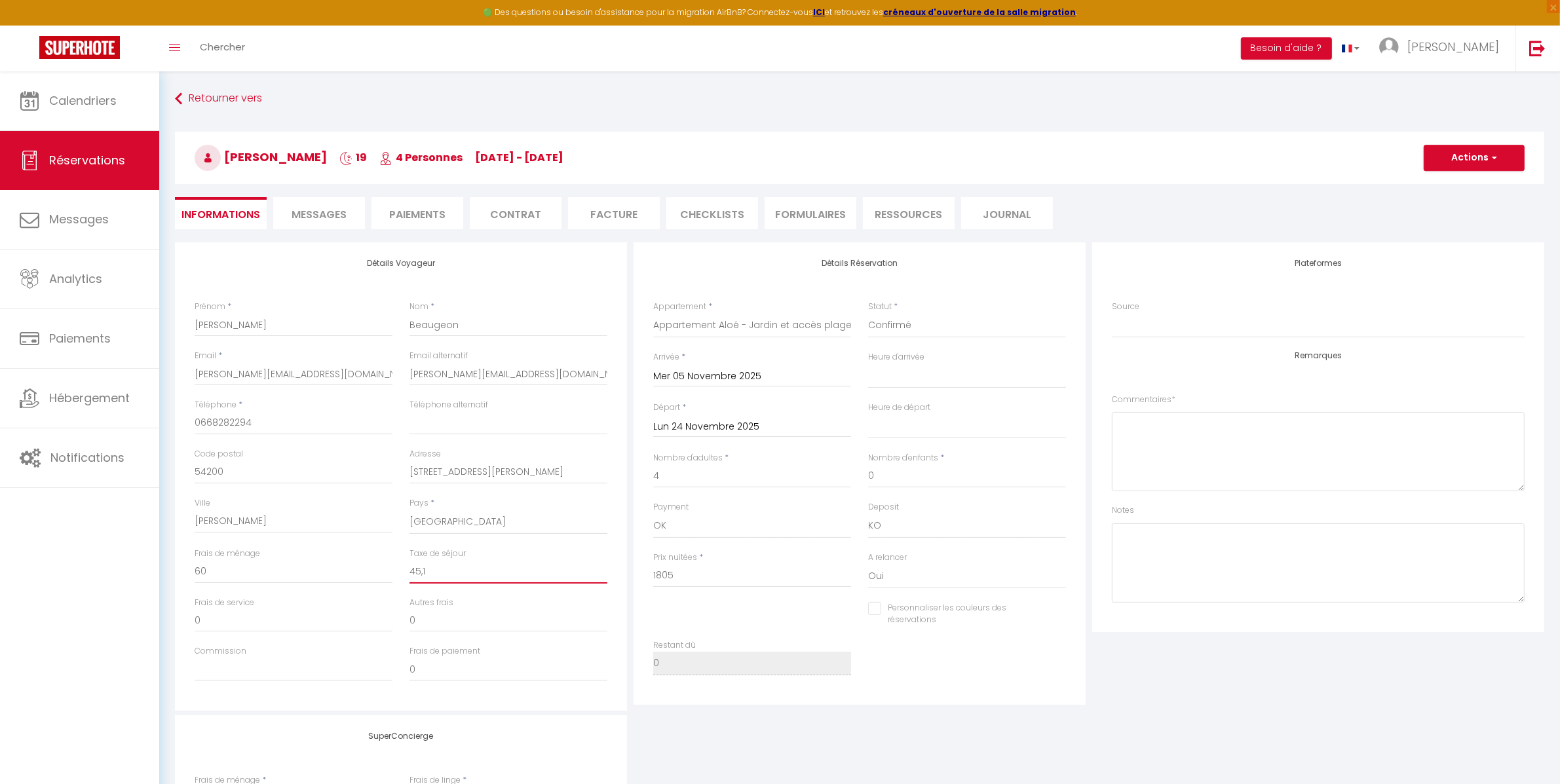
type input "45,13"
select select
checkbox input "false"
click at [1211, 647] on div "Plateformes Source Direct [DOMAIN_NAME] [DOMAIN_NAME] Chalet montagne Expedia G…" at bounding box center [1318, 476] width 459 height 469
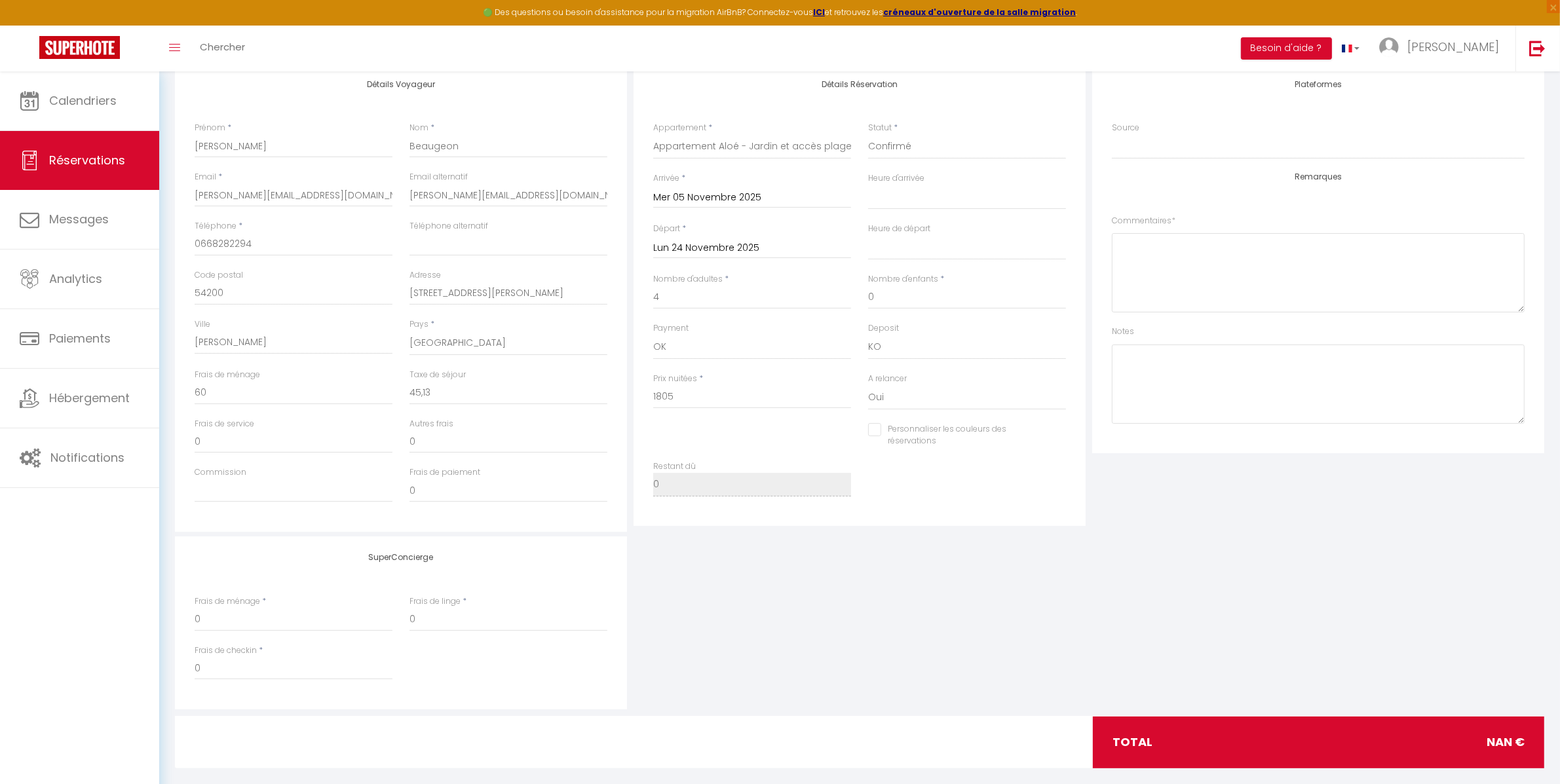
scroll to position [195, 0]
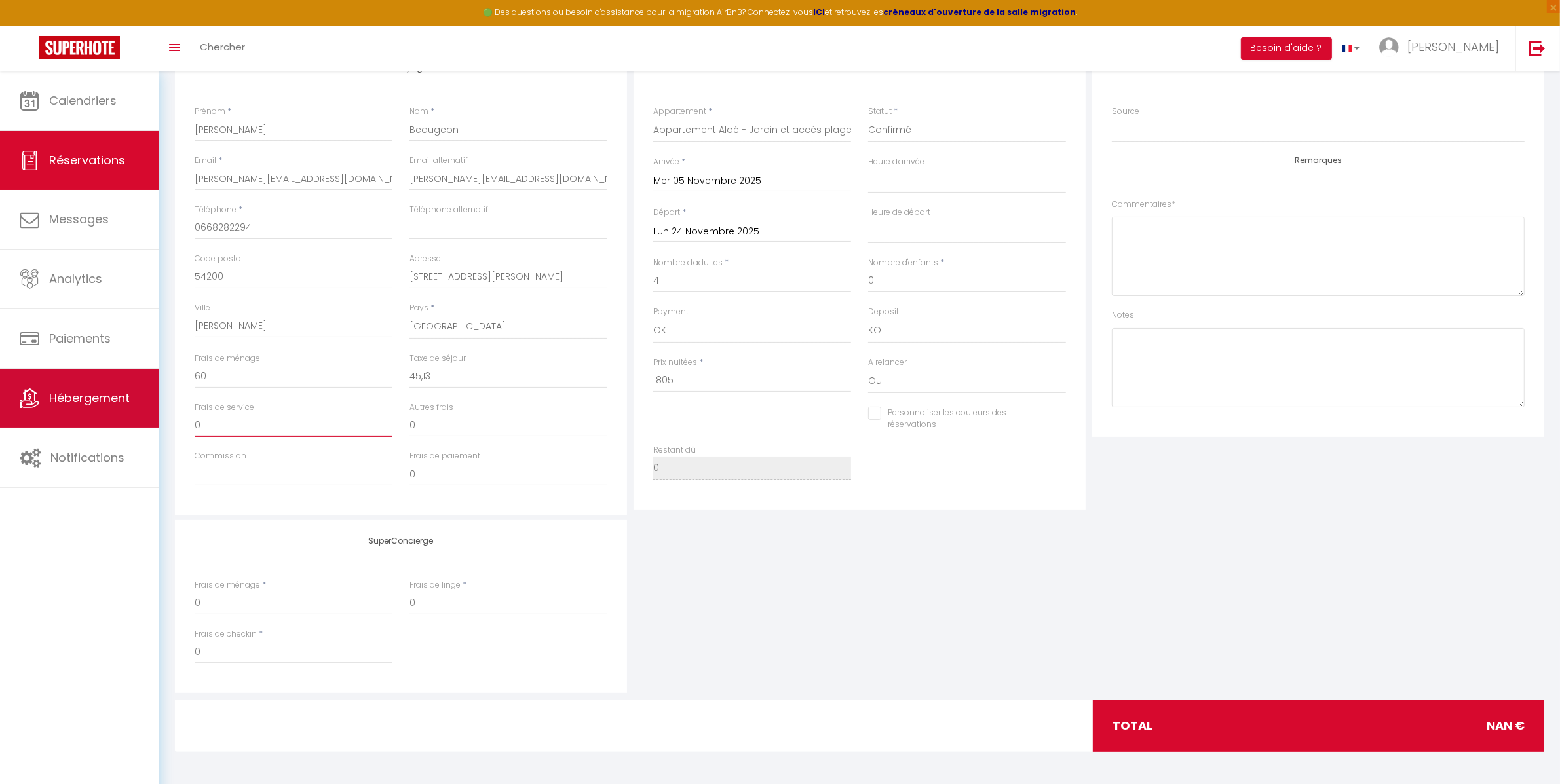
drag, startPoint x: 227, startPoint y: 428, endPoint x: 132, endPoint y: 424, distance: 95.1
click at [132, 424] on div "🟢 Des questions ou besoin d'assistance pour la migration AirBnB? Connectez-vous…" at bounding box center [780, 331] width 1560 height 909
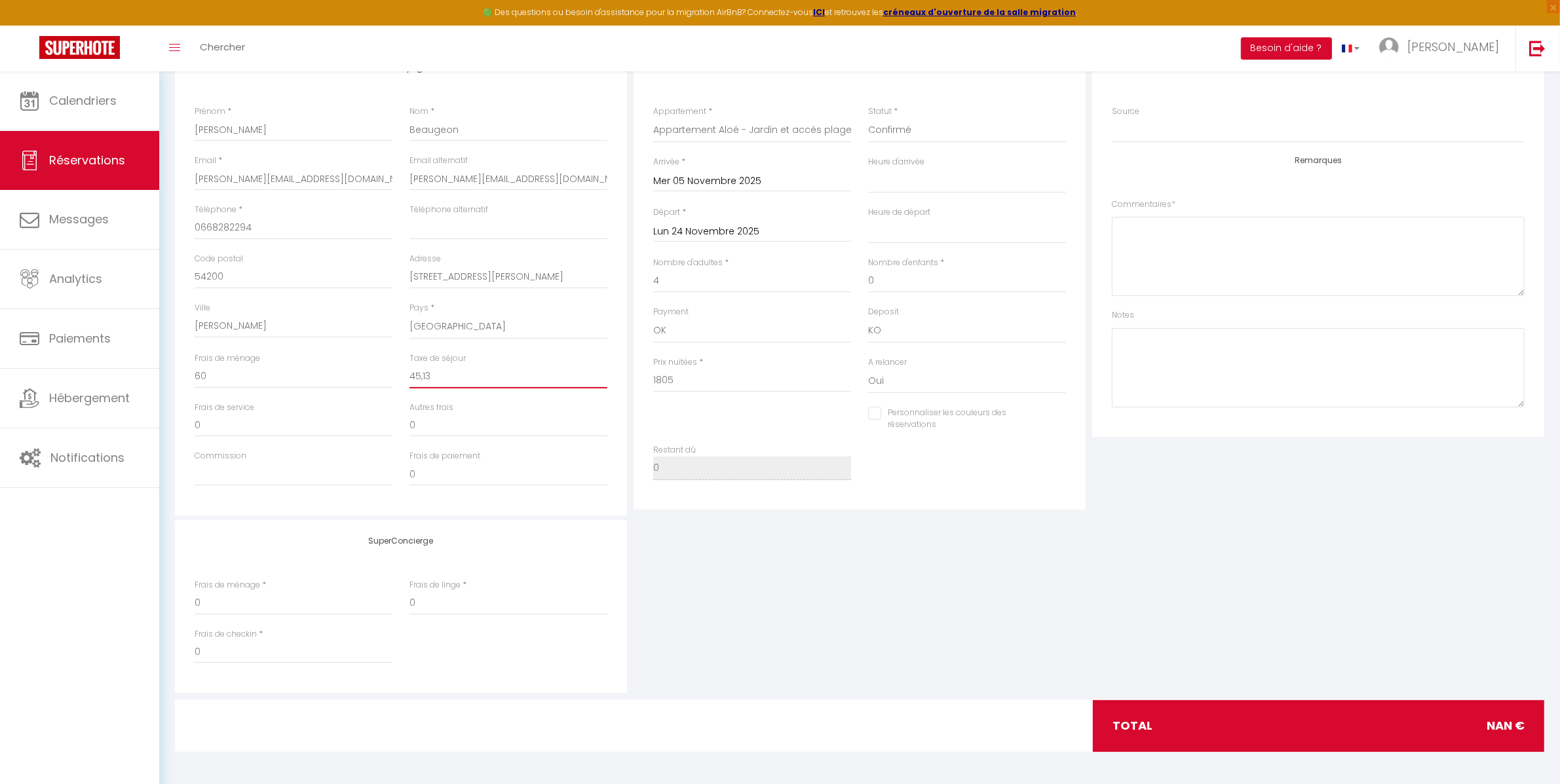
click at [422, 375] on input "45,13" at bounding box center [508, 377] width 198 height 24
type input "4513"
select select
checkbox input "false"
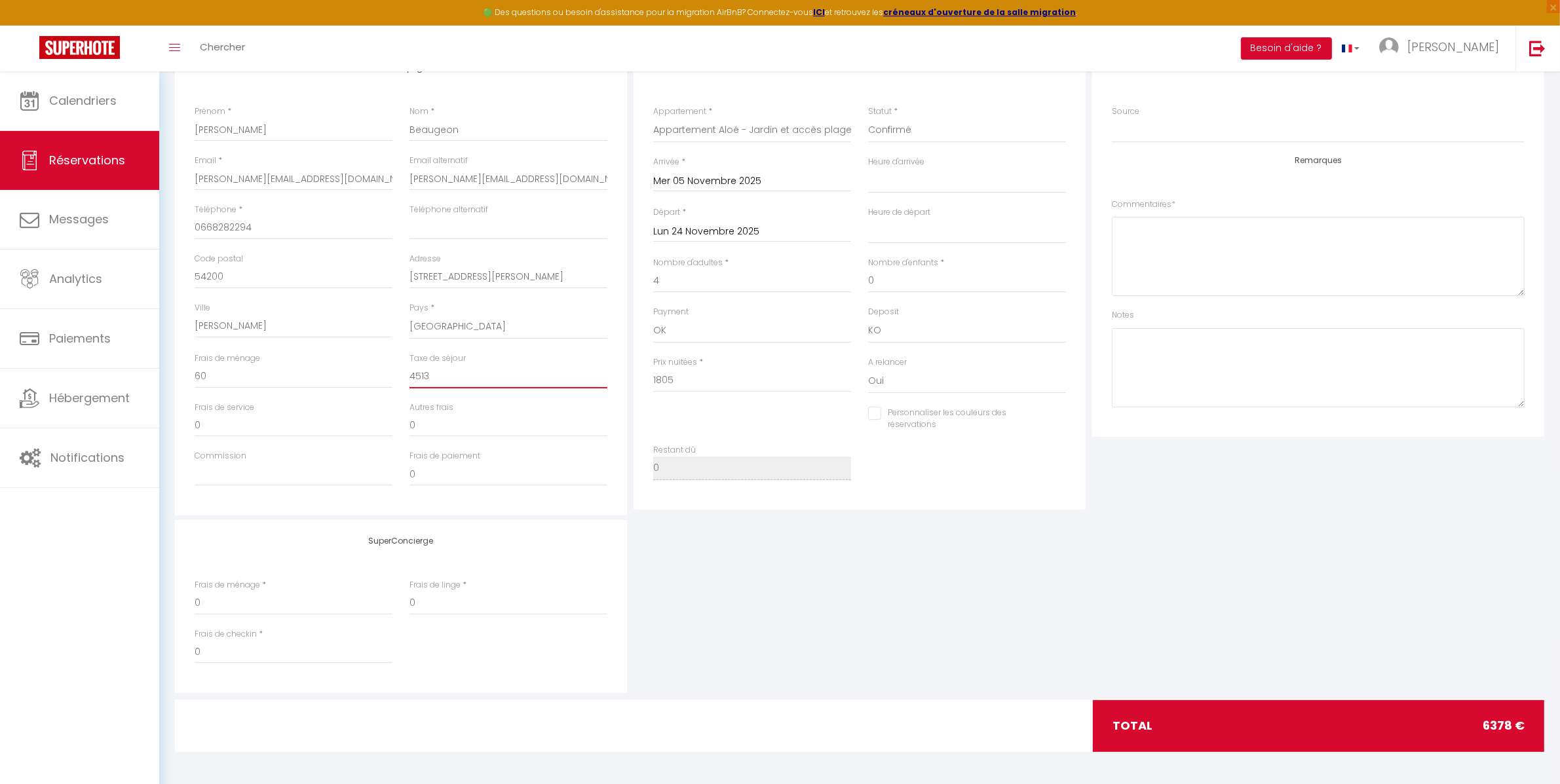
type input "45;13"
select select
checkbox input "false"
type input "4513"
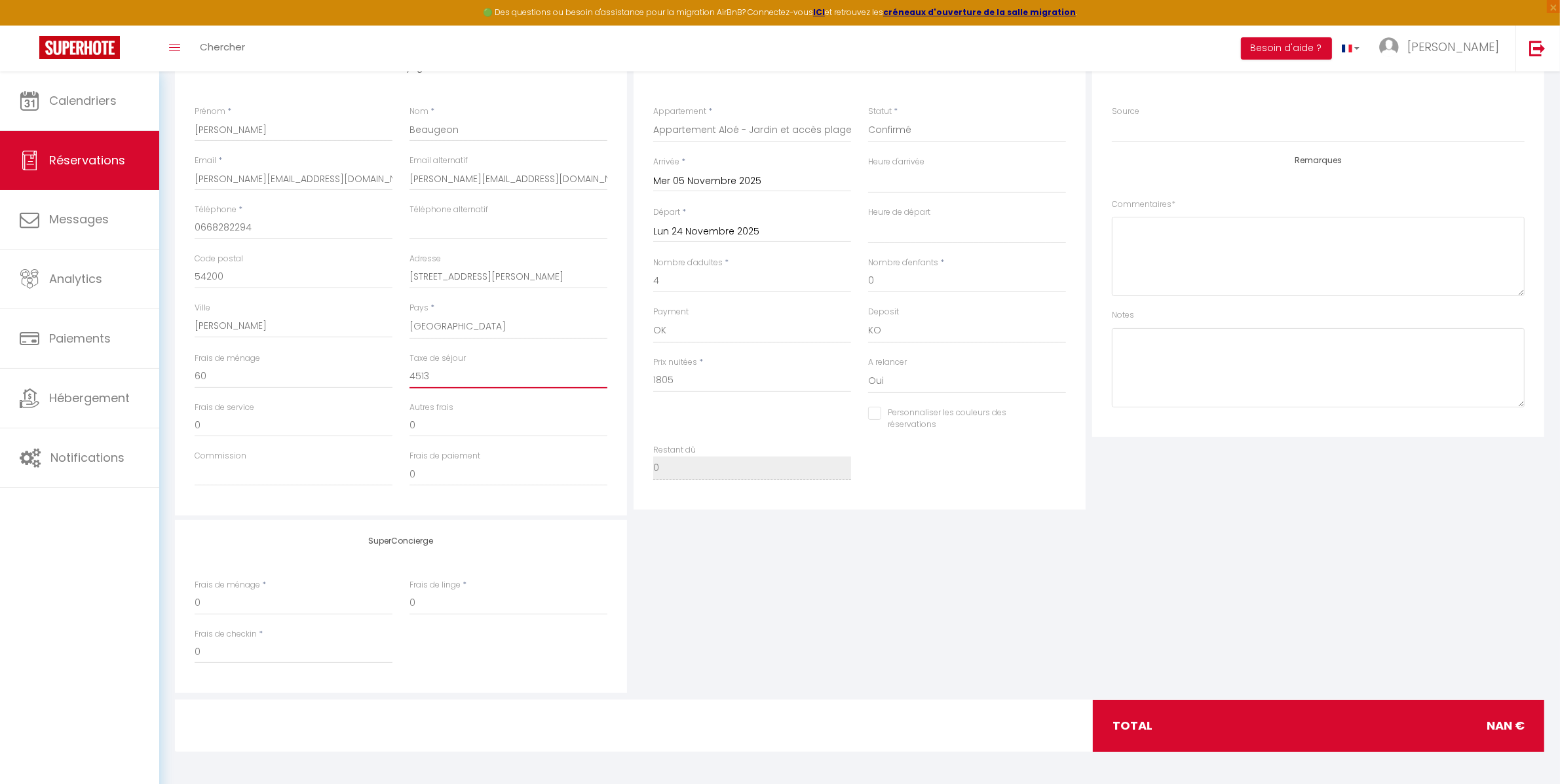
select select
checkbox input "false"
type input "45.13"
select select
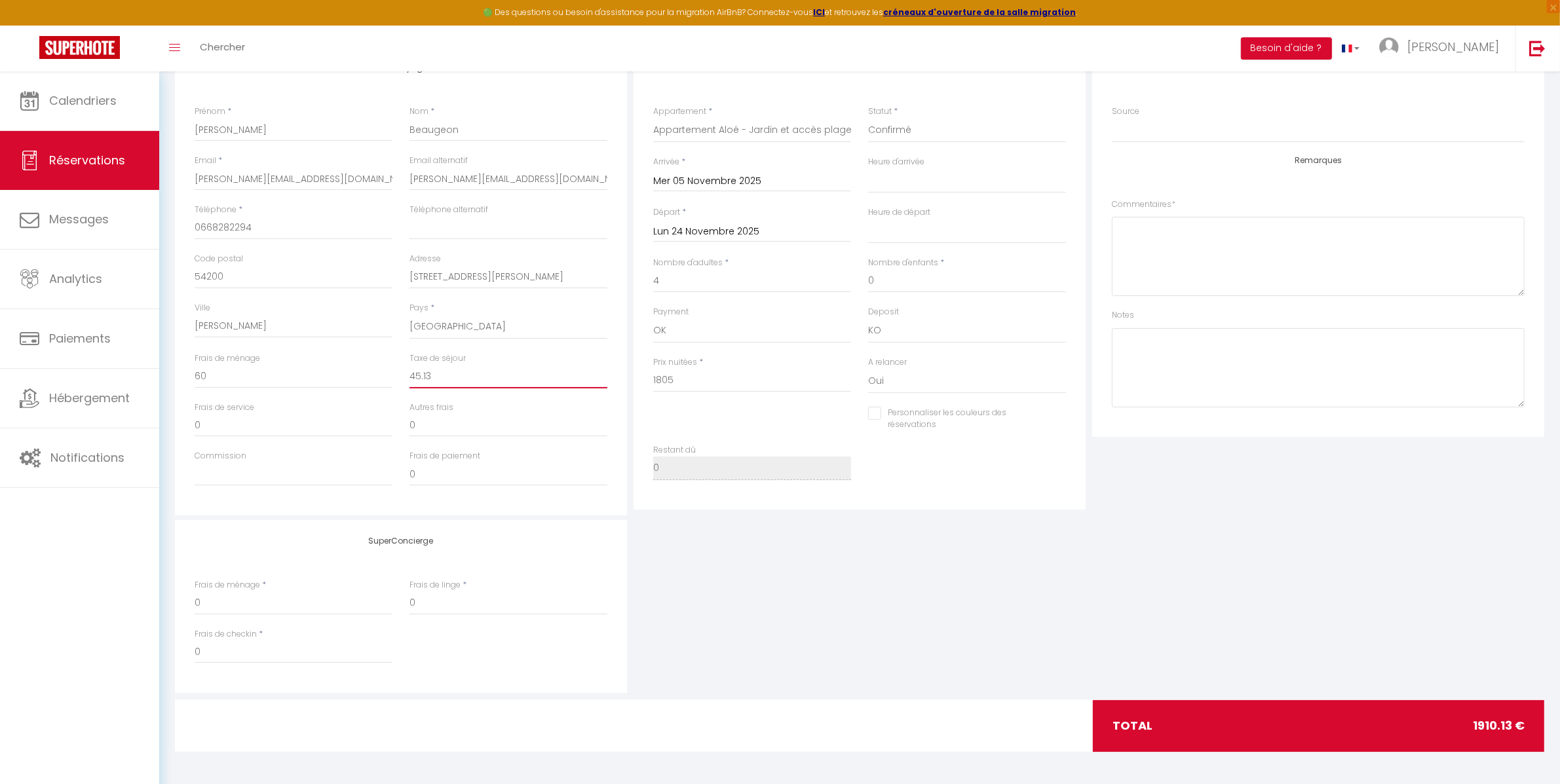
select select
checkbox input "false"
type input "45.13"
click at [1086, 665] on div "SuperConcierge Frais de ménage * 0 Frais de linge * 0 Frais de checkin * 0" at bounding box center [860, 606] width 1376 height 173
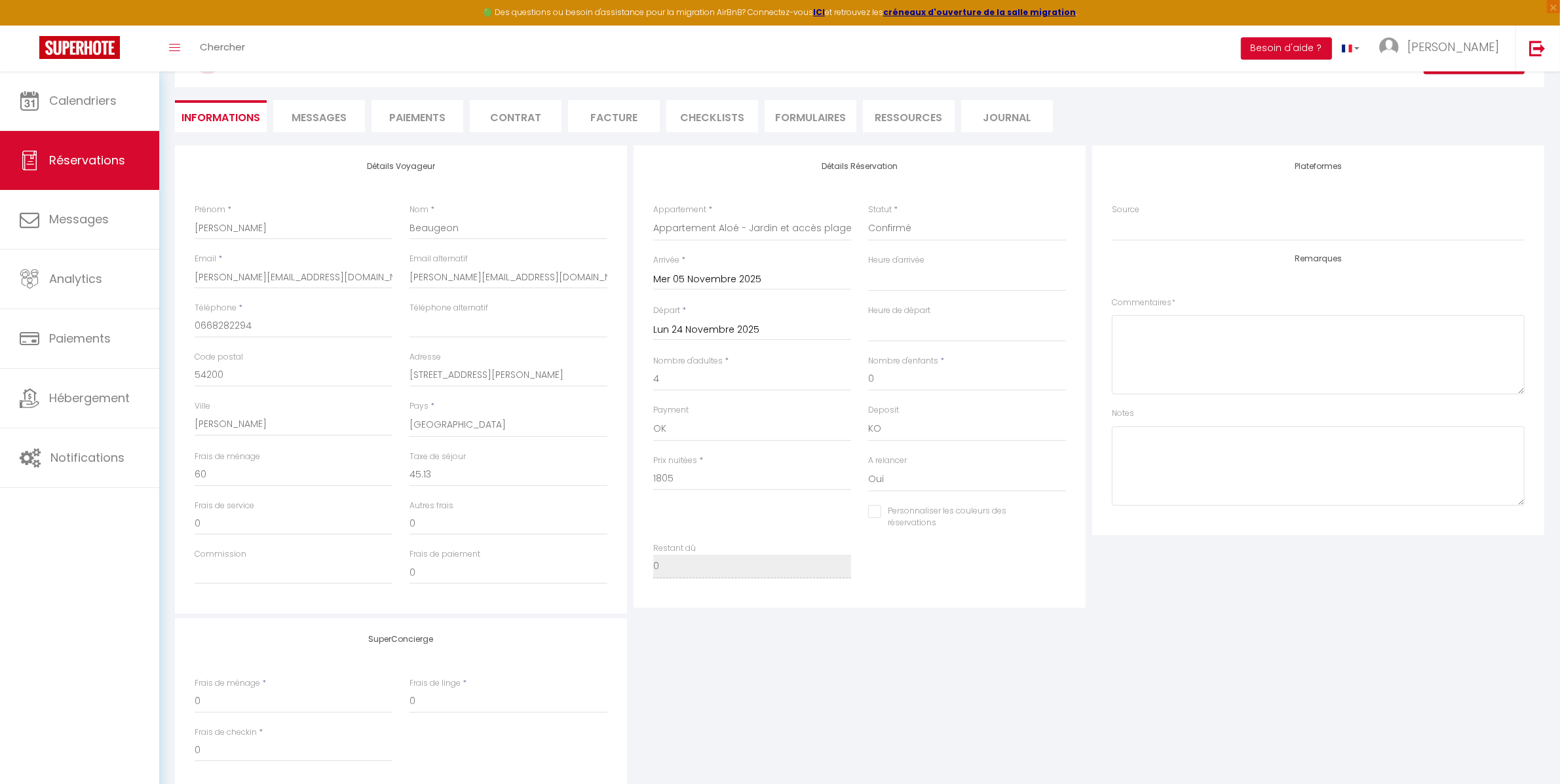
scroll to position [0, 0]
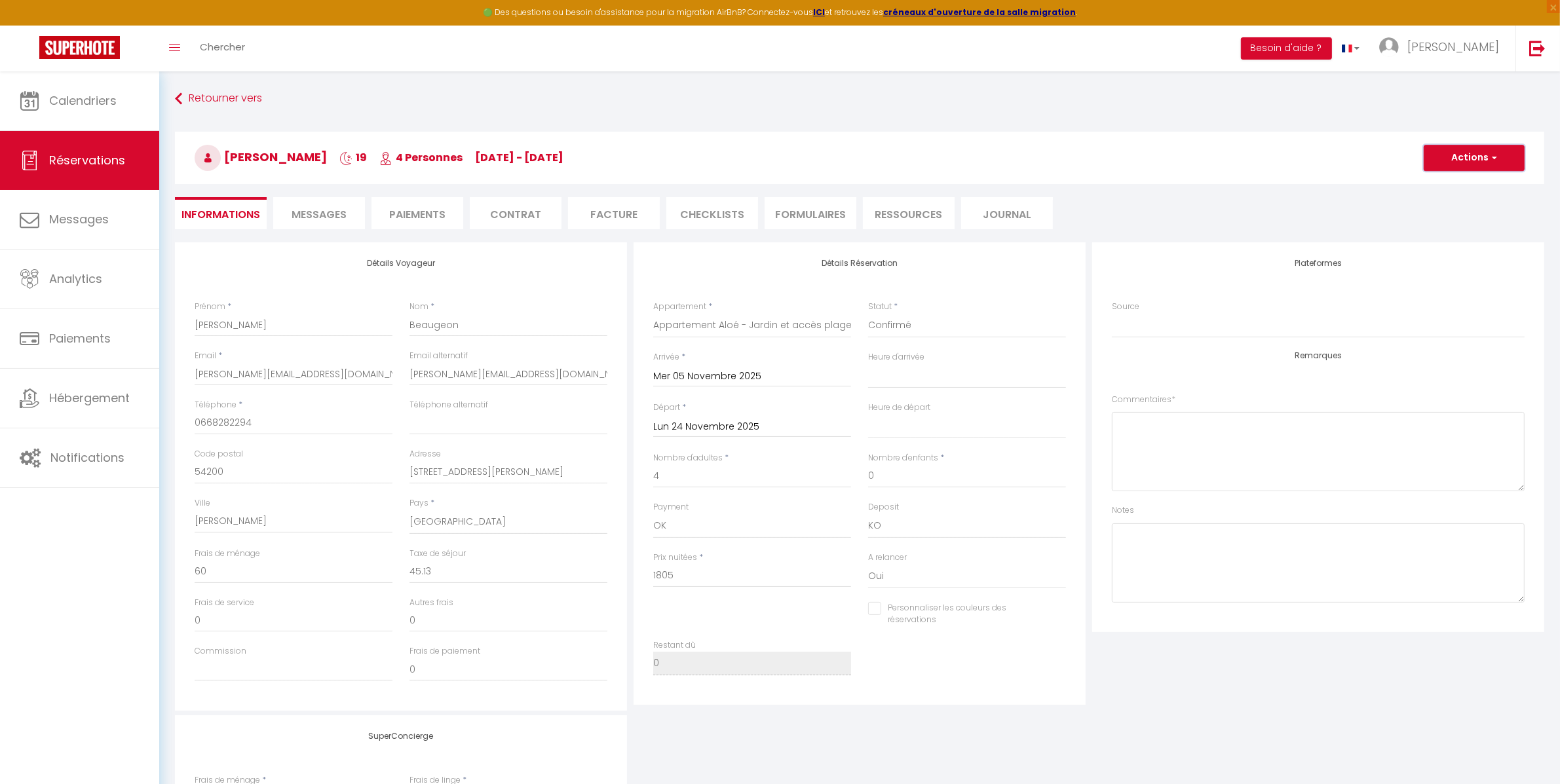
click at [1474, 158] on button "Actions" at bounding box center [1474, 158] width 101 height 26
click at [1451, 182] on link "Enregistrer" at bounding box center [1461, 186] width 104 height 17
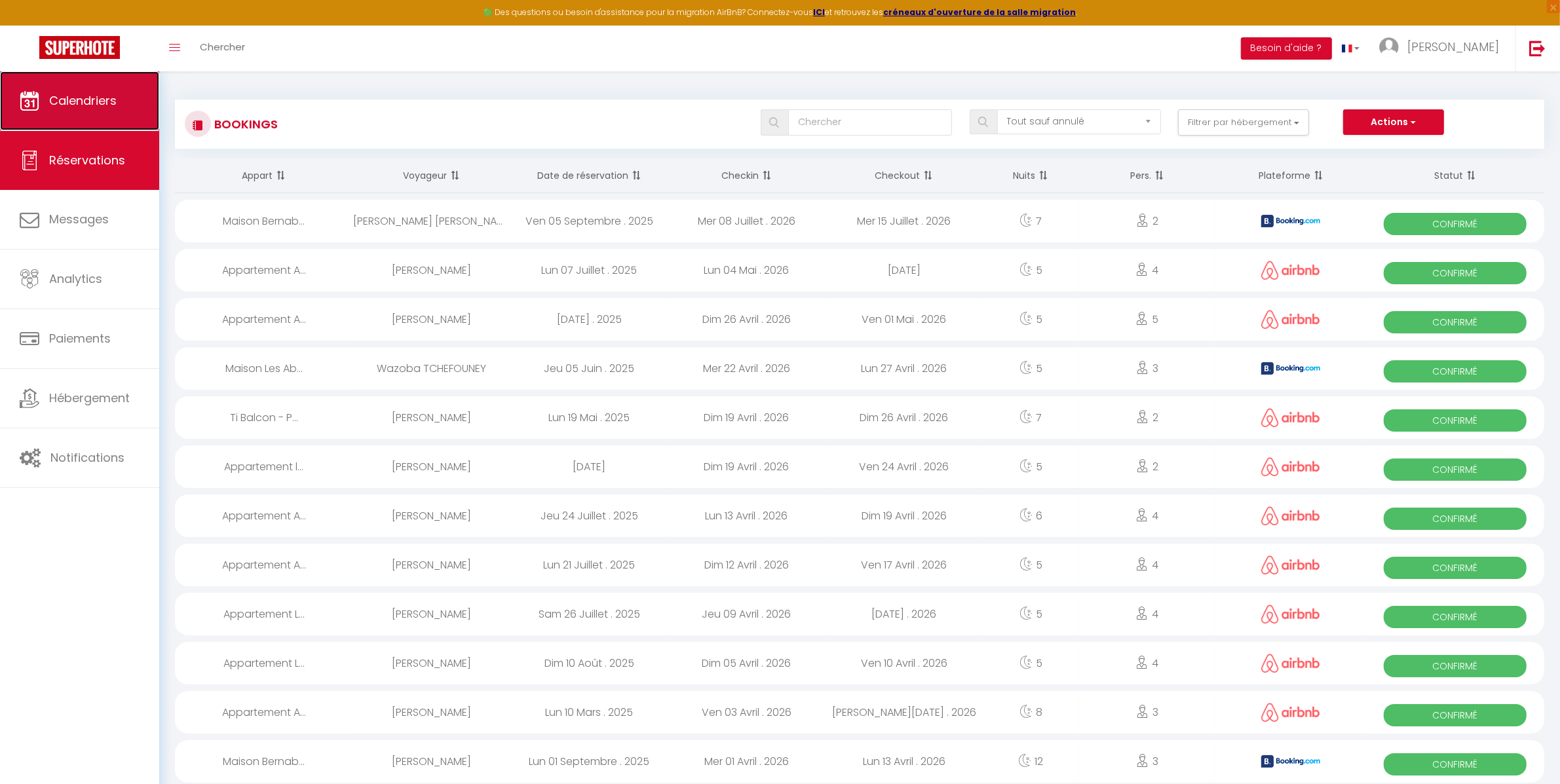
click at [72, 121] on link "Calendriers" at bounding box center [79, 101] width 159 height 59
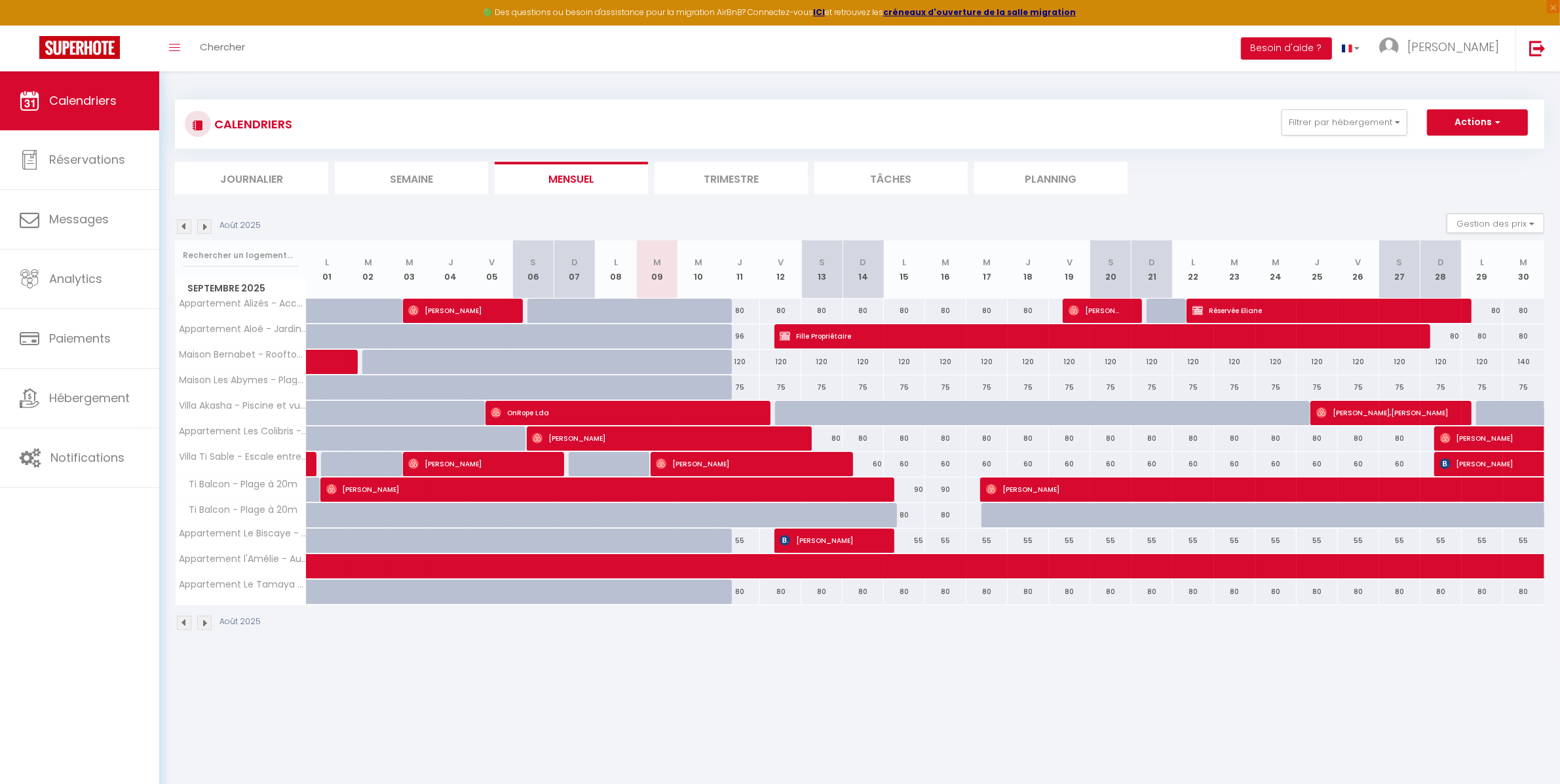
click at [861, 436] on div "80" at bounding box center [863, 439] width 41 height 25
type input "80"
type input "Dim 14 Septembre 2025"
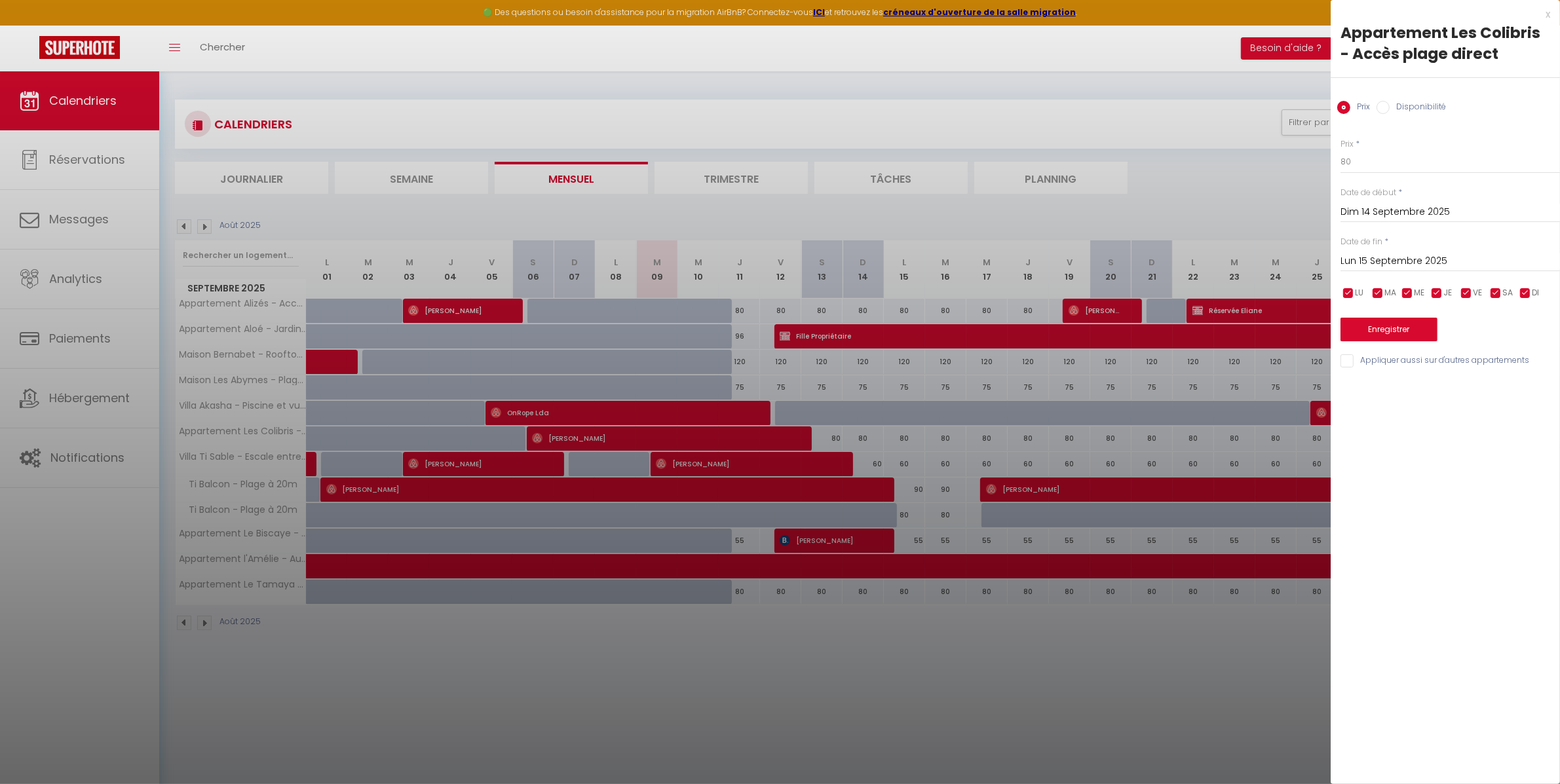
click at [1428, 267] on input "Lun 15 Septembre 2025" at bounding box center [1451, 261] width 220 height 17
click at [1419, 386] on span "16" at bounding box center [1411, 388] width 28 height 26
type input "[DATE]"
click at [1385, 107] on input "Disponibilité" at bounding box center [1383, 107] width 13 height 13
radio input "true"
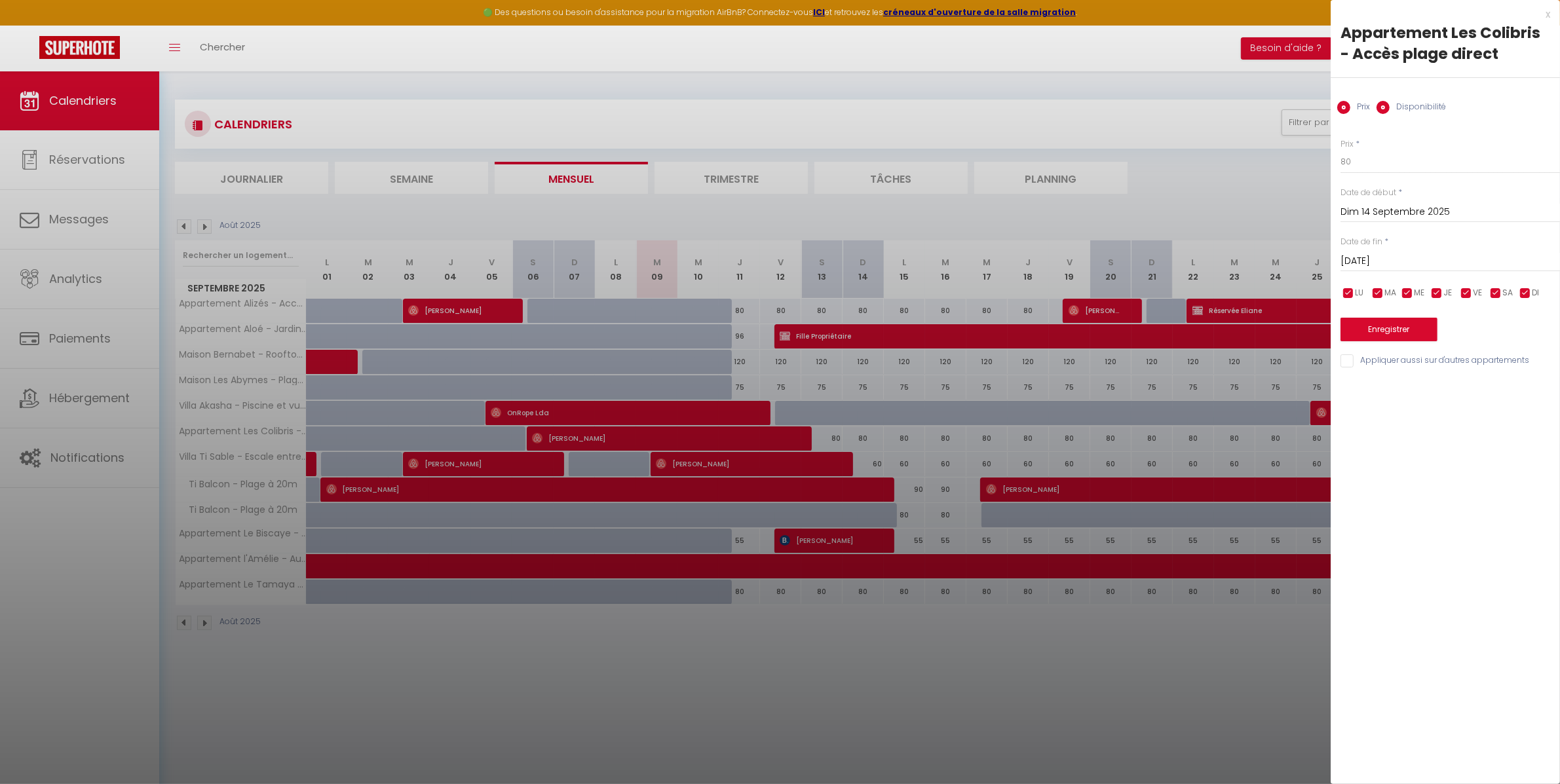
radio input "false"
click at [1398, 162] on select "Disponible Indisponible" at bounding box center [1451, 162] width 220 height 25
select select "0"
click at [1341, 150] on select "Disponible Indisponible" at bounding box center [1451, 162] width 220 height 25
click at [1410, 334] on button "Enregistrer" at bounding box center [1389, 331] width 97 height 24
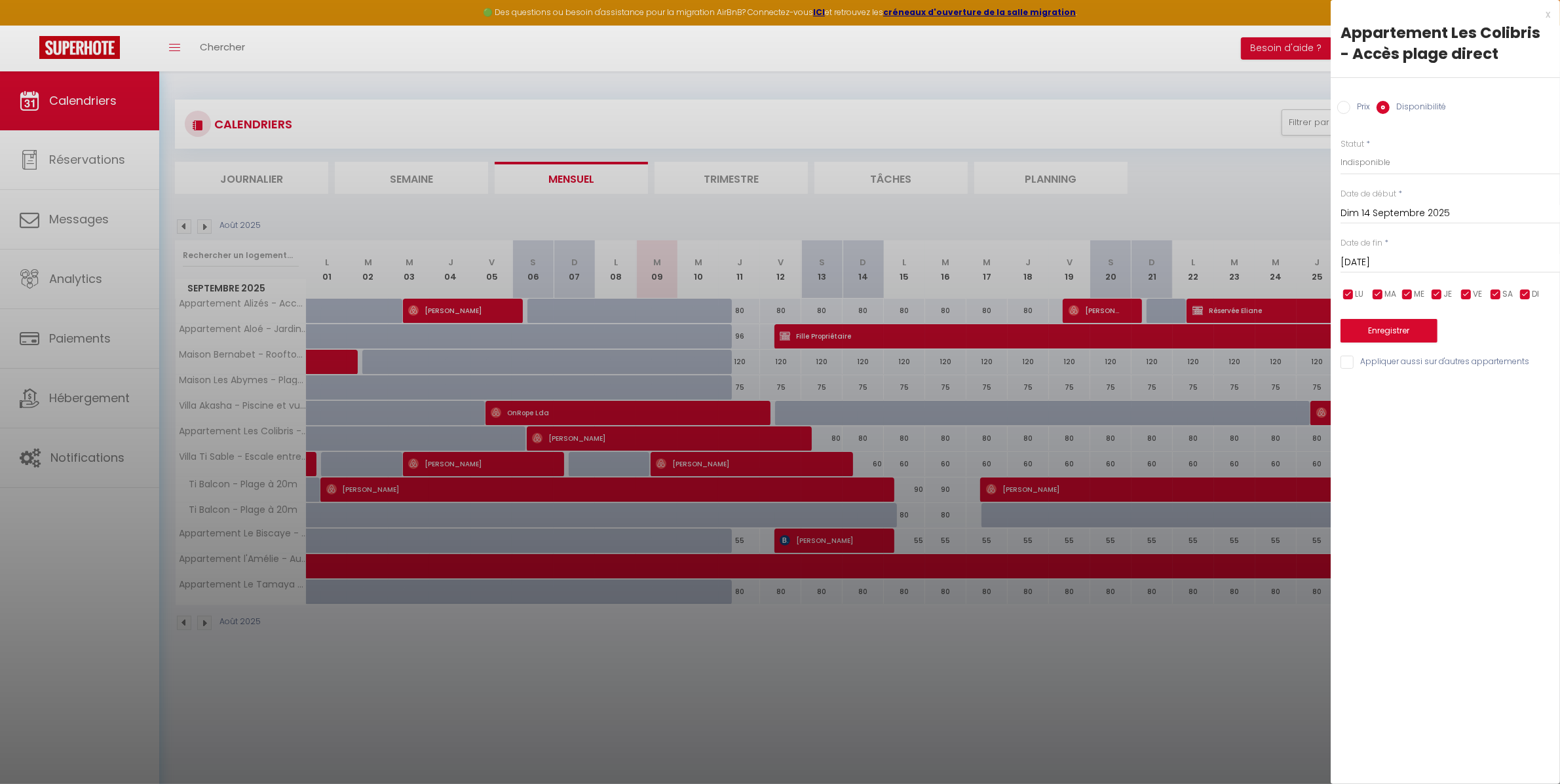
type input "[DATE]"
type input "Lun 15 Septembre 2025"
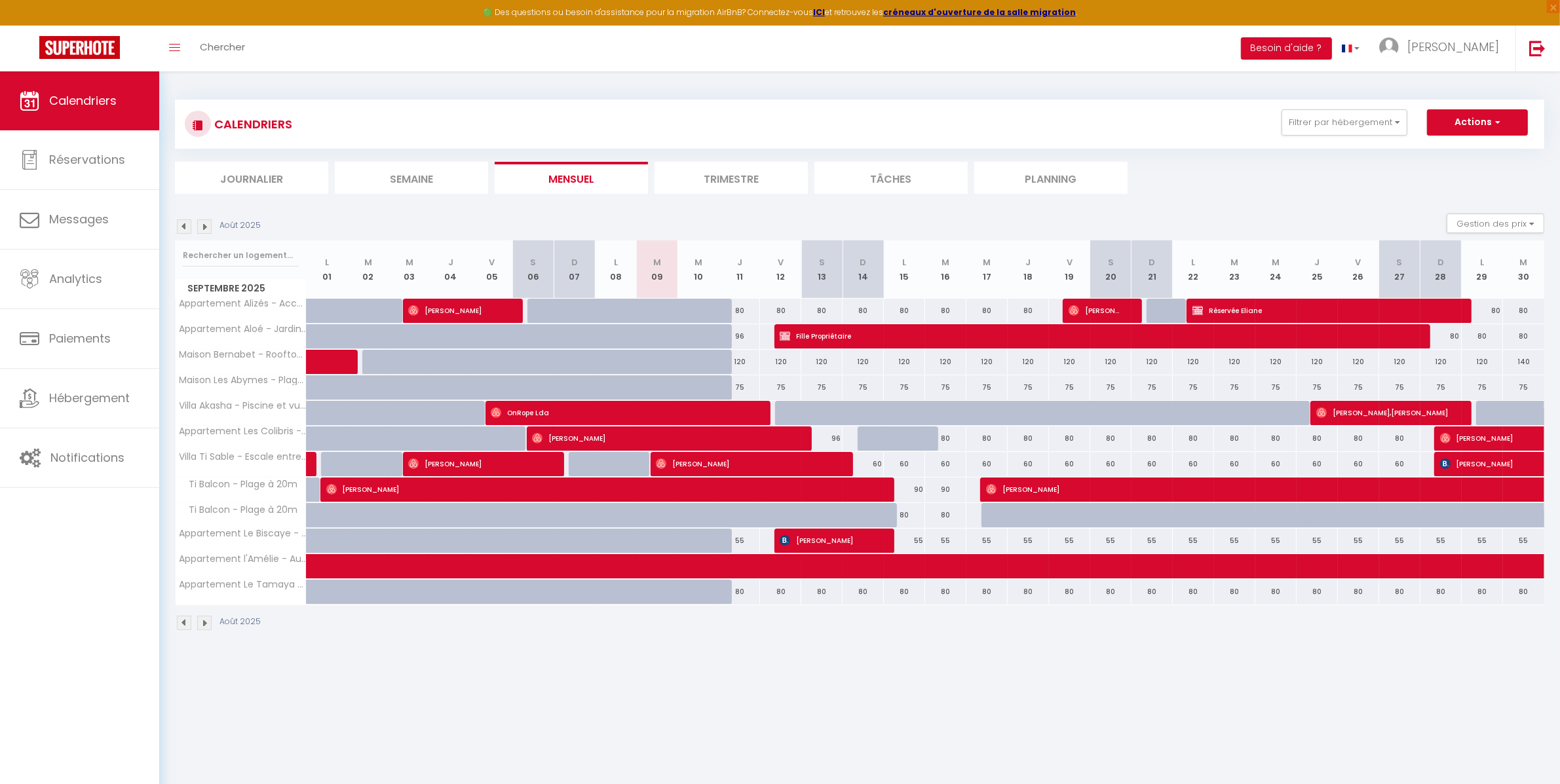
click at [203, 227] on img at bounding box center [204, 227] width 14 height 14
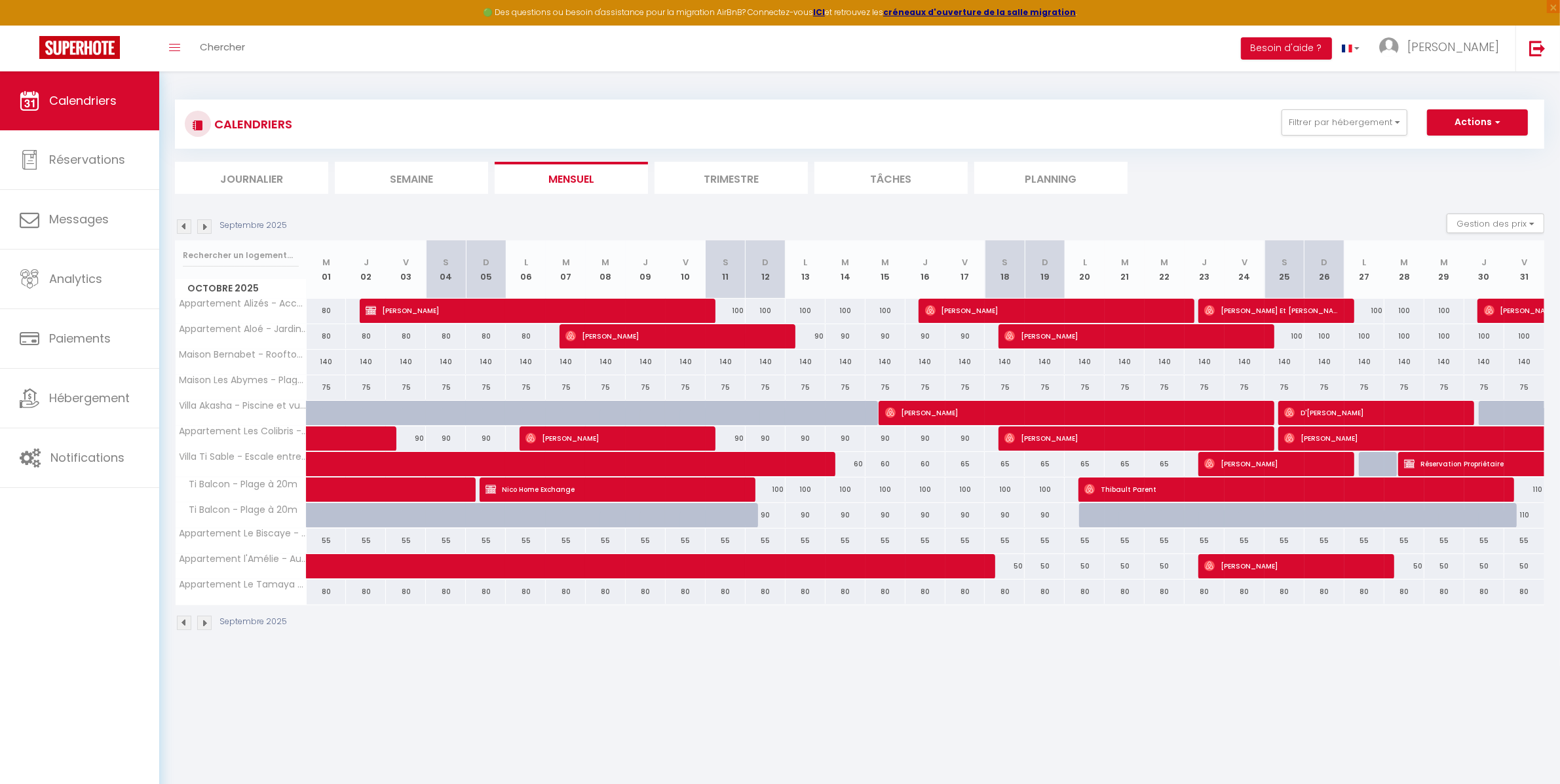
click at [203, 227] on img at bounding box center [204, 227] width 14 height 14
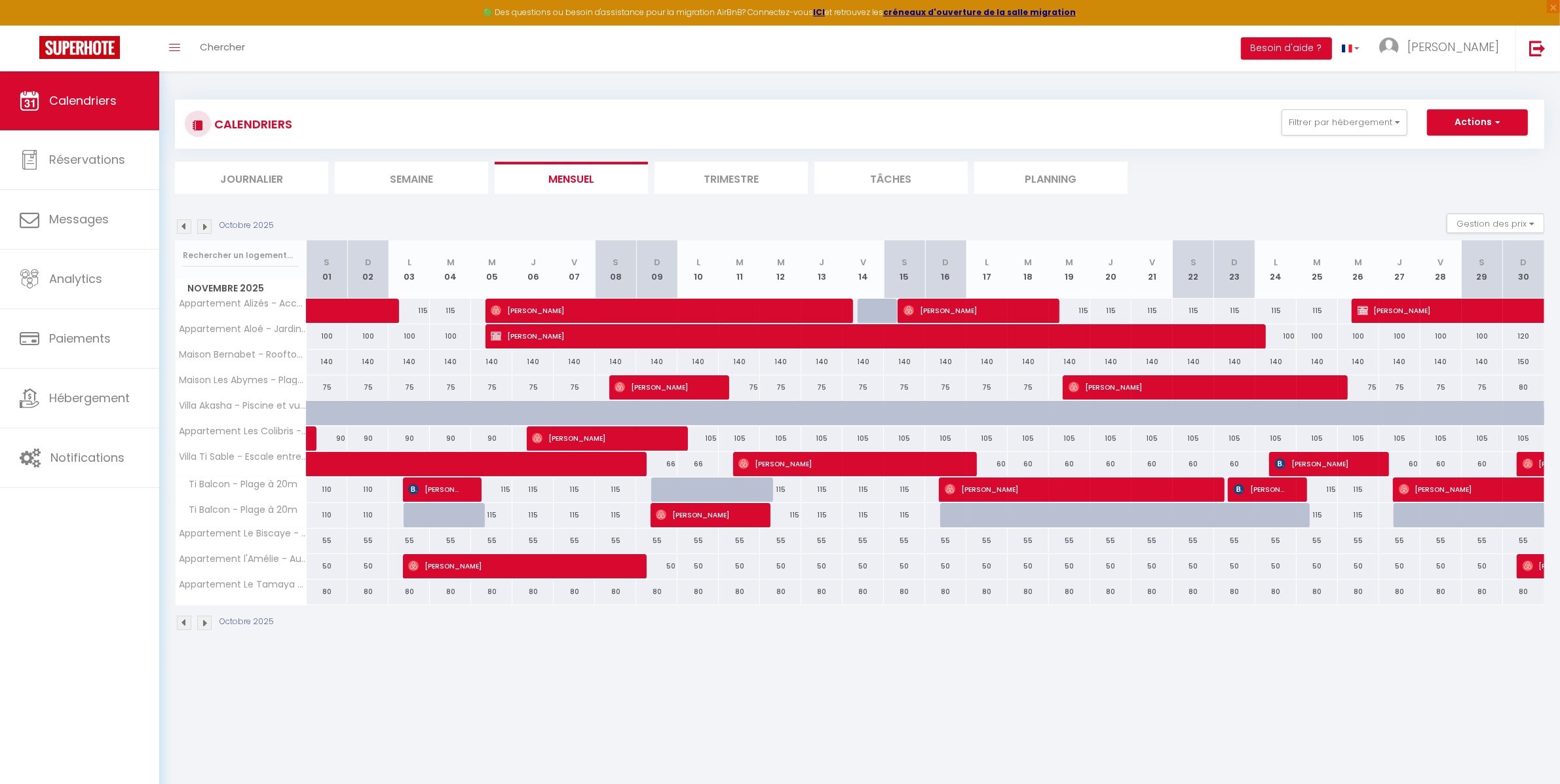
click at [204, 229] on img at bounding box center [204, 227] width 14 height 14
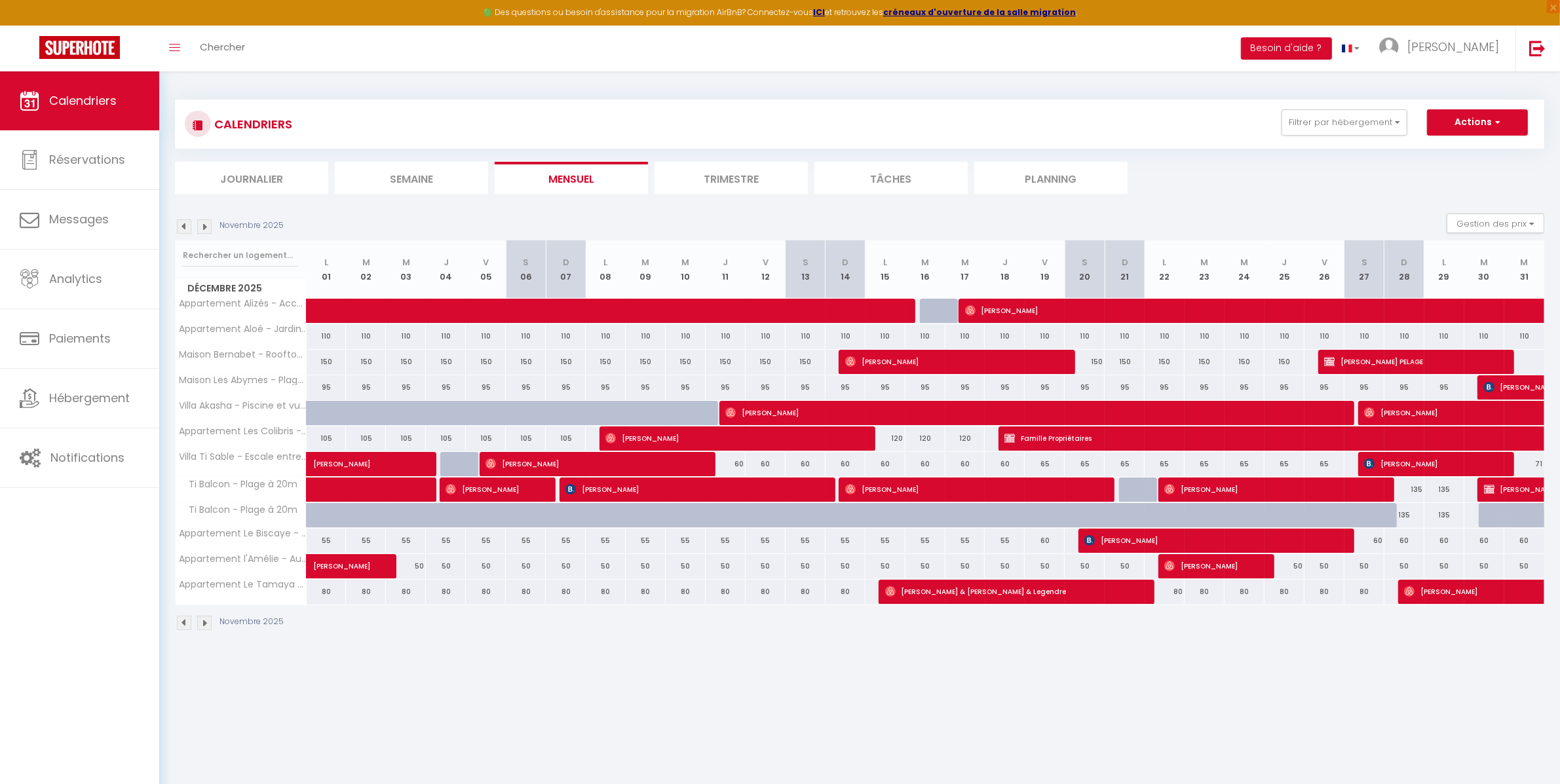
click at [204, 229] on img at bounding box center [204, 227] width 14 height 14
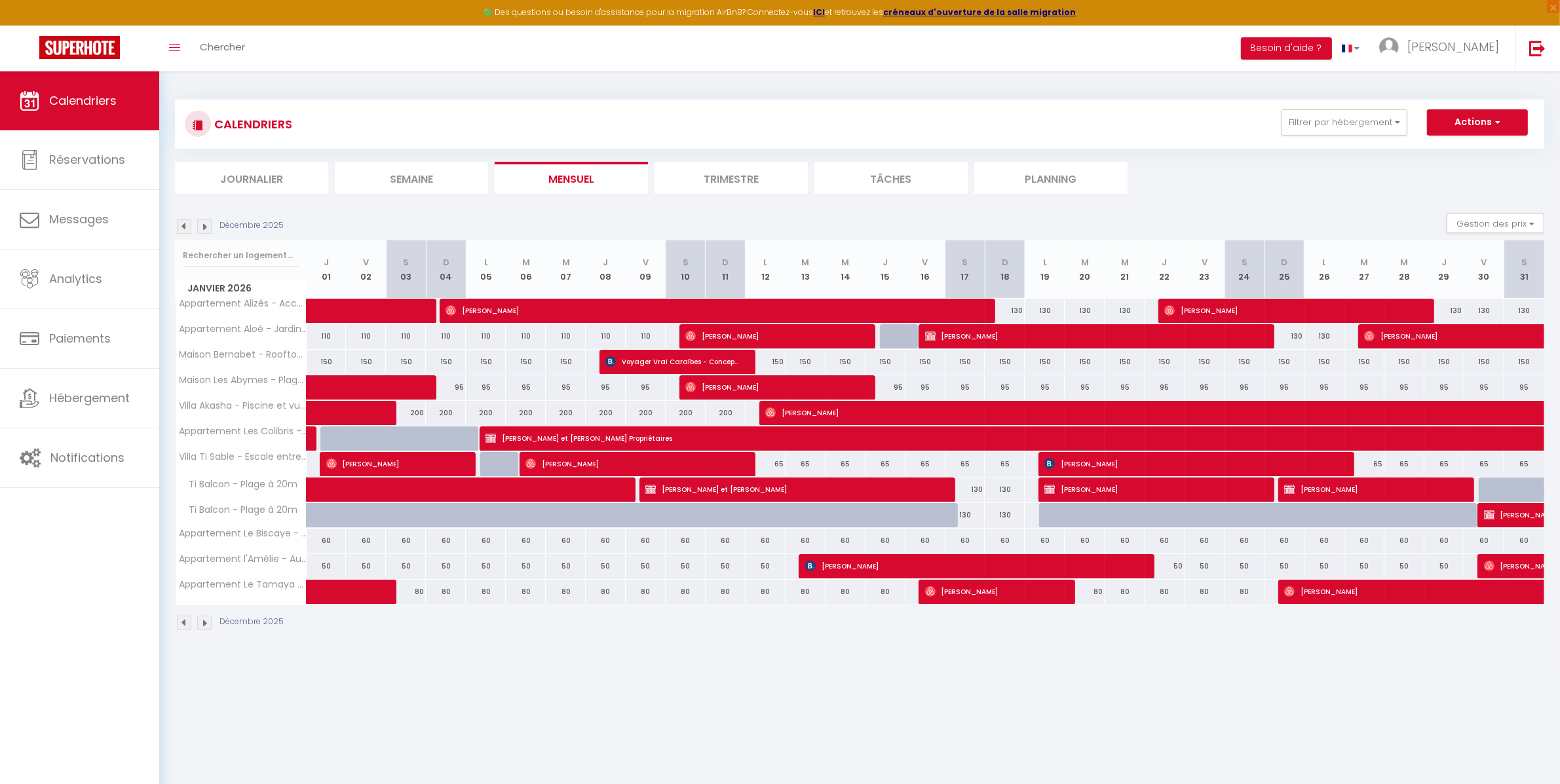
click at [210, 222] on img at bounding box center [204, 227] width 14 height 14
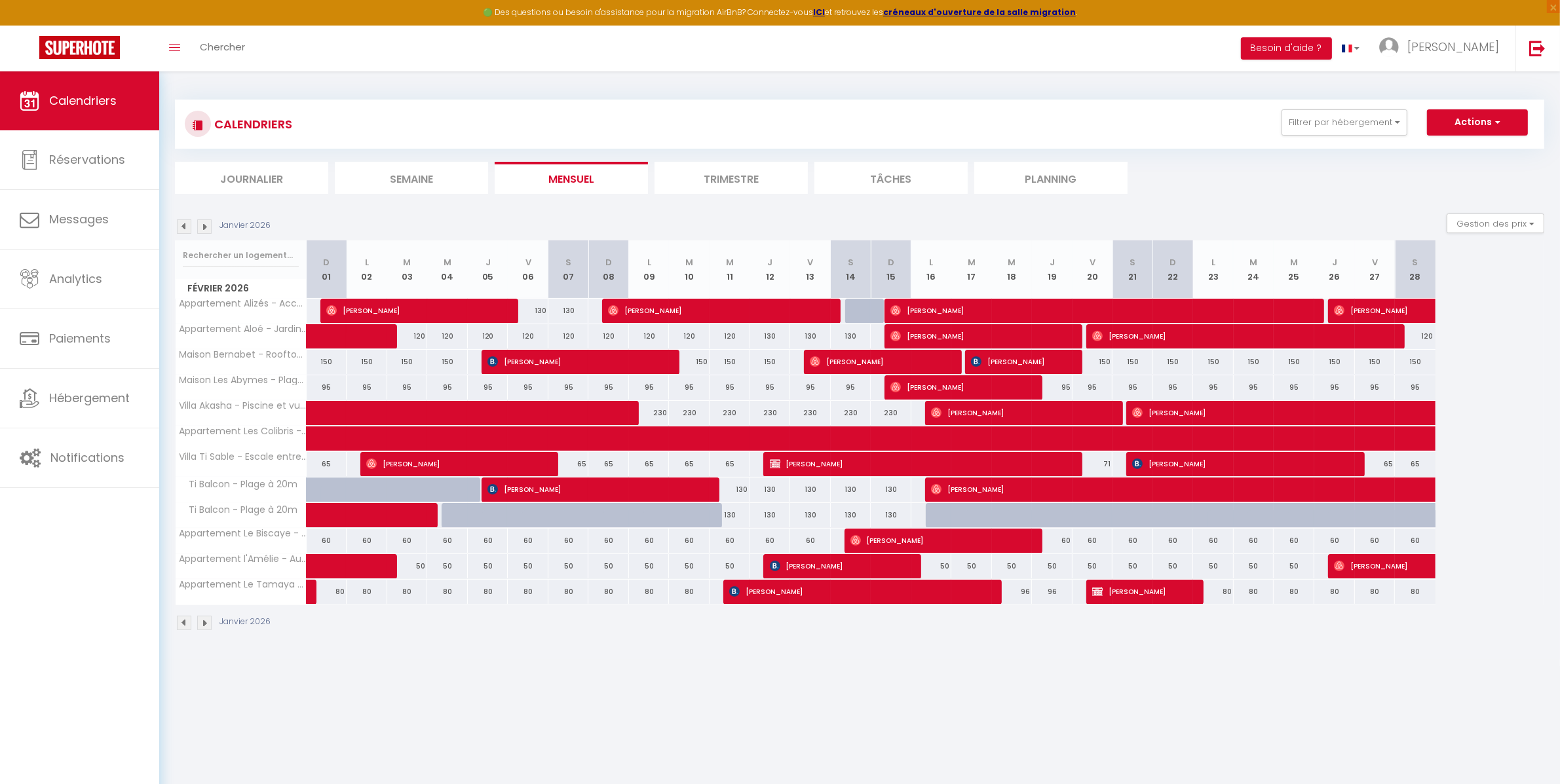
click at [210, 222] on img at bounding box center [204, 227] width 14 height 14
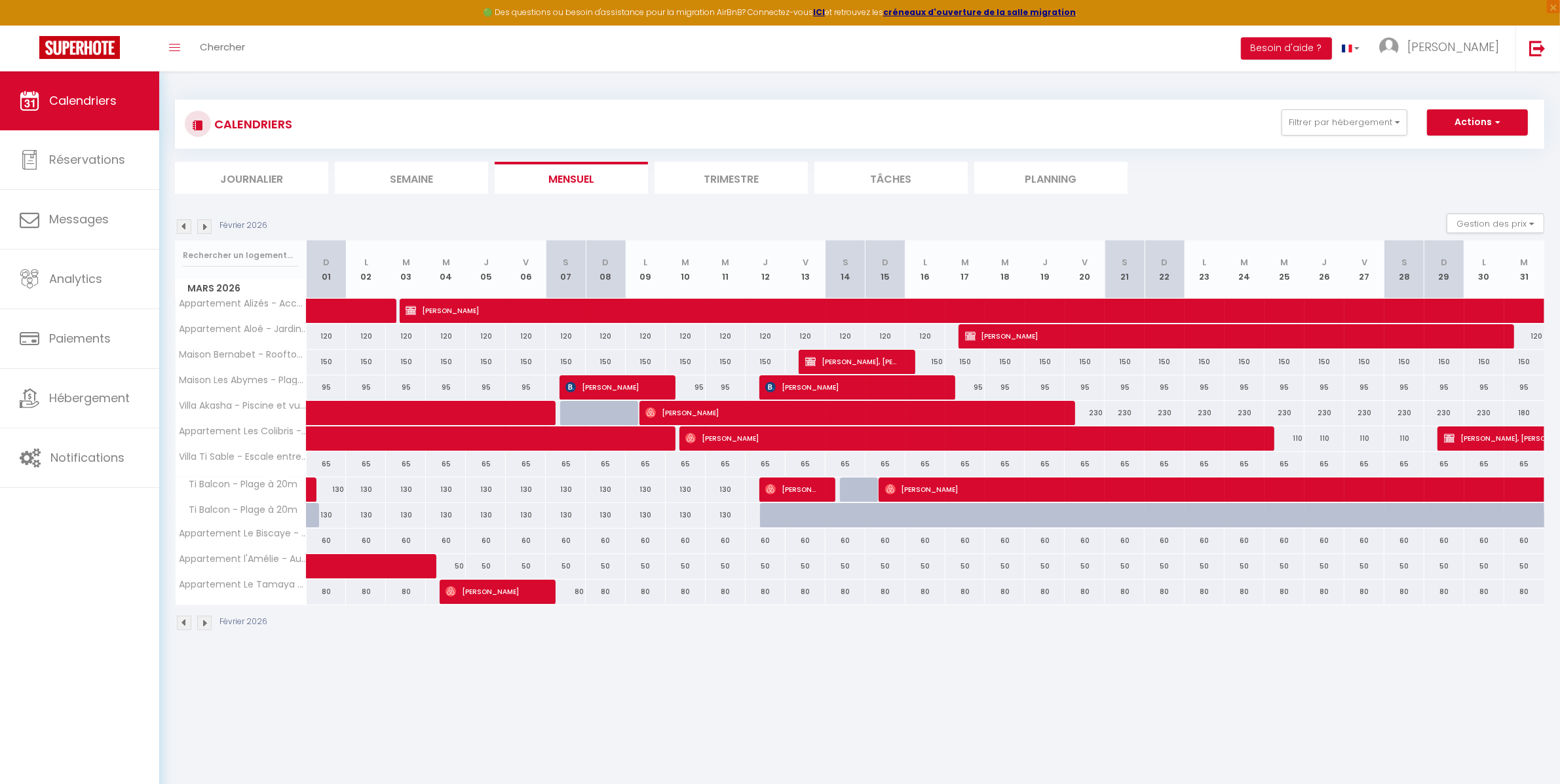
click at [210, 222] on img at bounding box center [204, 227] width 14 height 14
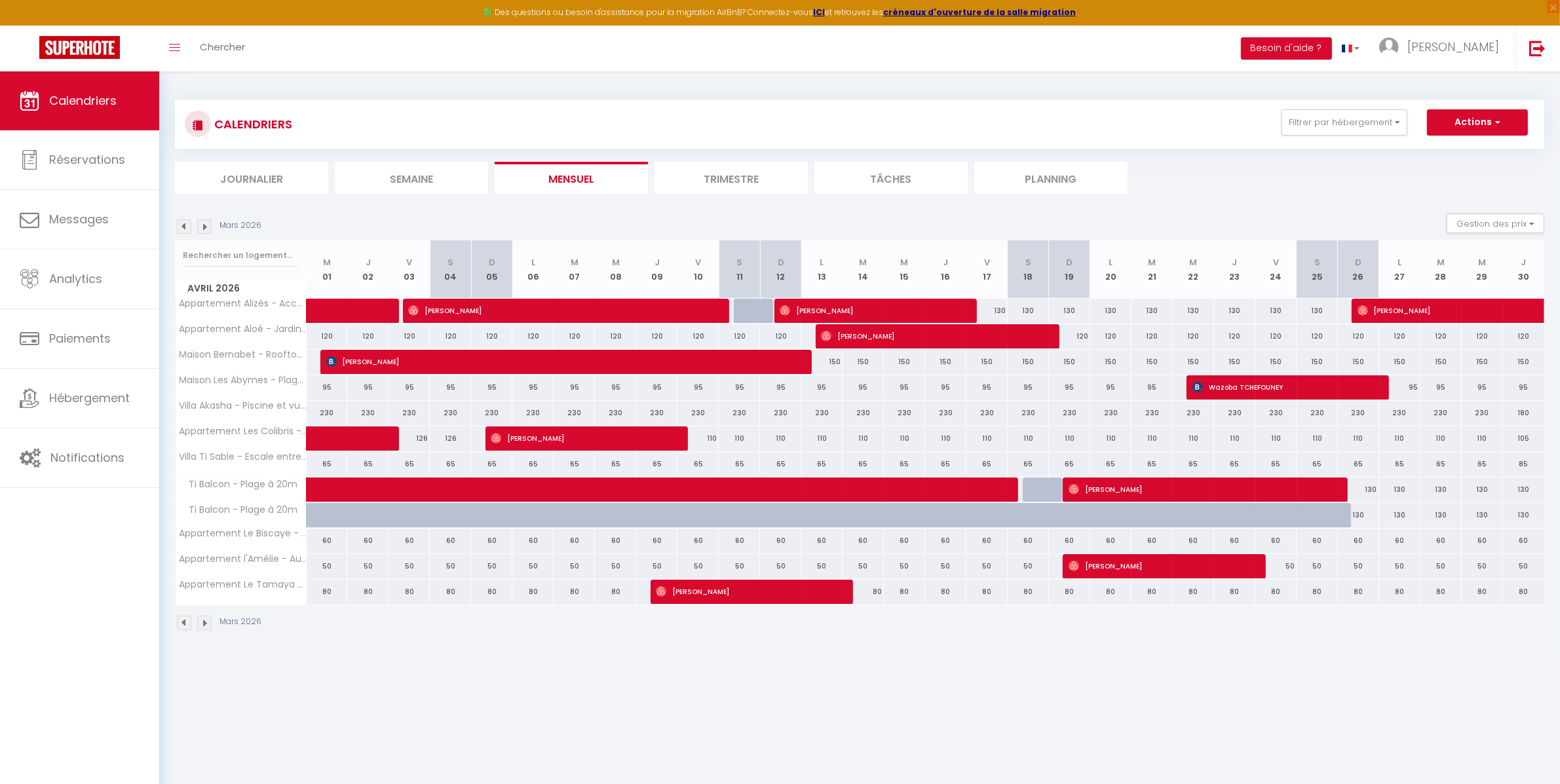
click at [207, 229] on img at bounding box center [204, 227] width 14 height 14
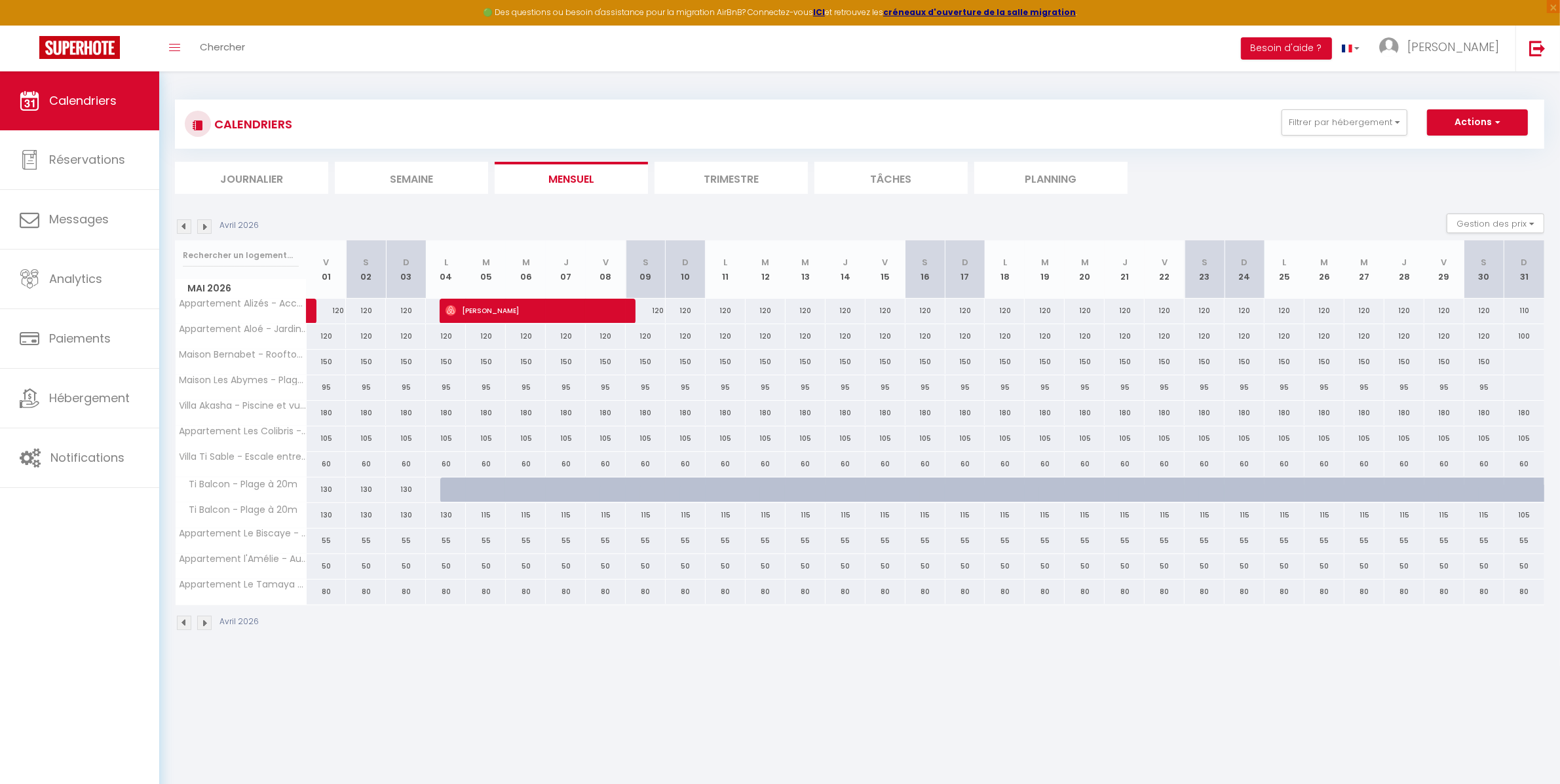
click at [207, 231] on img at bounding box center [204, 227] width 14 height 14
